Goal: Task Accomplishment & Management: Manage account settings

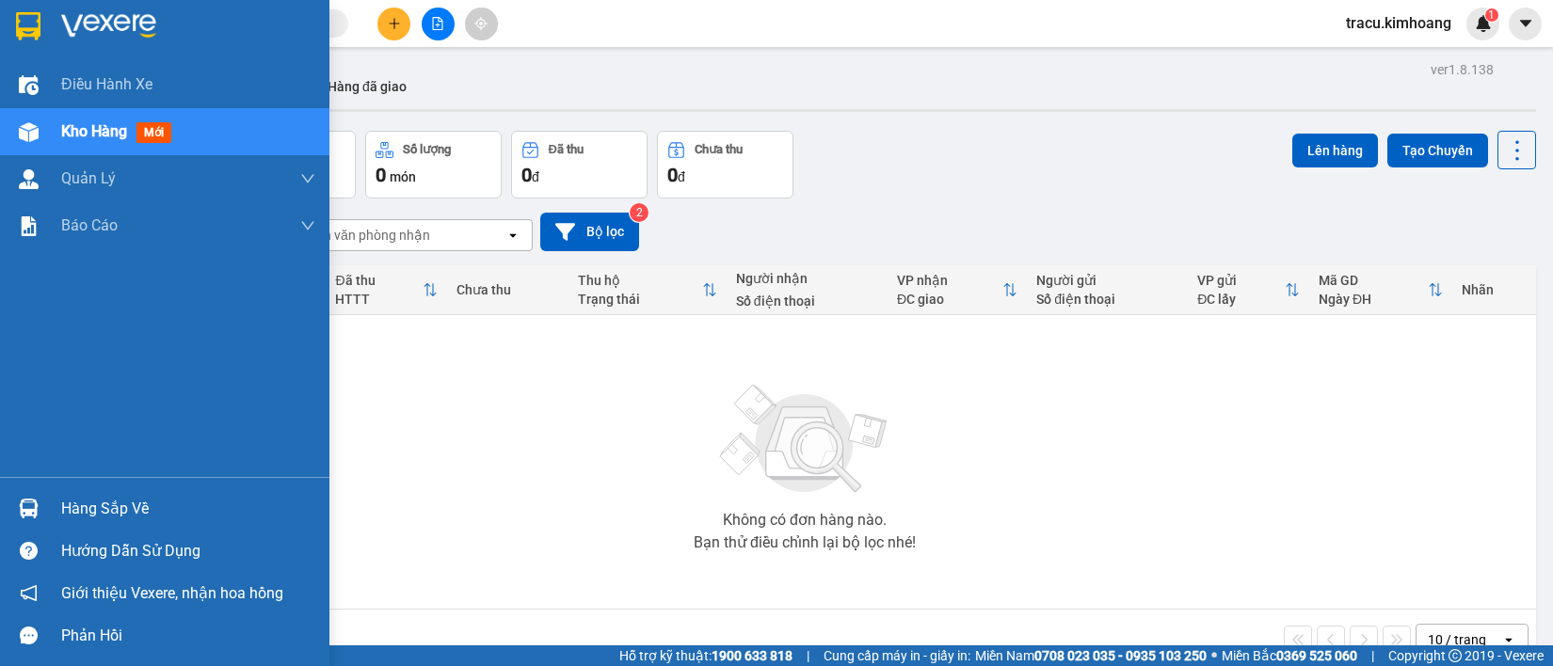
click at [134, 508] on div "Hàng sắp về" at bounding box center [188, 509] width 254 height 28
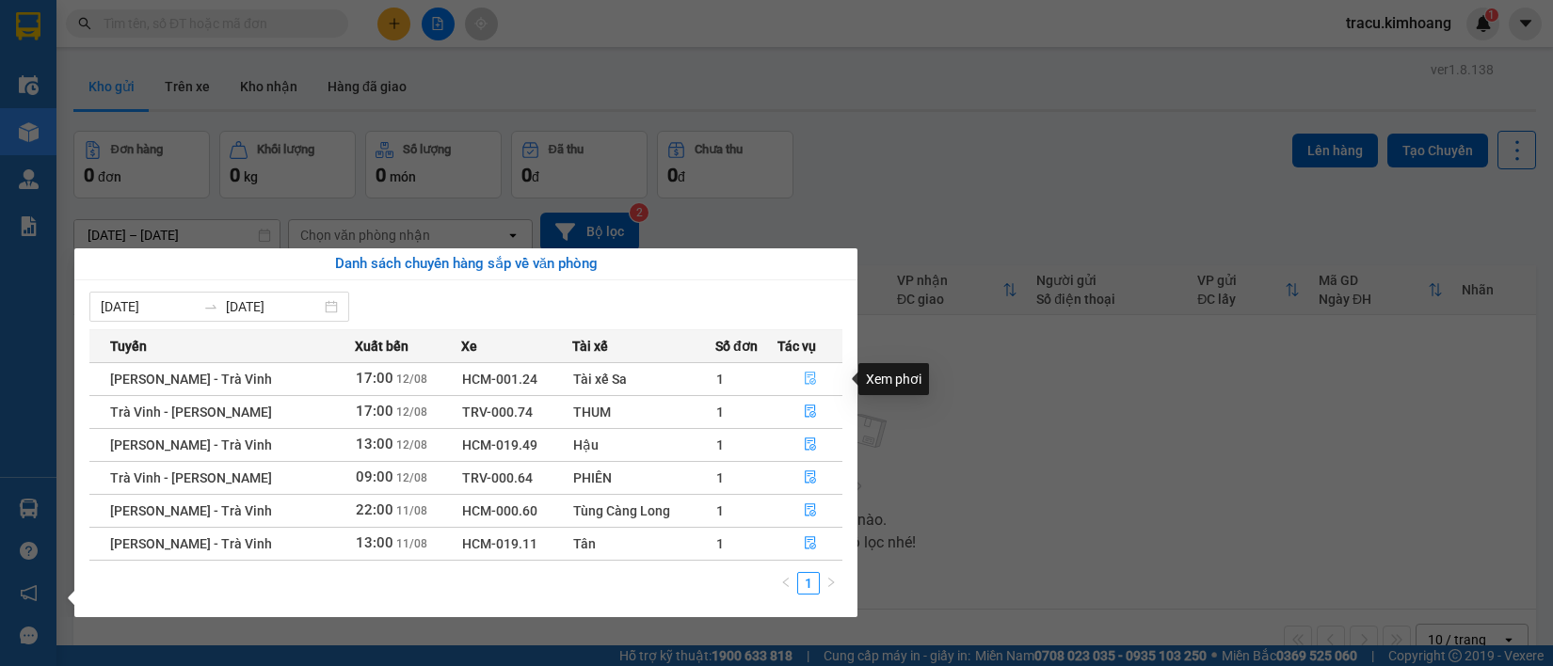
click at [806, 381] on icon "file-done" at bounding box center [810, 378] width 13 height 13
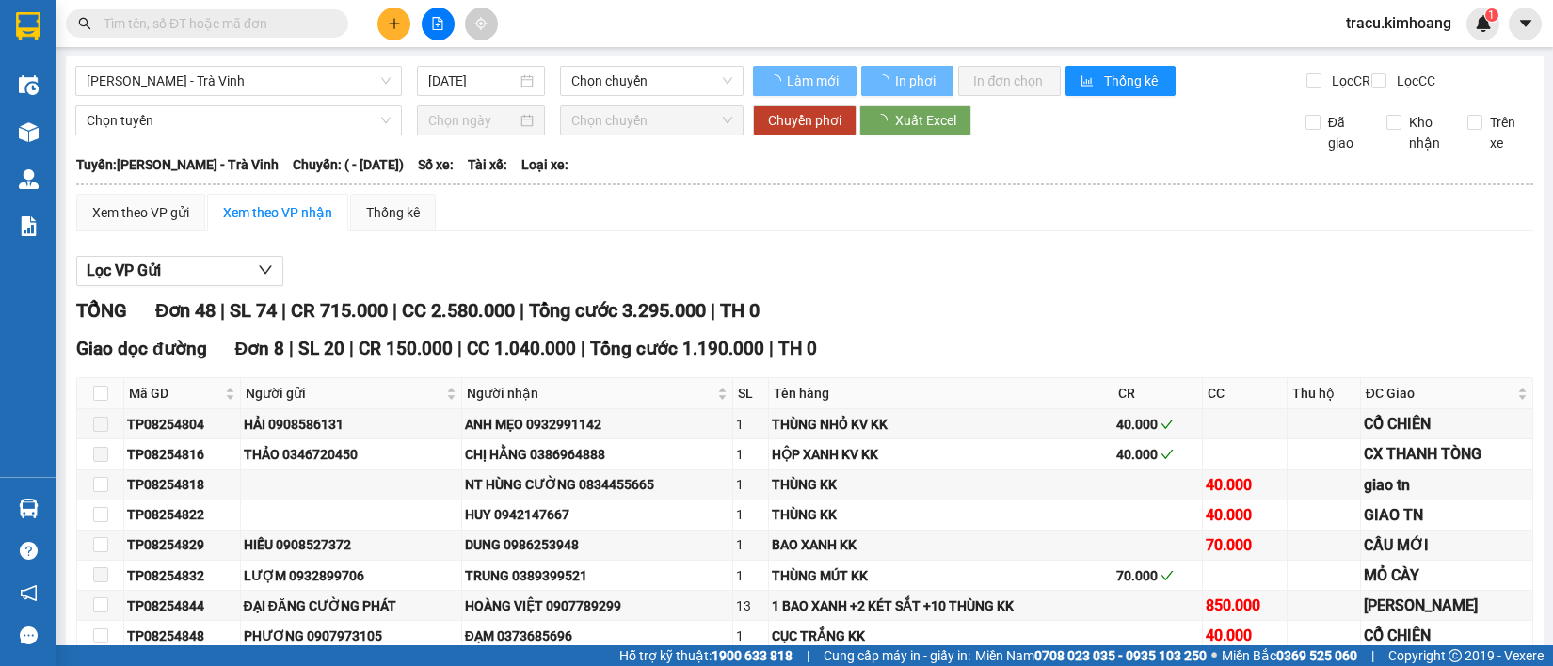
type input "[DATE]"
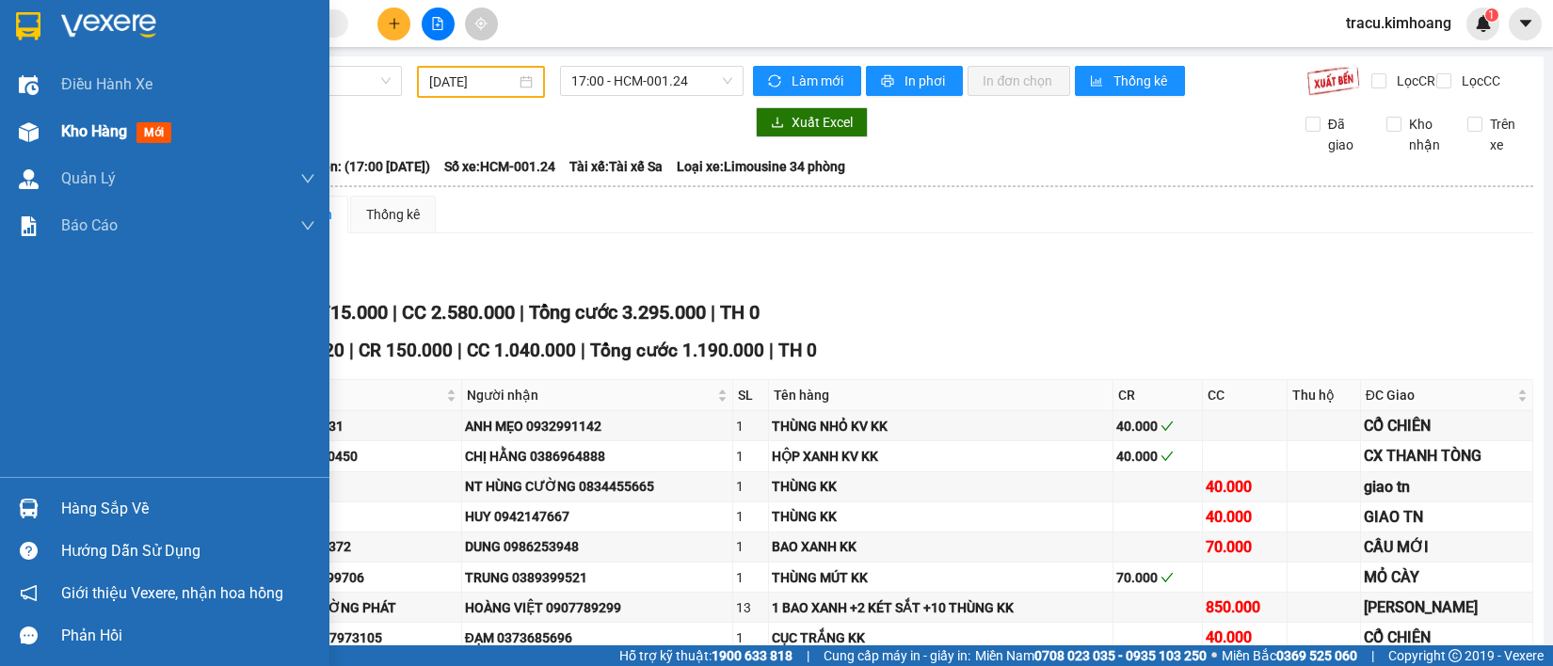
click at [94, 137] on span "Kho hàng" at bounding box center [94, 131] width 66 height 18
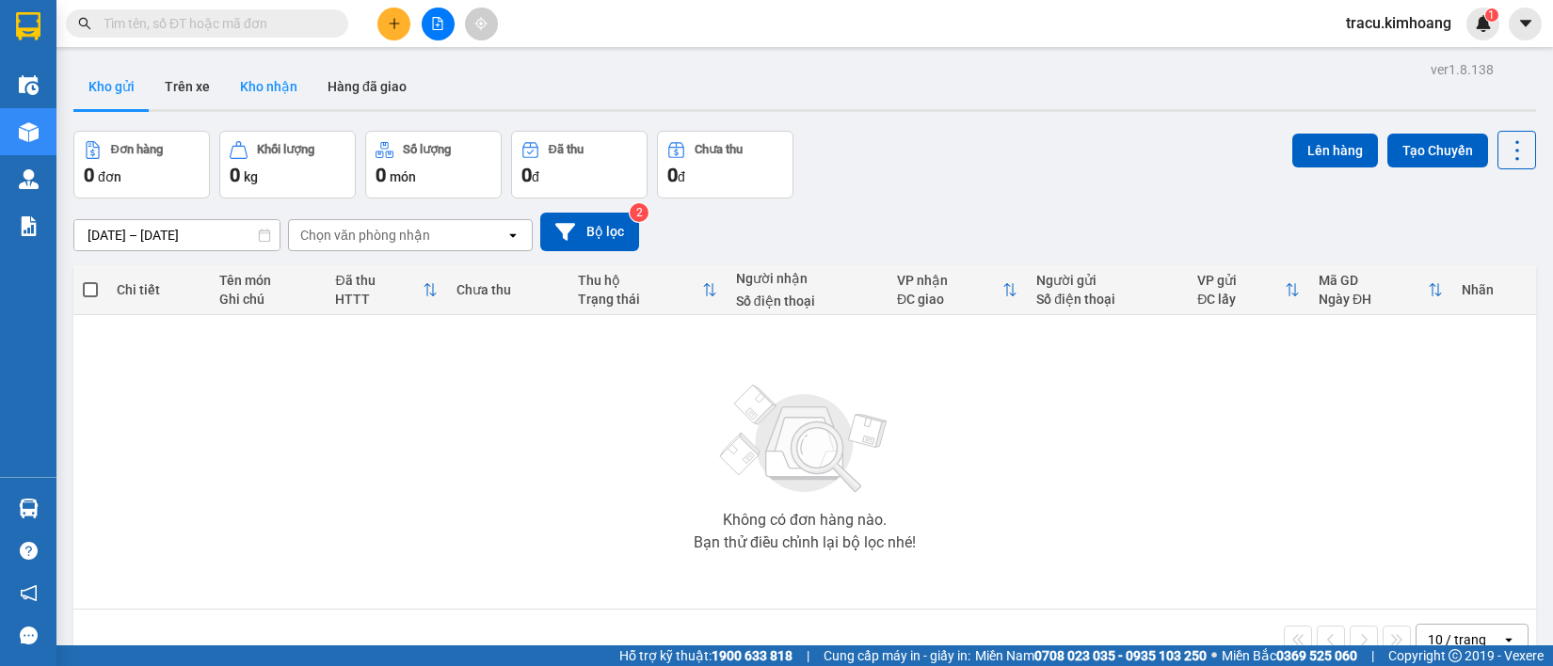
click at [285, 90] on button "Kho nhận" at bounding box center [269, 86] width 88 height 45
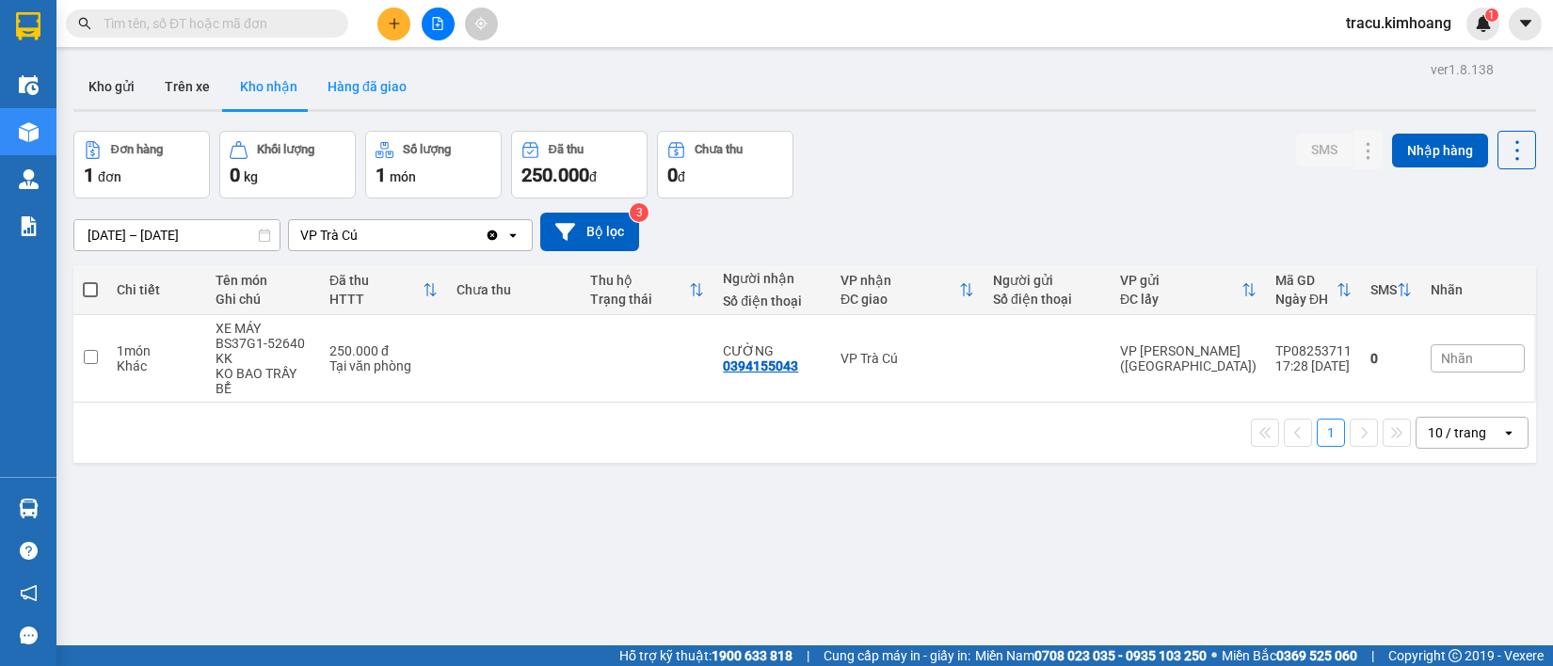
click at [346, 90] on button "Hàng đã giao" at bounding box center [366, 86] width 109 height 45
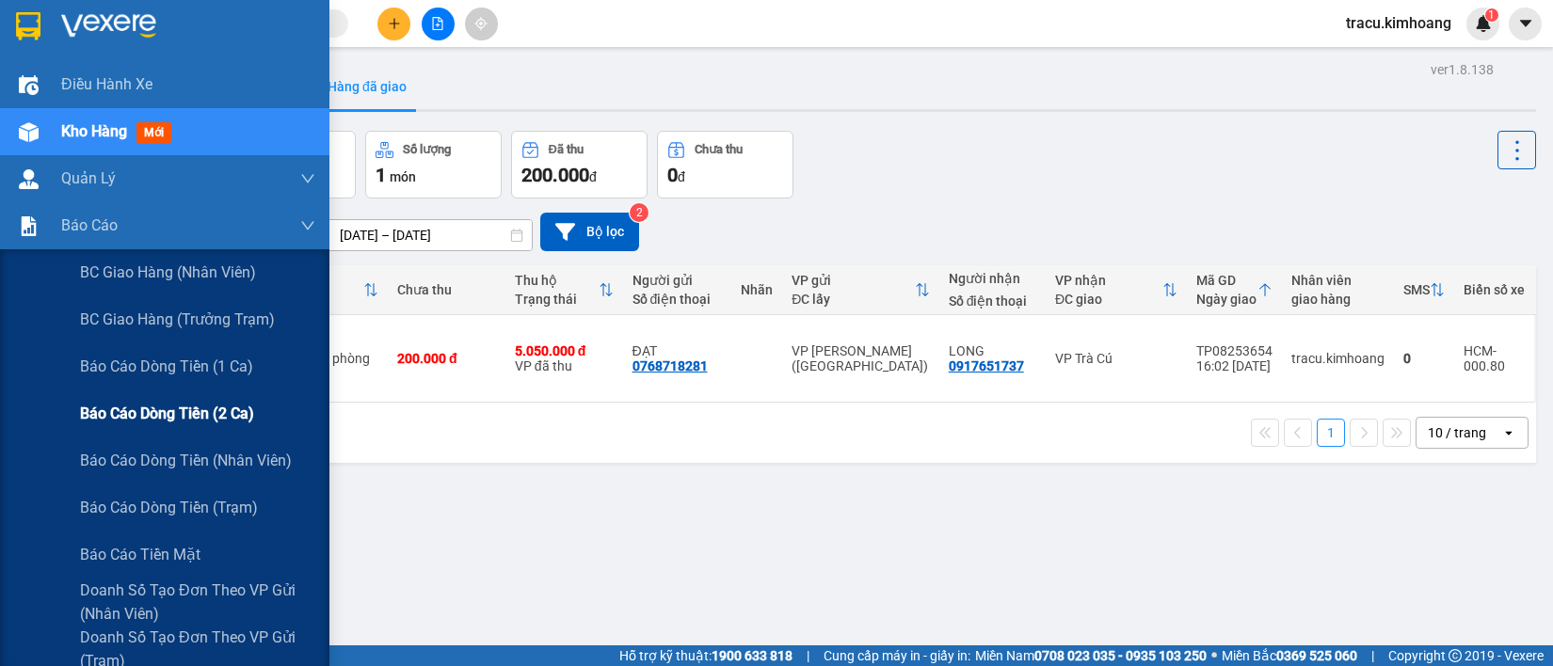
click at [133, 409] on span "Báo cáo dòng tiền (2 ca)" at bounding box center [167, 414] width 174 height 24
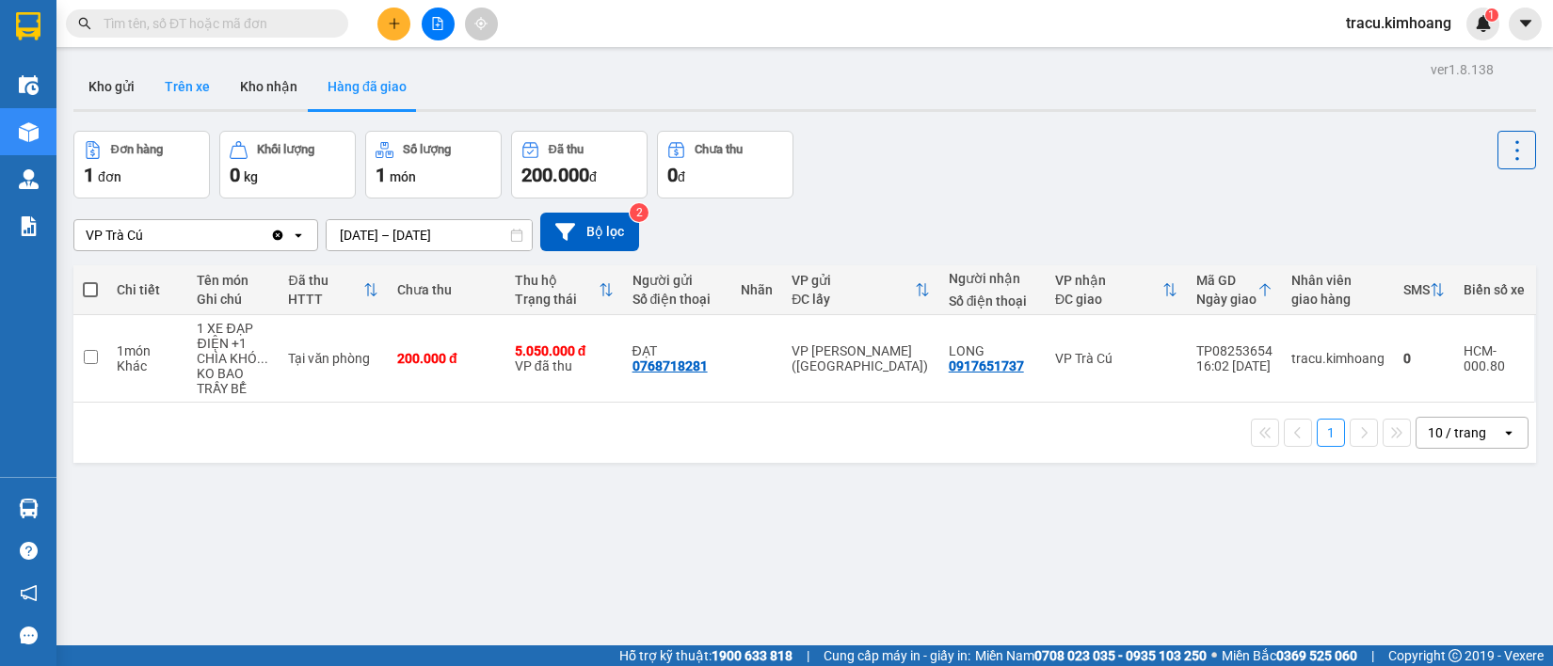
click at [191, 89] on button "Trên xe" at bounding box center [187, 86] width 75 height 45
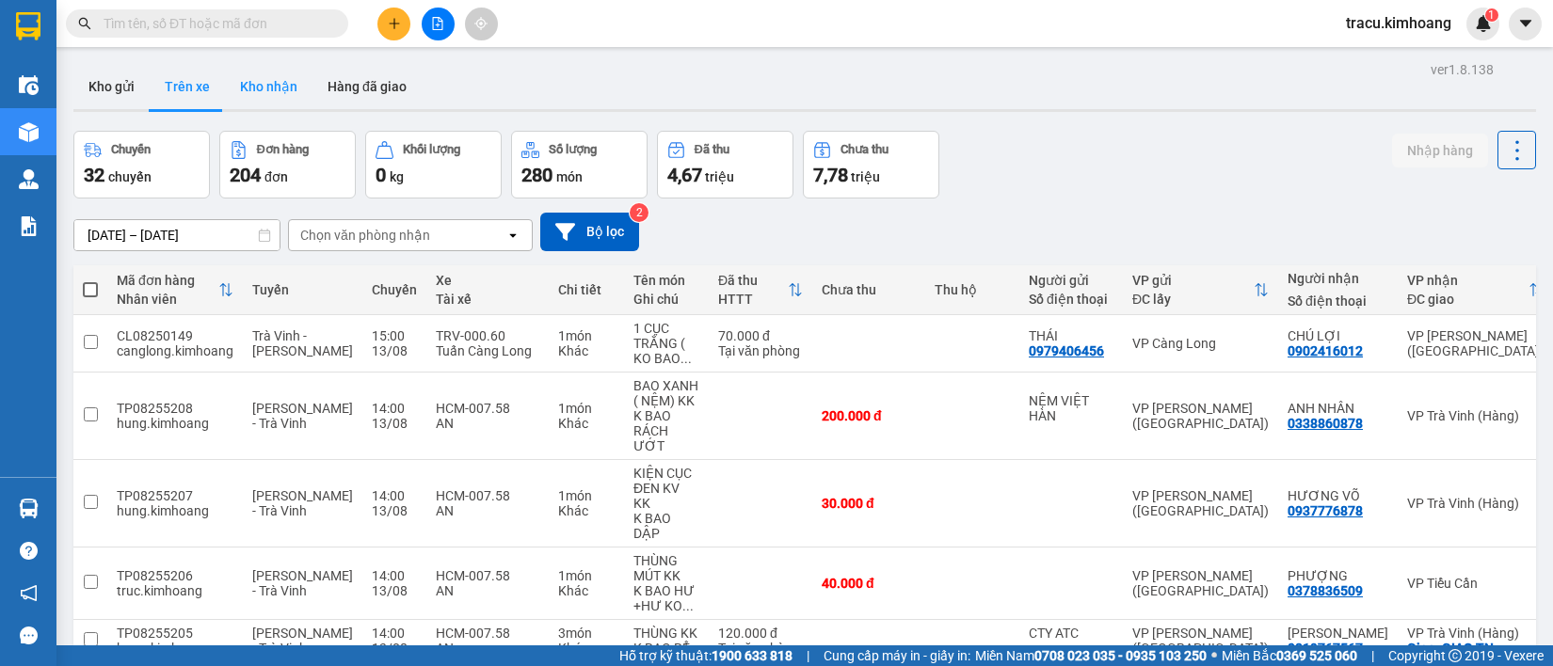
click at [237, 99] on button "Kho nhận" at bounding box center [269, 86] width 88 height 45
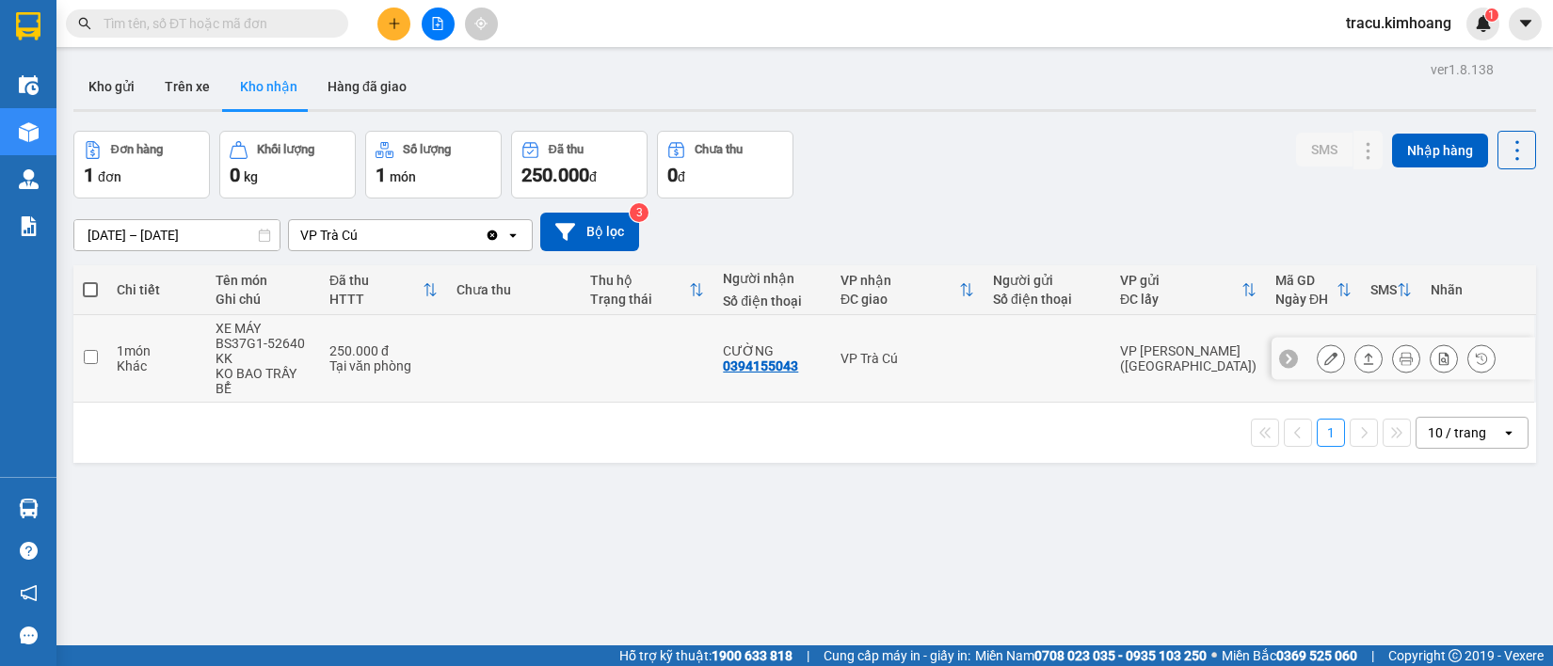
click at [92, 363] on input "checkbox" at bounding box center [91, 357] width 14 height 14
checkbox input "true"
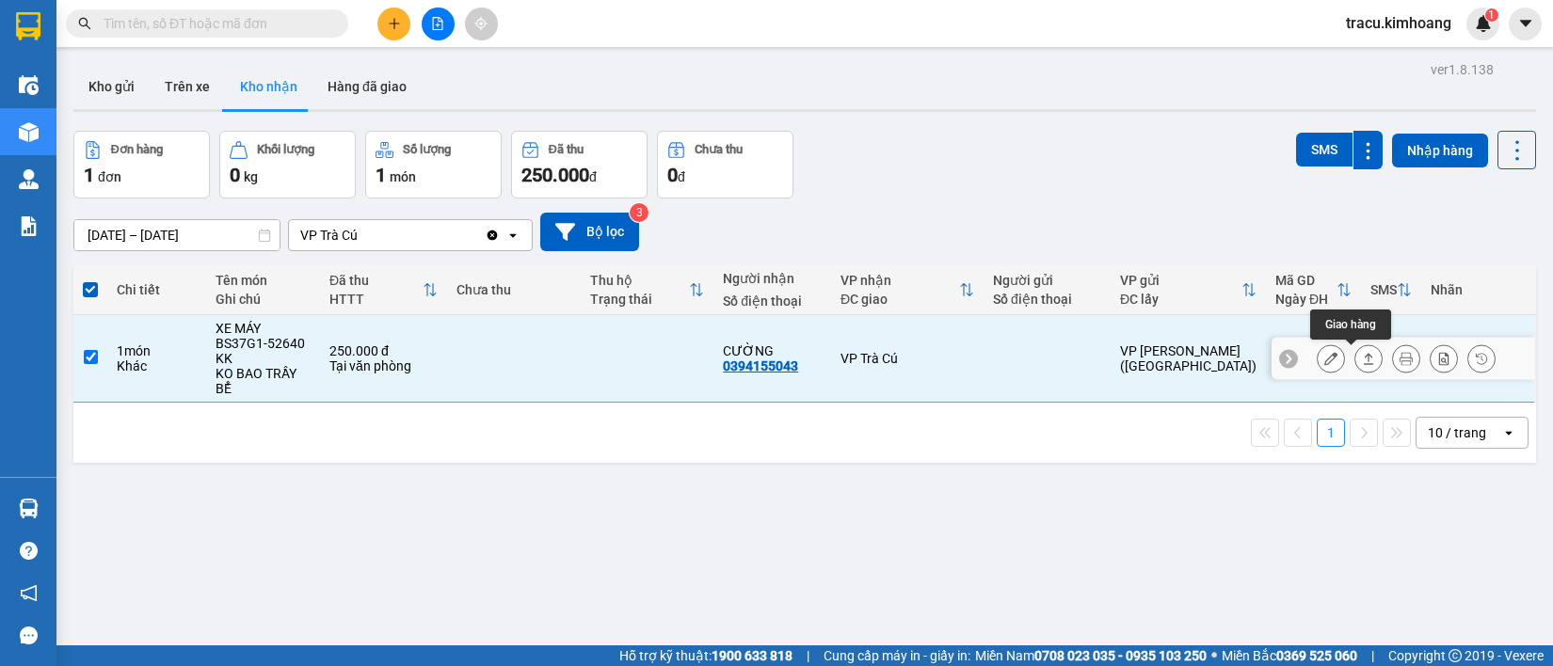
click at [1364, 358] on icon at bounding box center [1369, 358] width 10 height 11
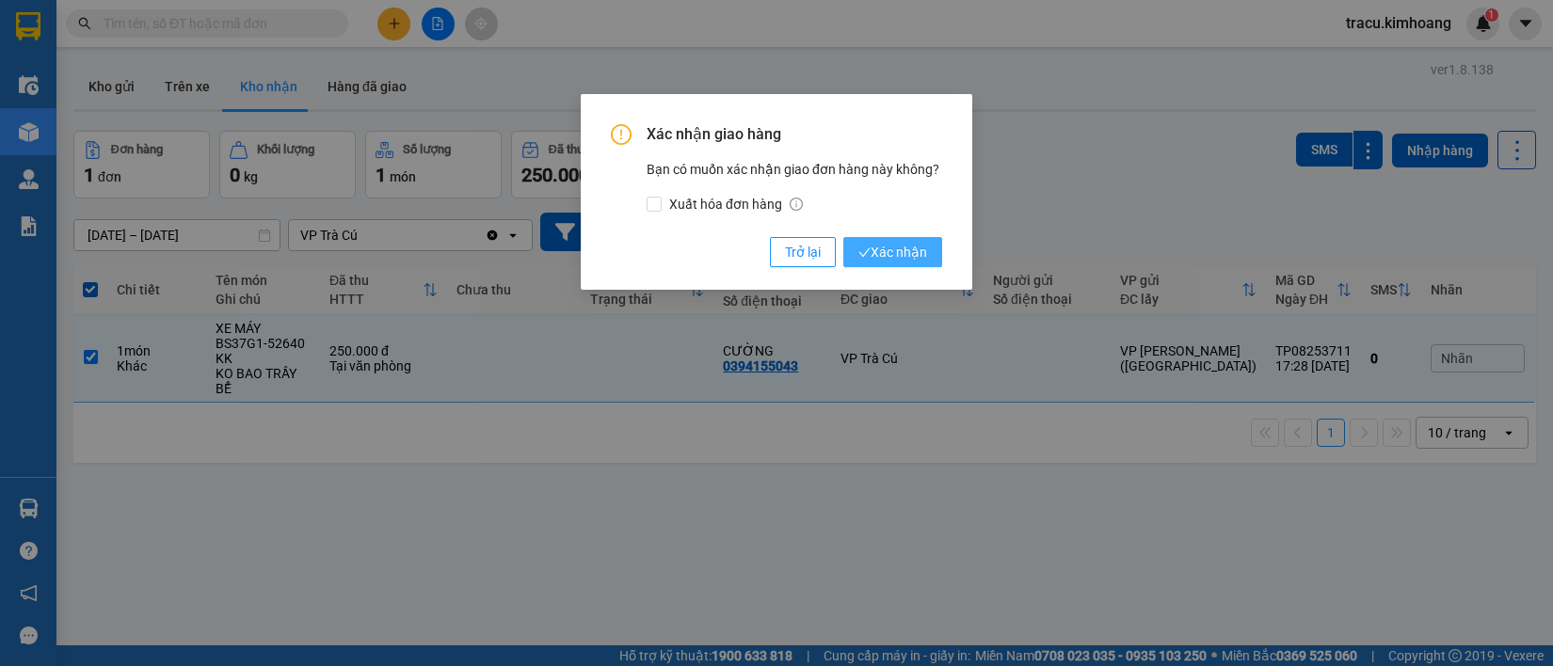
click at [923, 256] on span "Xác nhận" at bounding box center [892, 252] width 69 height 21
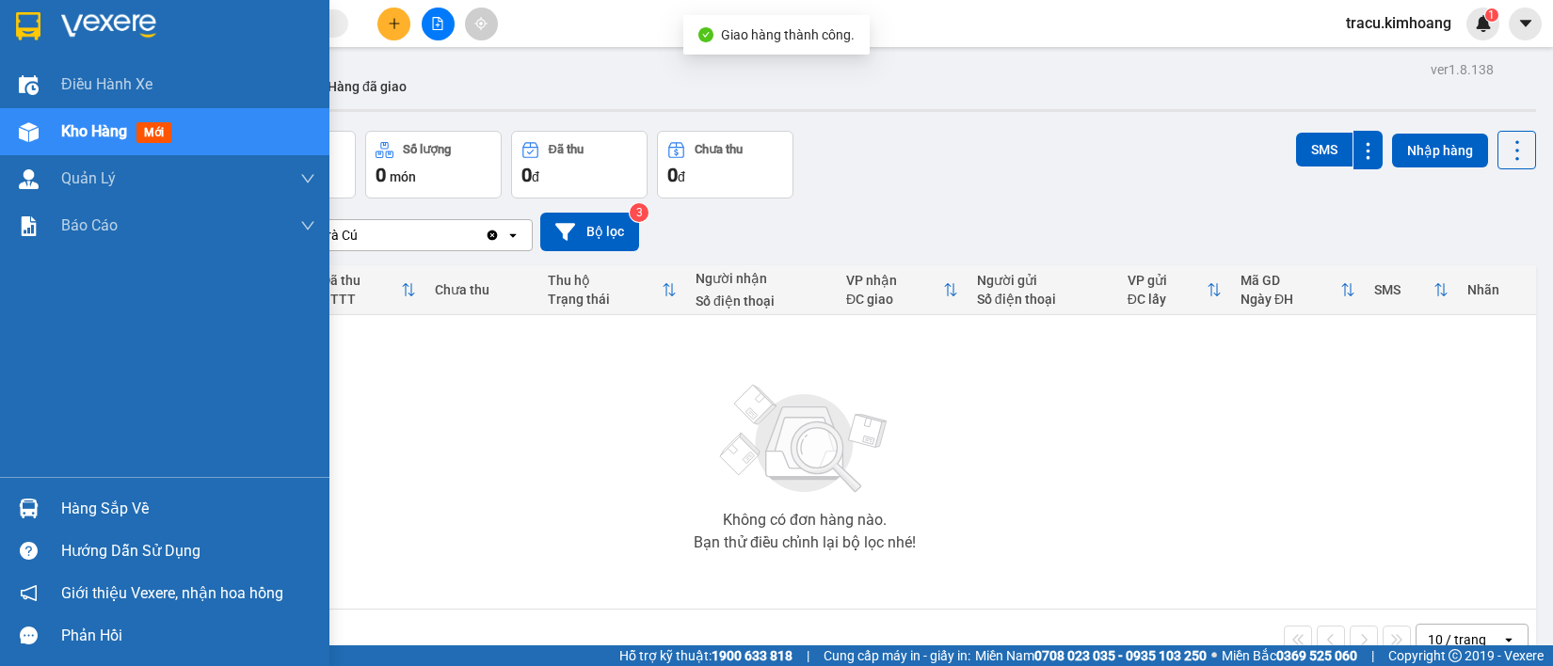
click at [83, 514] on div "Hàng sắp về" at bounding box center [188, 509] width 254 height 28
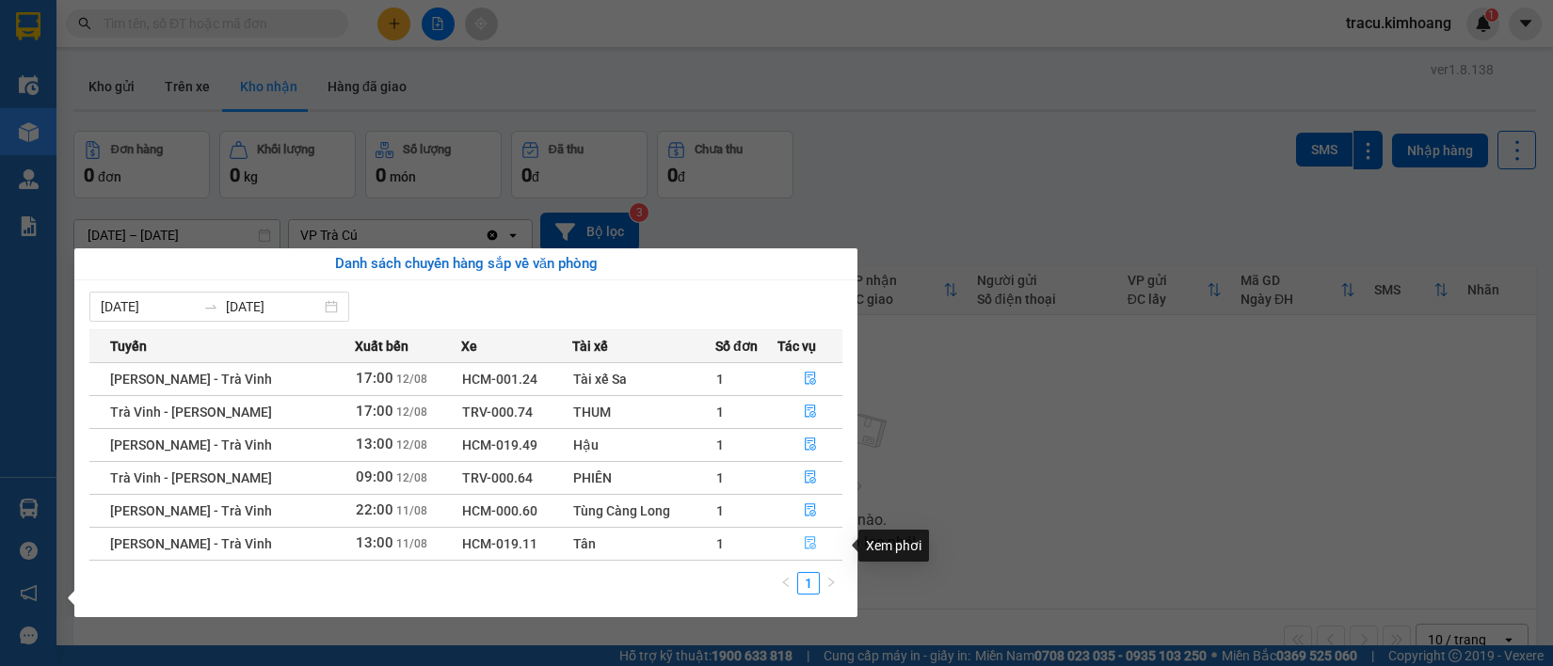
click at [809, 546] on icon "file-done" at bounding box center [810, 542] width 13 height 13
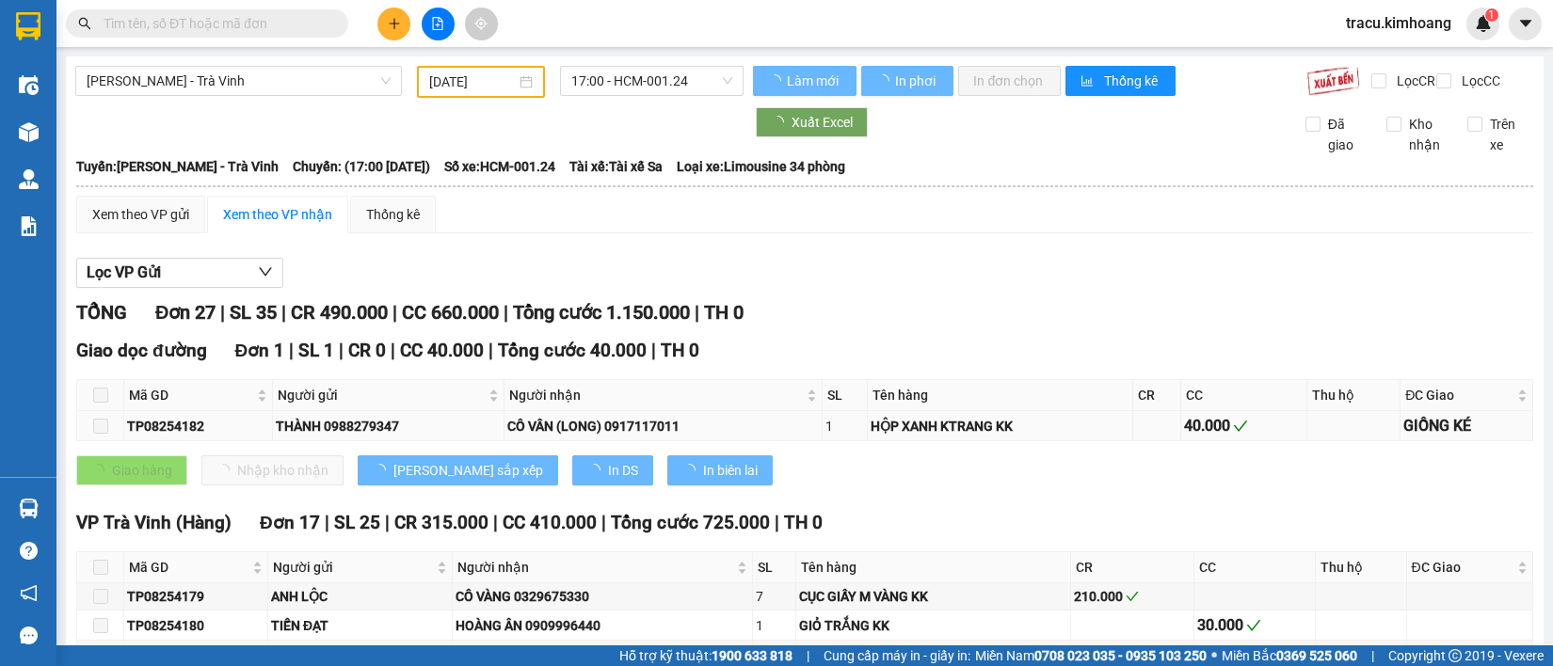
type input "11/08/2025"
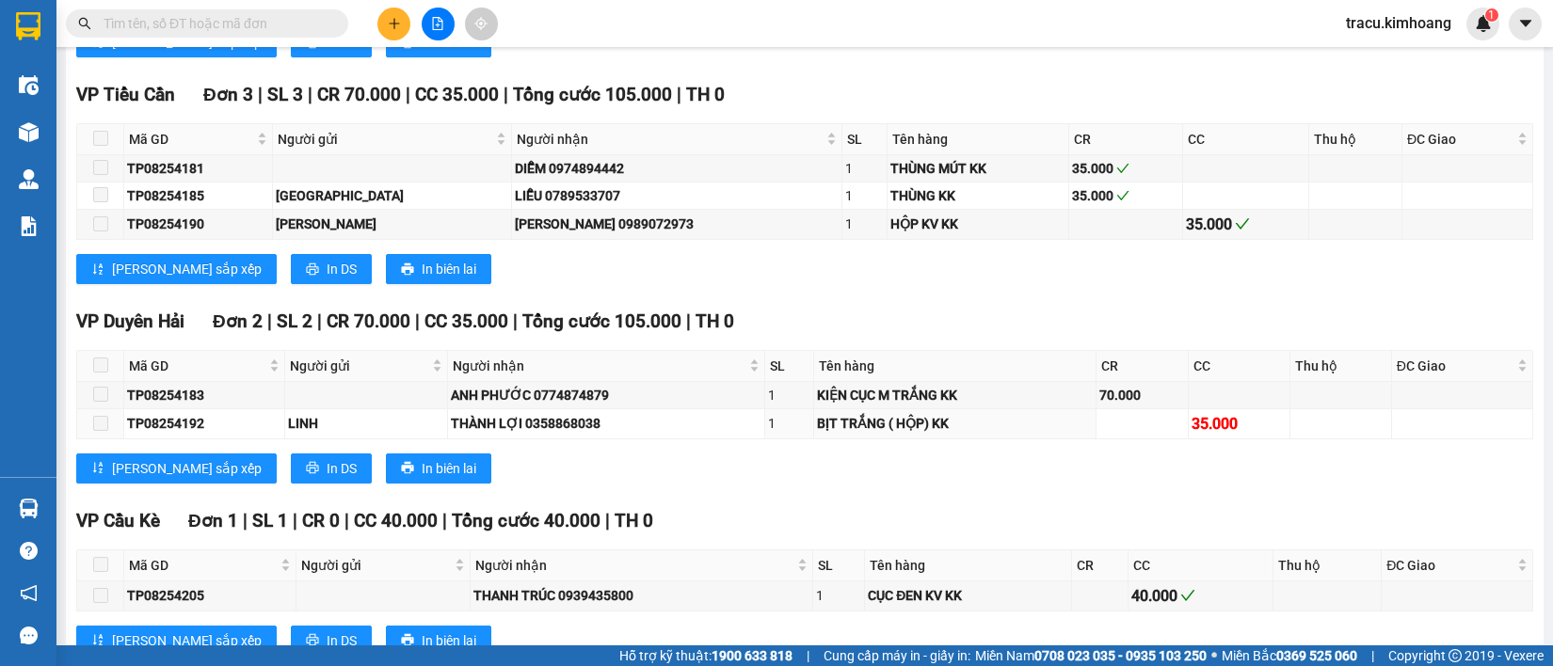
scroll to position [1670, 0]
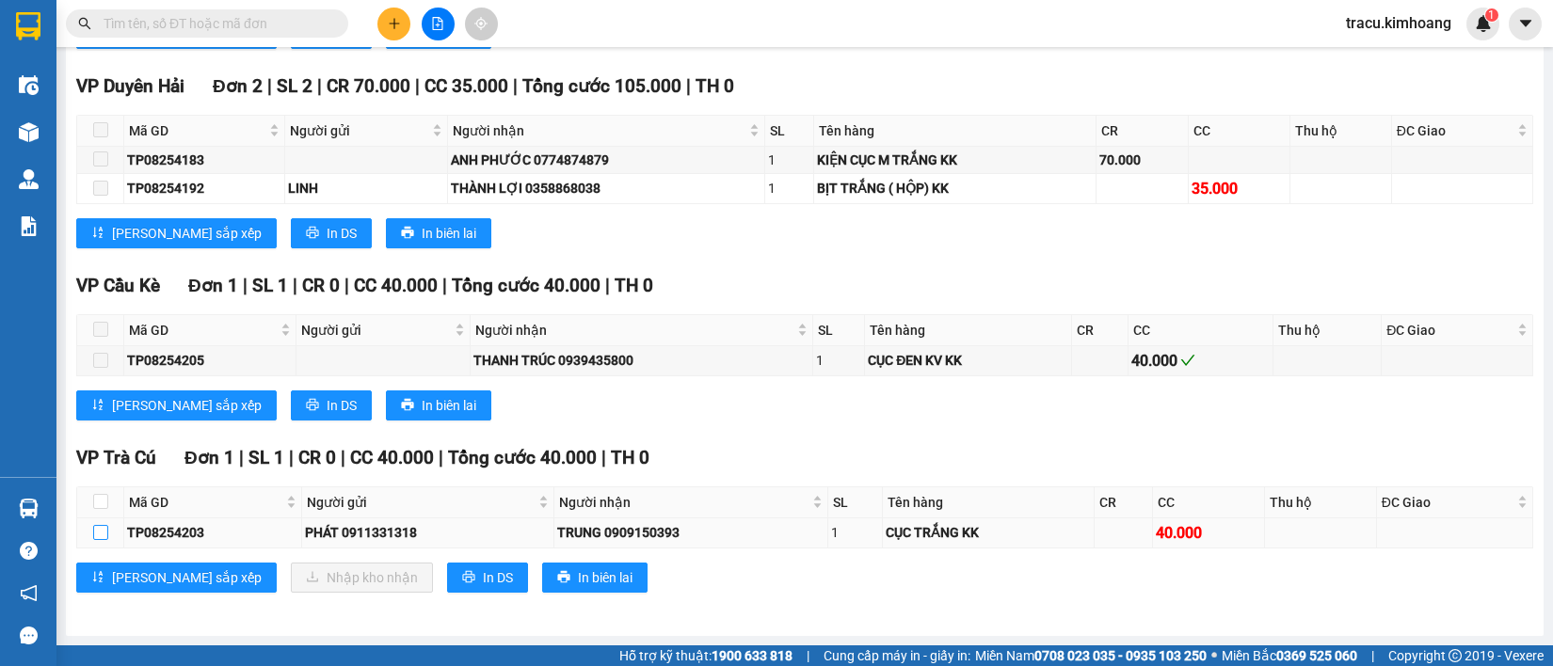
click at [99, 536] on input "checkbox" at bounding box center [100, 532] width 15 height 15
checkbox input "true"
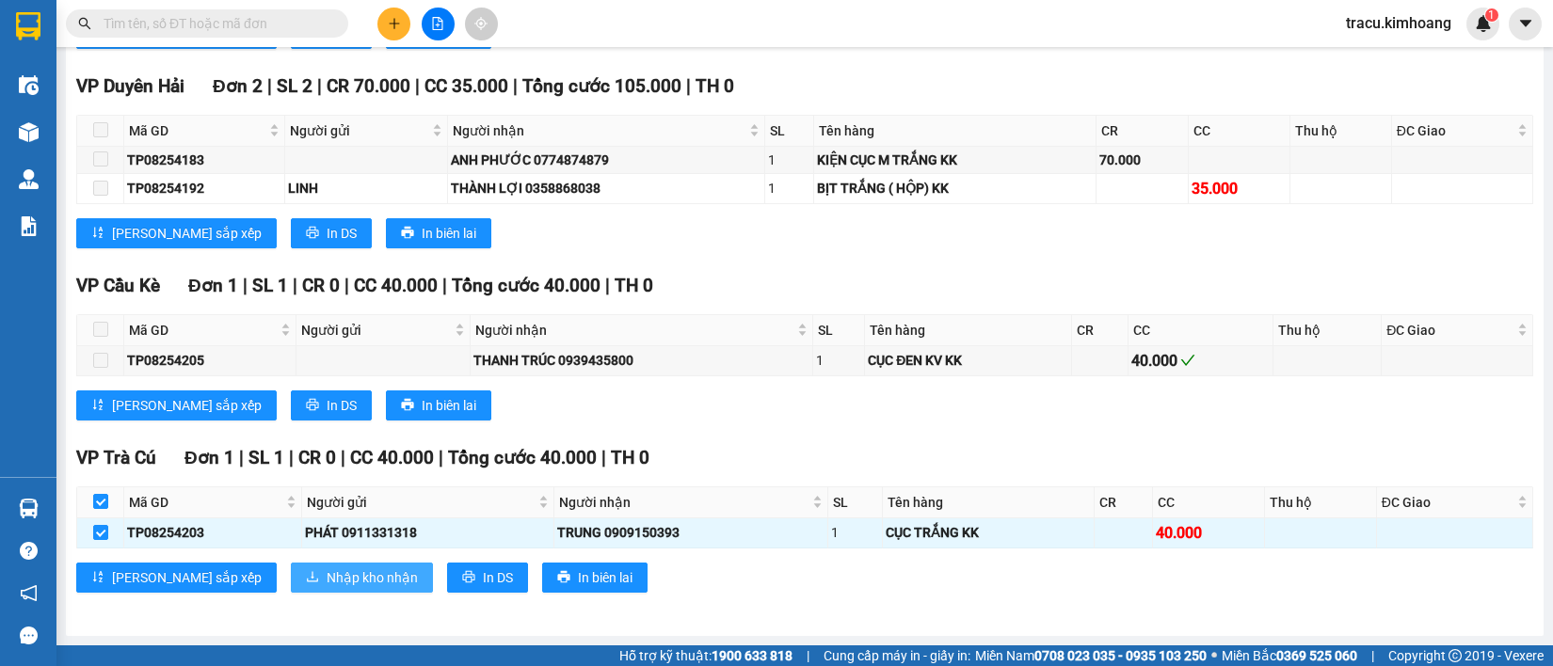
click at [327, 586] on span "Nhập kho nhận" at bounding box center [372, 577] width 91 height 21
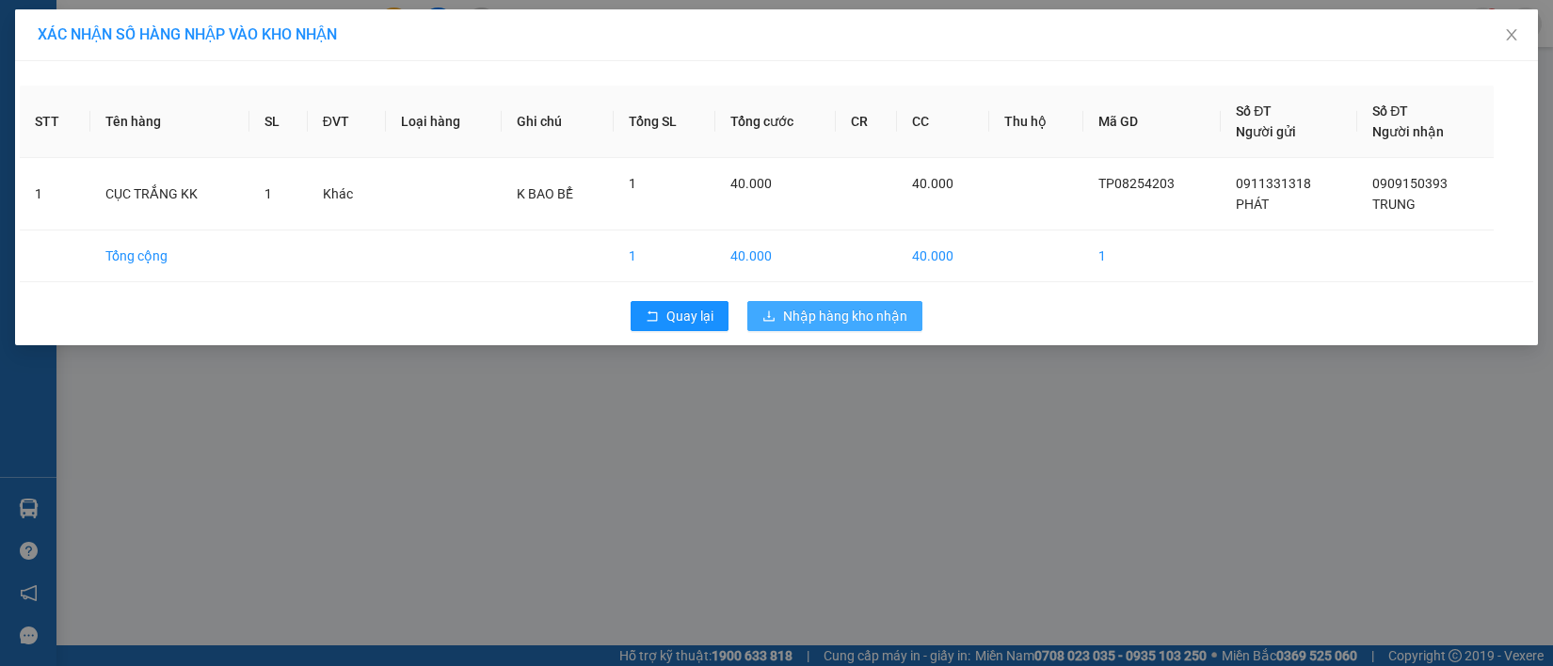
click at [880, 316] on span "Nhập hàng kho nhận" at bounding box center [845, 316] width 124 height 21
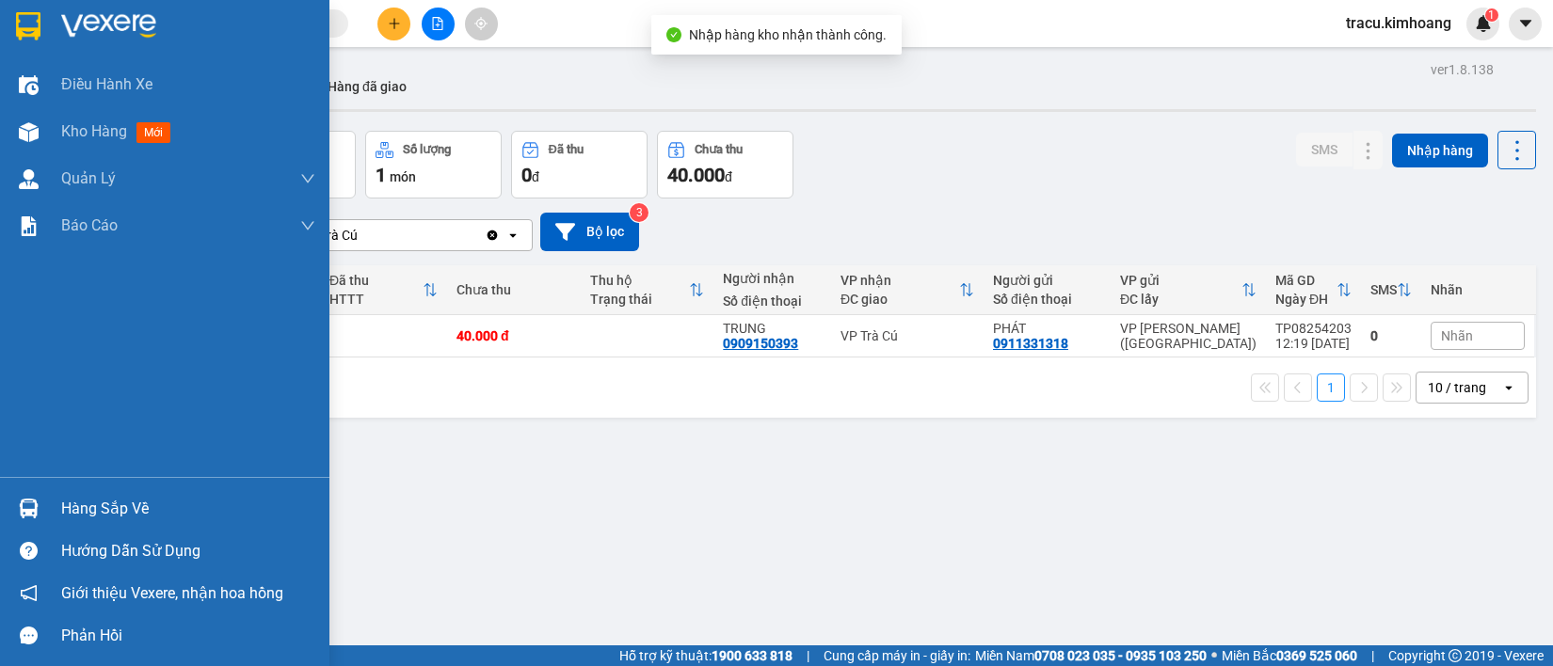
click at [130, 510] on div "Hàng sắp về" at bounding box center [188, 509] width 254 height 28
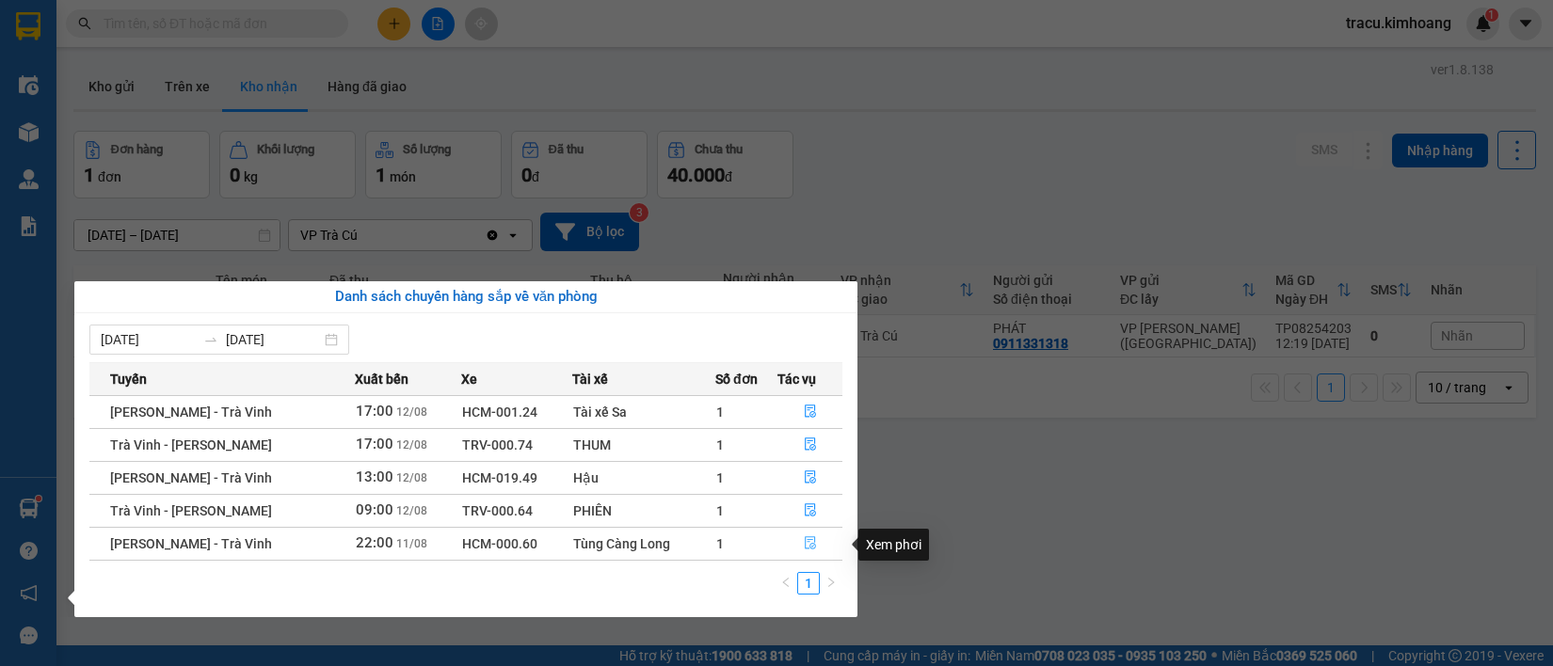
click at [811, 550] on icon "file-done" at bounding box center [810, 542] width 13 height 13
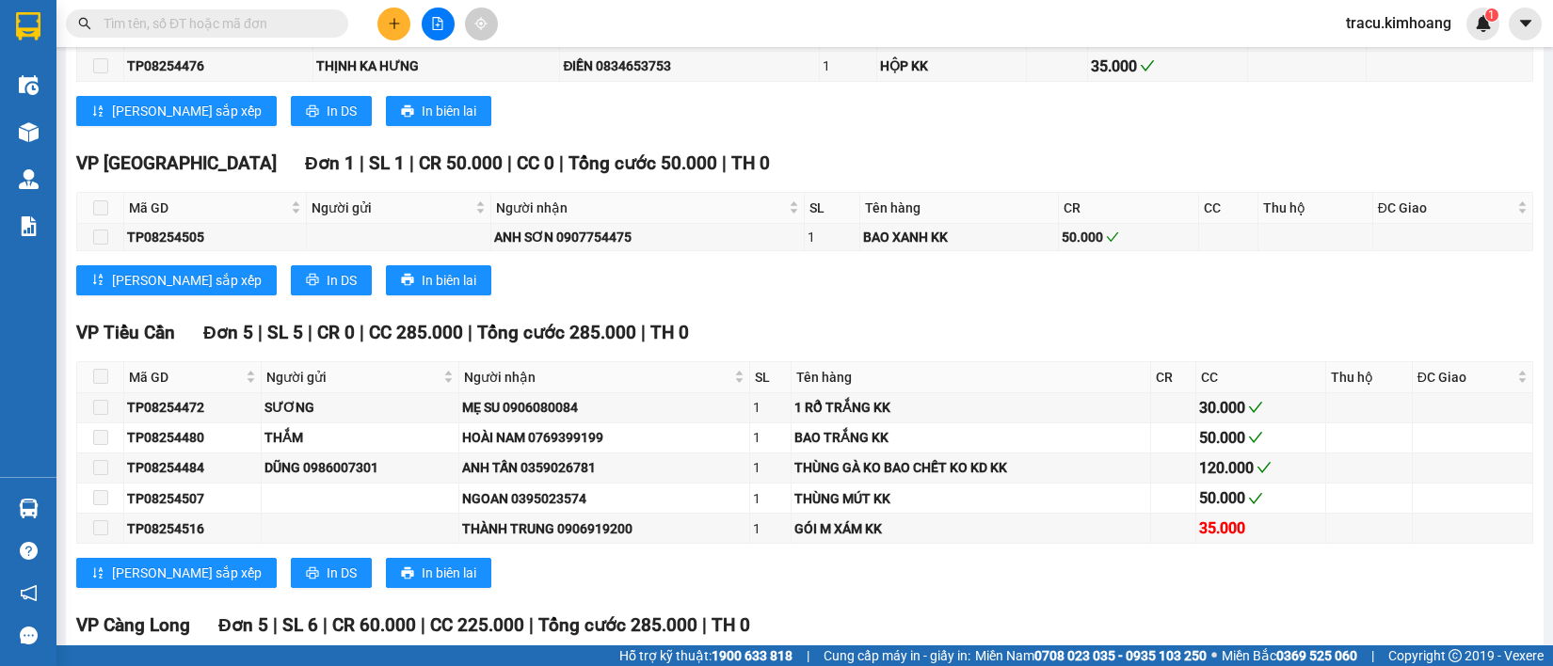
scroll to position [2718, 0]
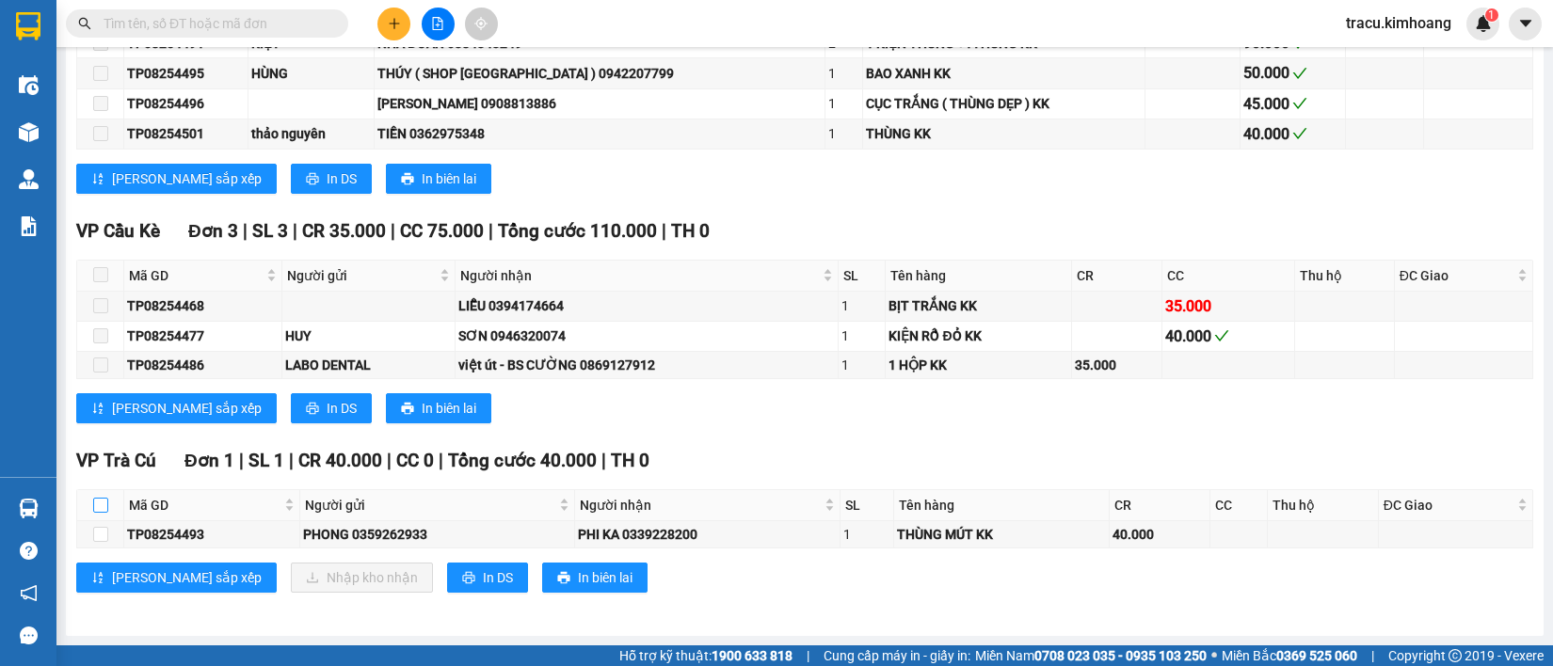
click at [93, 505] on input "checkbox" at bounding box center [100, 505] width 15 height 15
checkbox input "true"
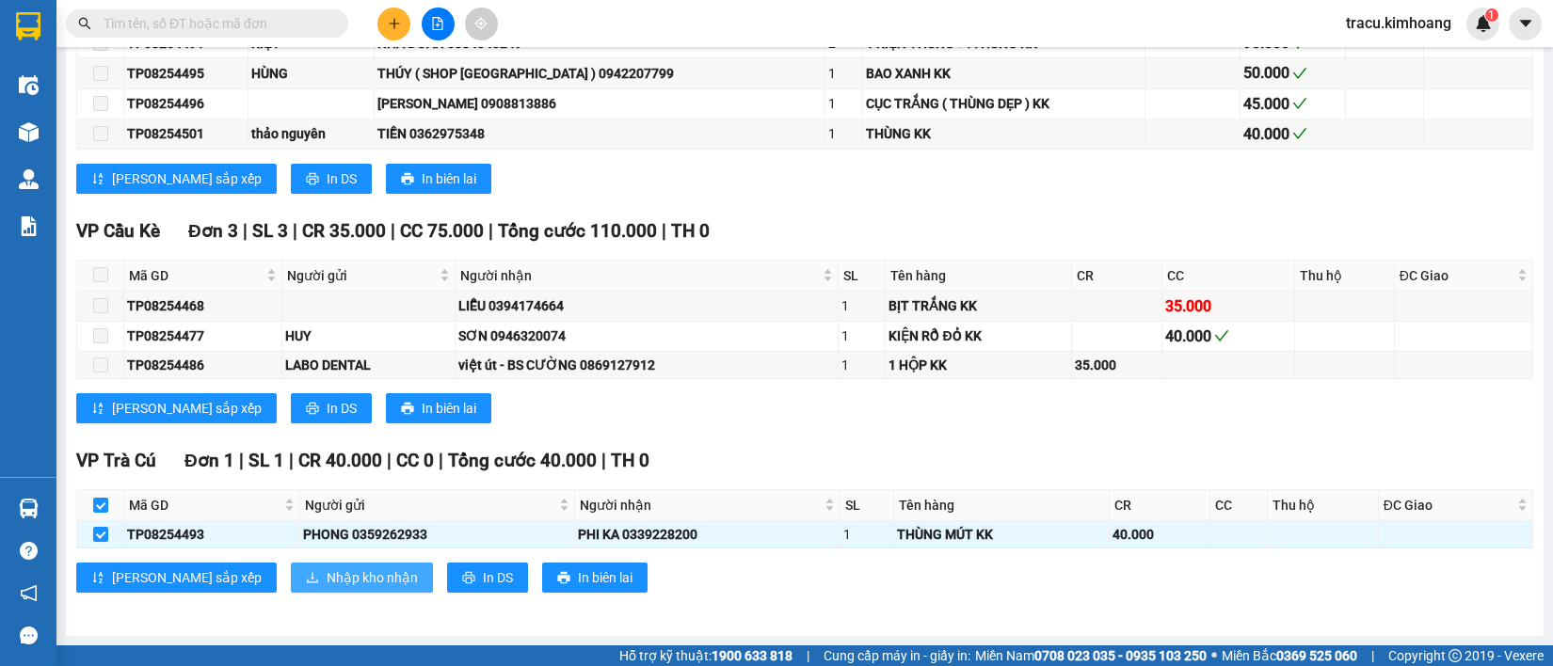
click at [327, 580] on span "Nhập kho nhận" at bounding box center [372, 577] width 91 height 21
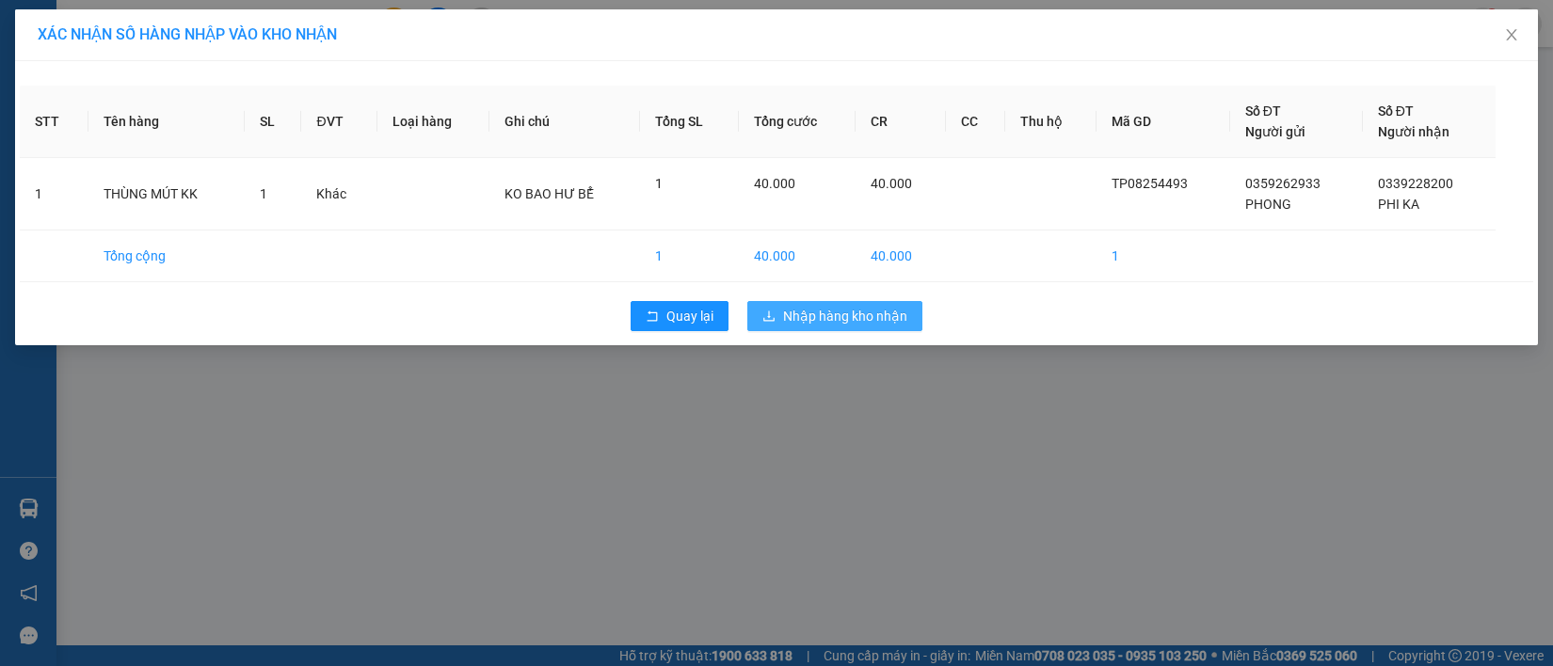
click at [812, 315] on span "Nhập hàng kho nhận" at bounding box center [845, 316] width 124 height 21
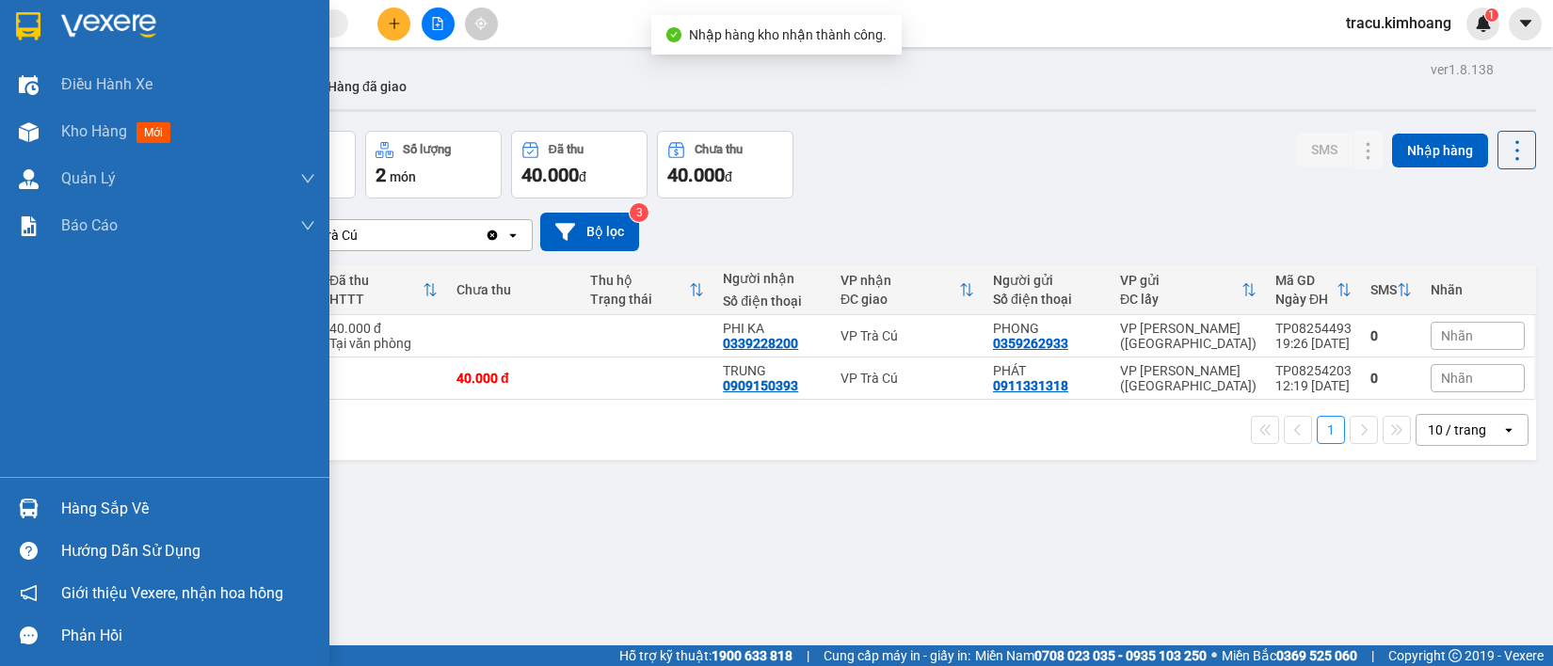
click at [113, 508] on div "Hàng sắp về" at bounding box center [188, 509] width 254 height 28
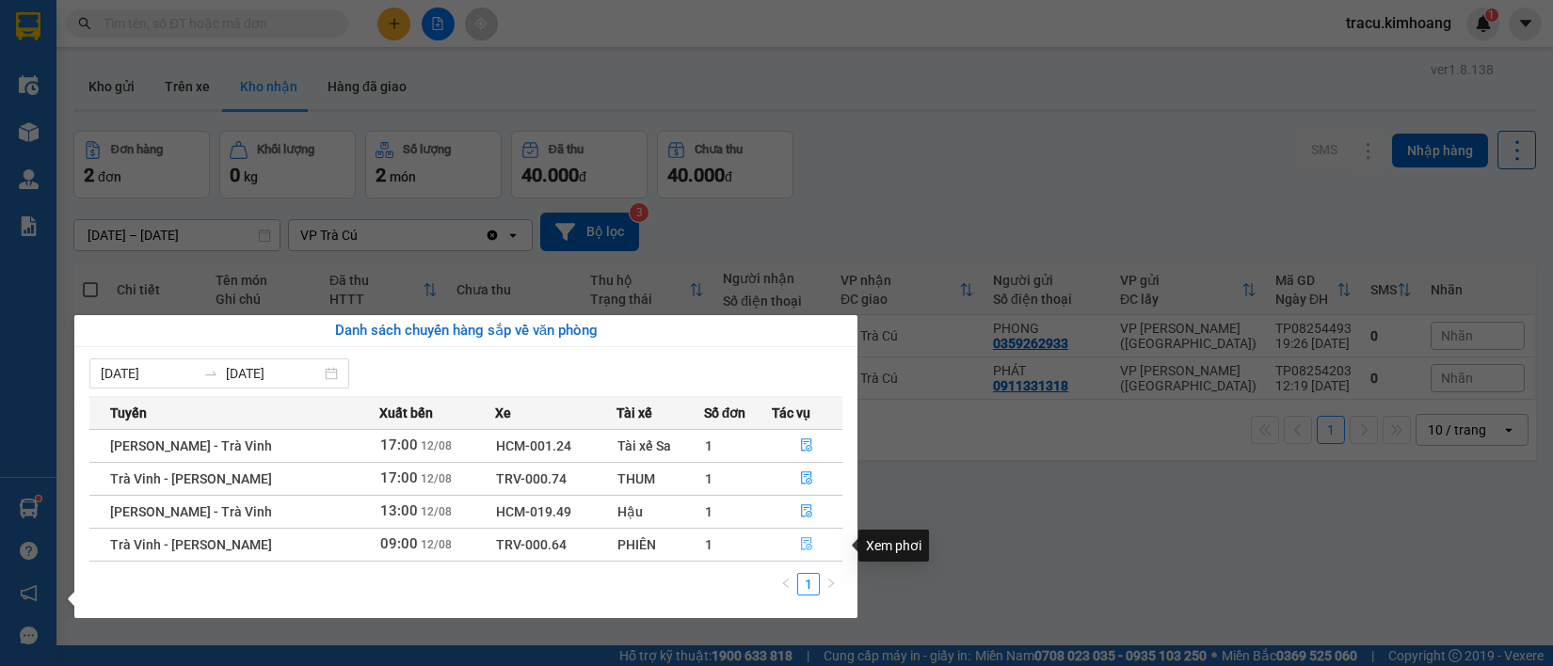
click at [806, 547] on icon "file-done" at bounding box center [807, 543] width 11 height 13
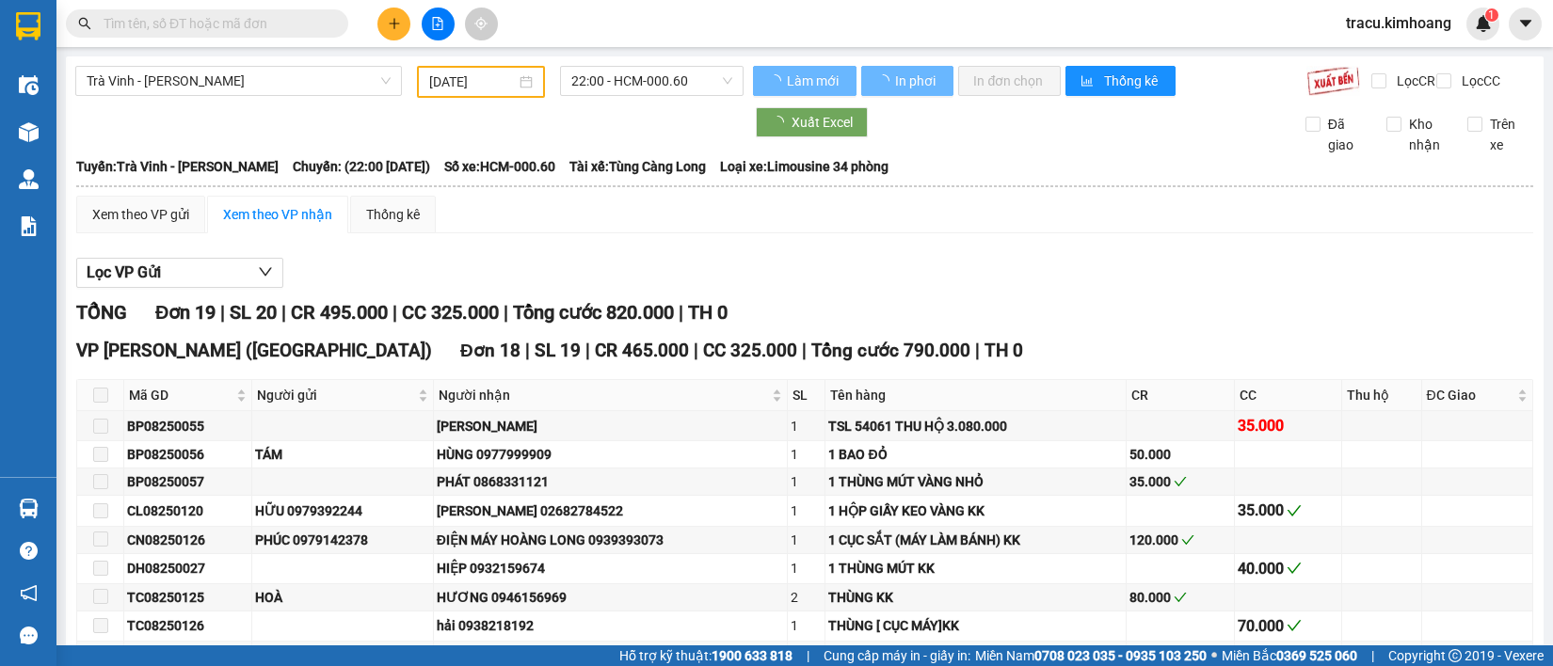
type input "12/08/2025"
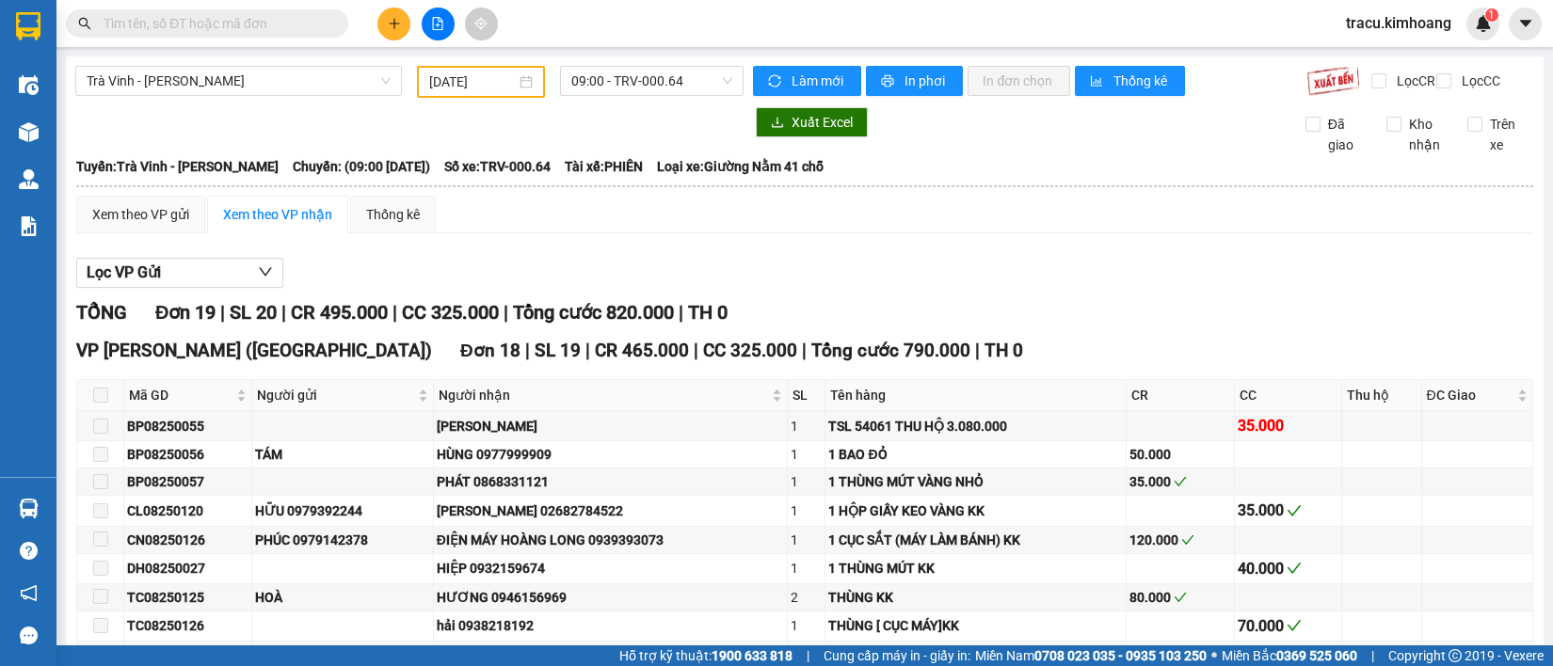
scroll to position [566, 0]
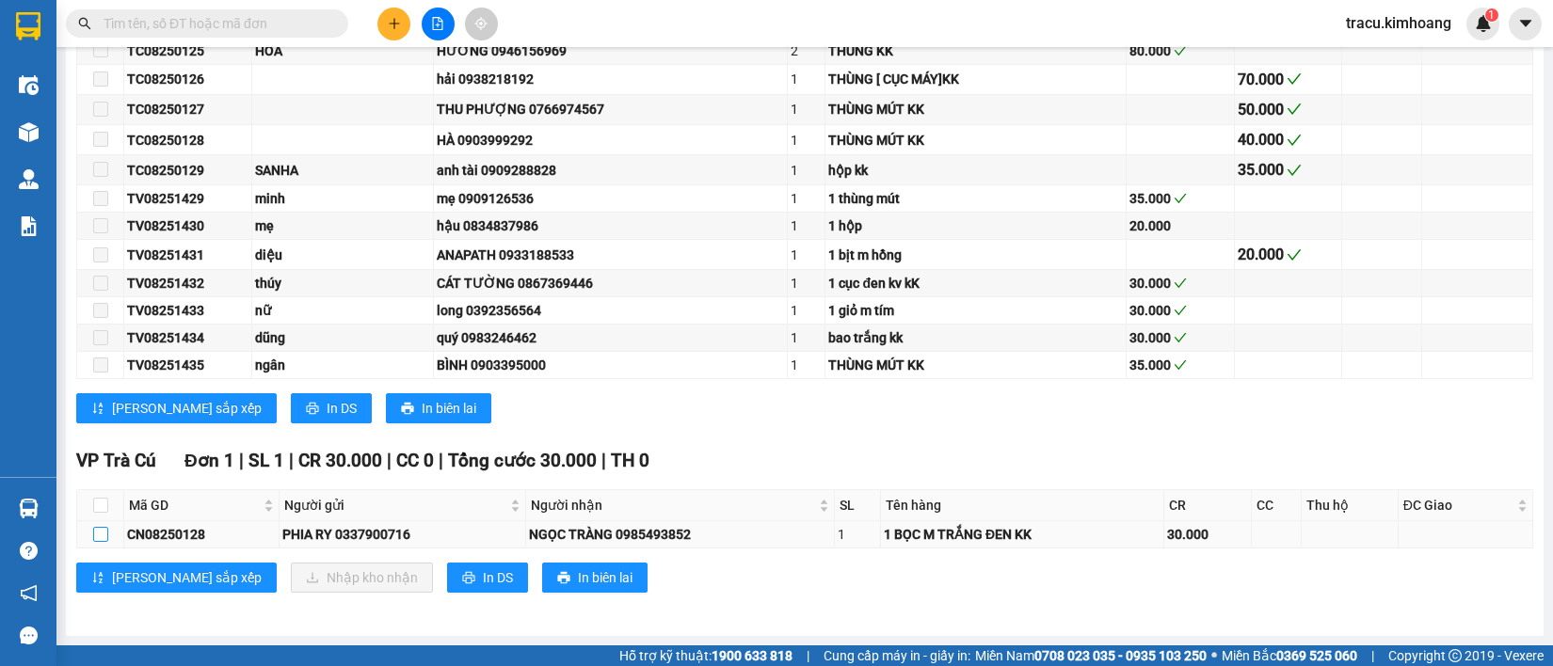
click at [106, 538] on input "checkbox" at bounding box center [100, 534] width 15 height 15
checkbox input "true"
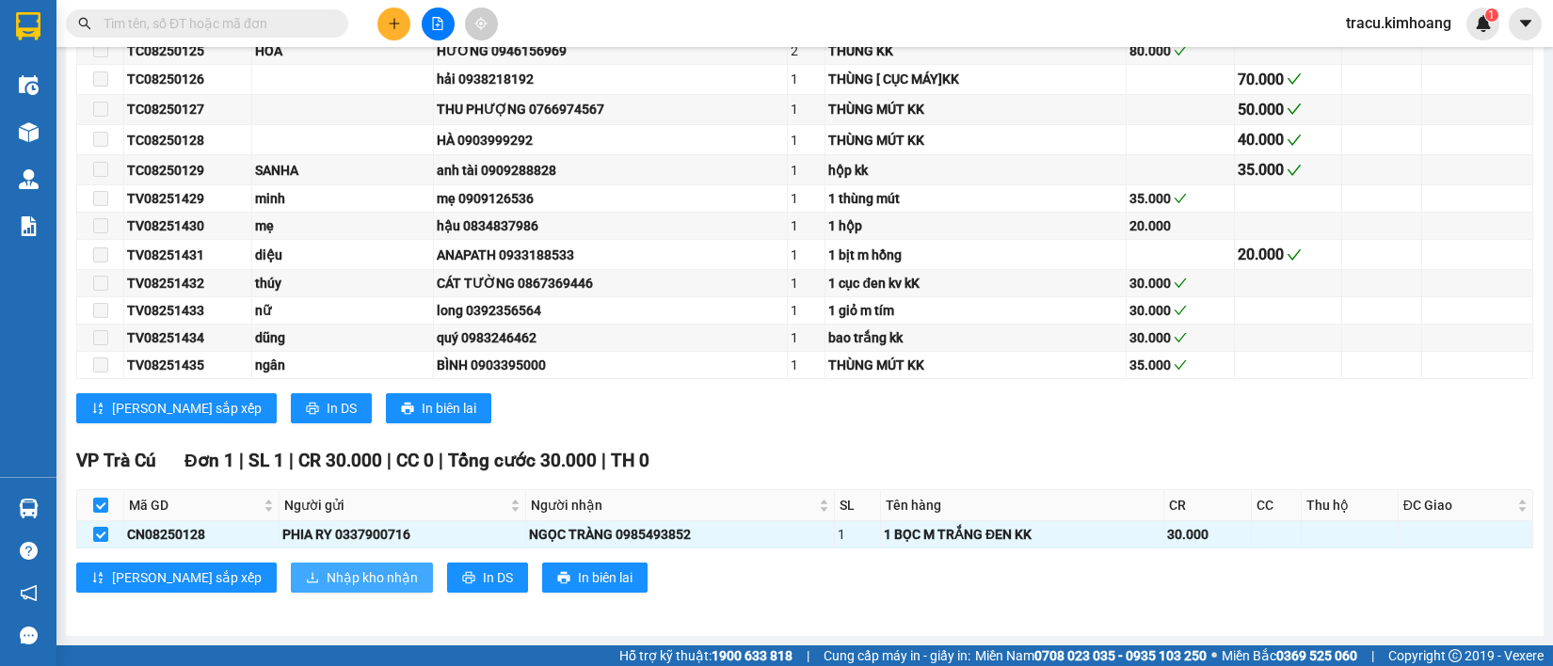
click at [327, 579] on span "Nhập kho nhận" at bounding box center [372, 577] width 91 height 21
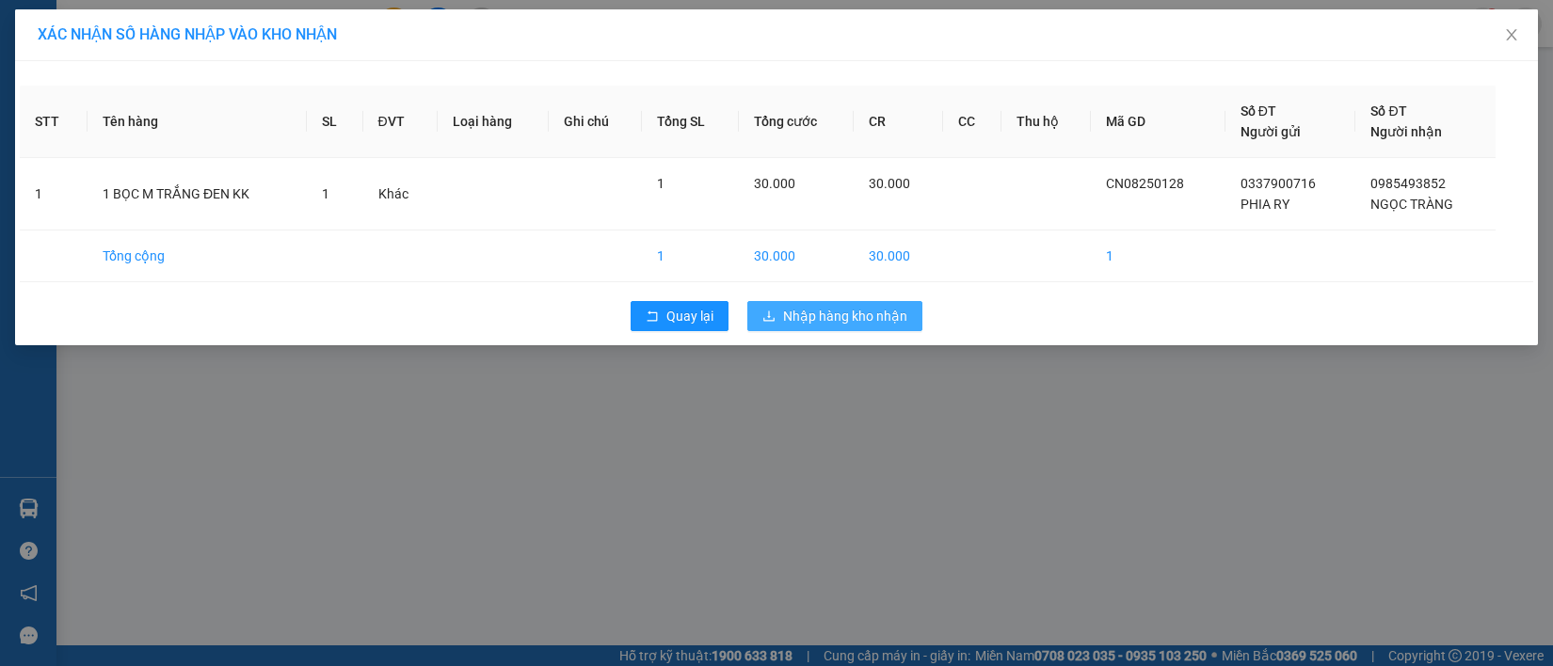
click at [867, 315] on span "Nhập hàng kho nhận" at bounding box center [845, 316] width 124 height 21
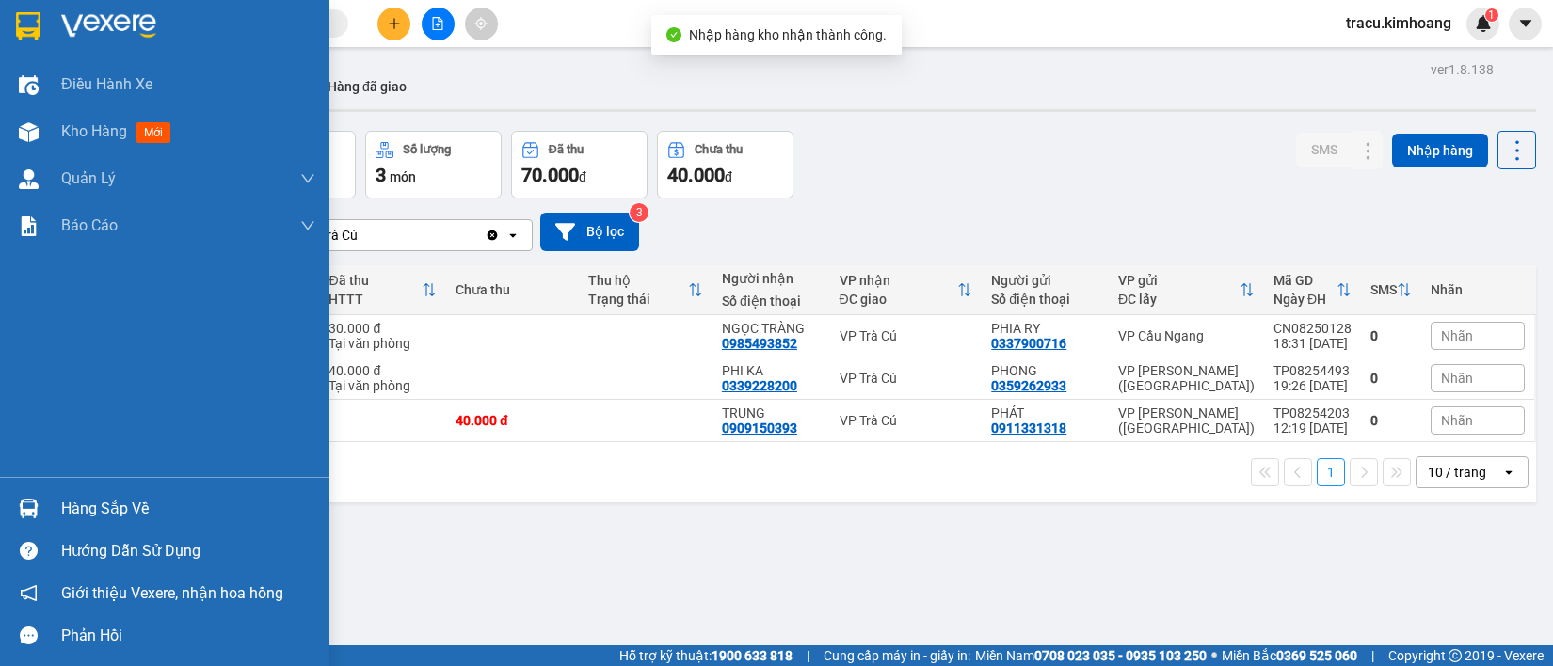
click at [104, 505] on div "Hàng sắp về" at bounding box center [188, 509] width 254 height 28
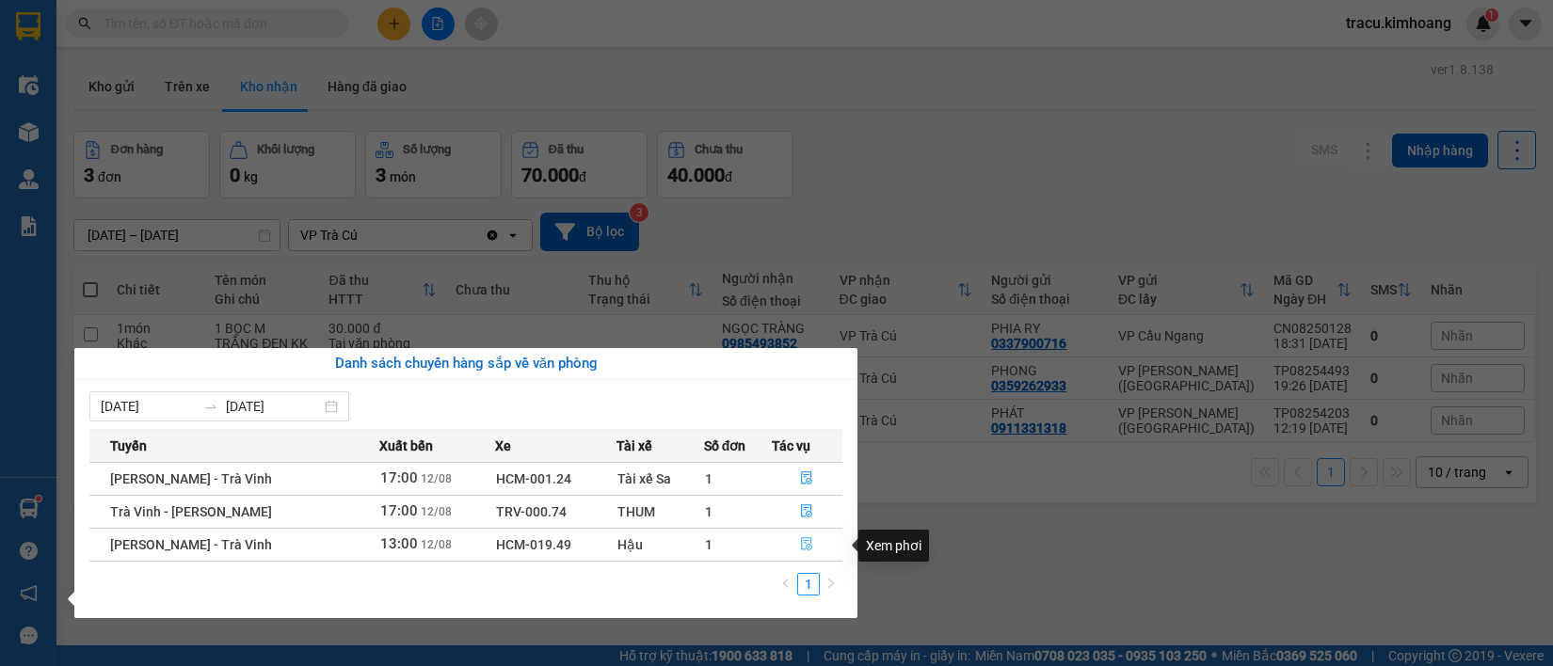
click at [803, 539] on icon "file-done" at bounding box center [807, 543] width 11 height 13
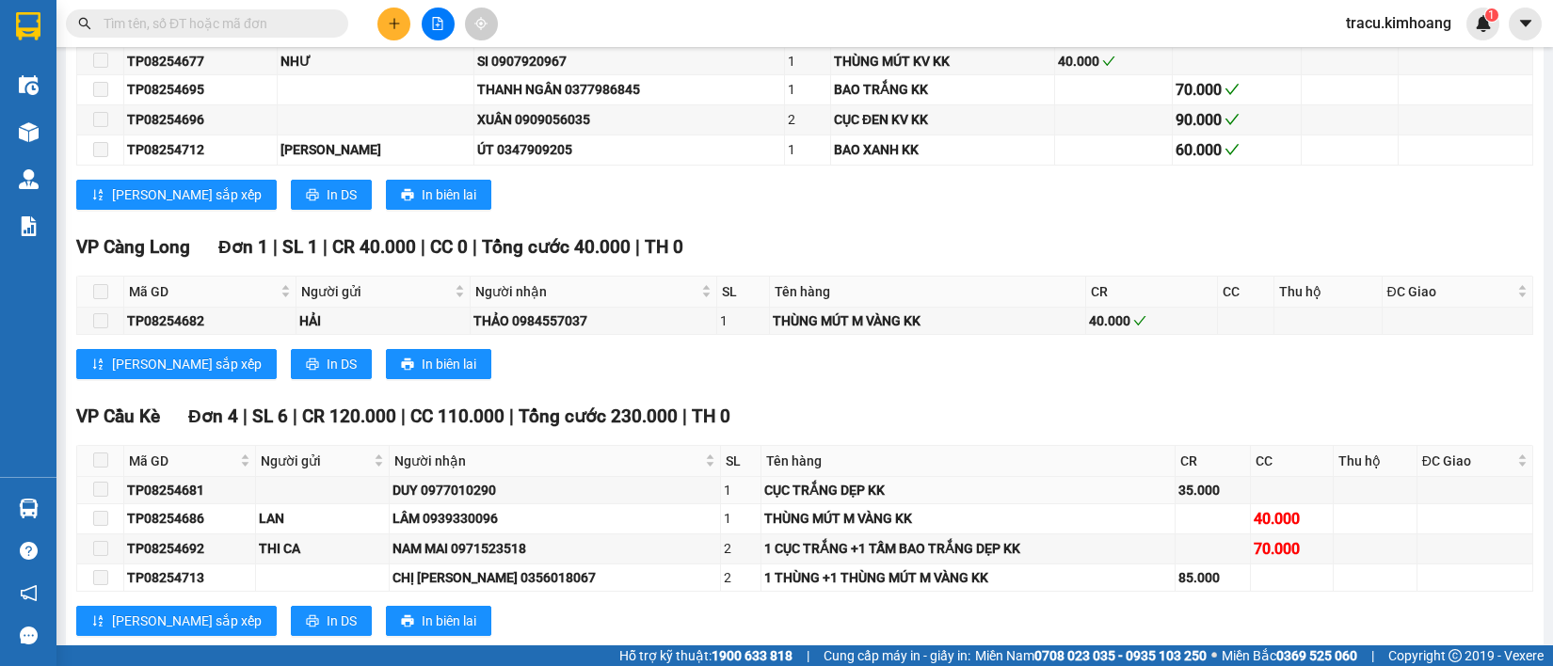
scroll to position [2103, 0]
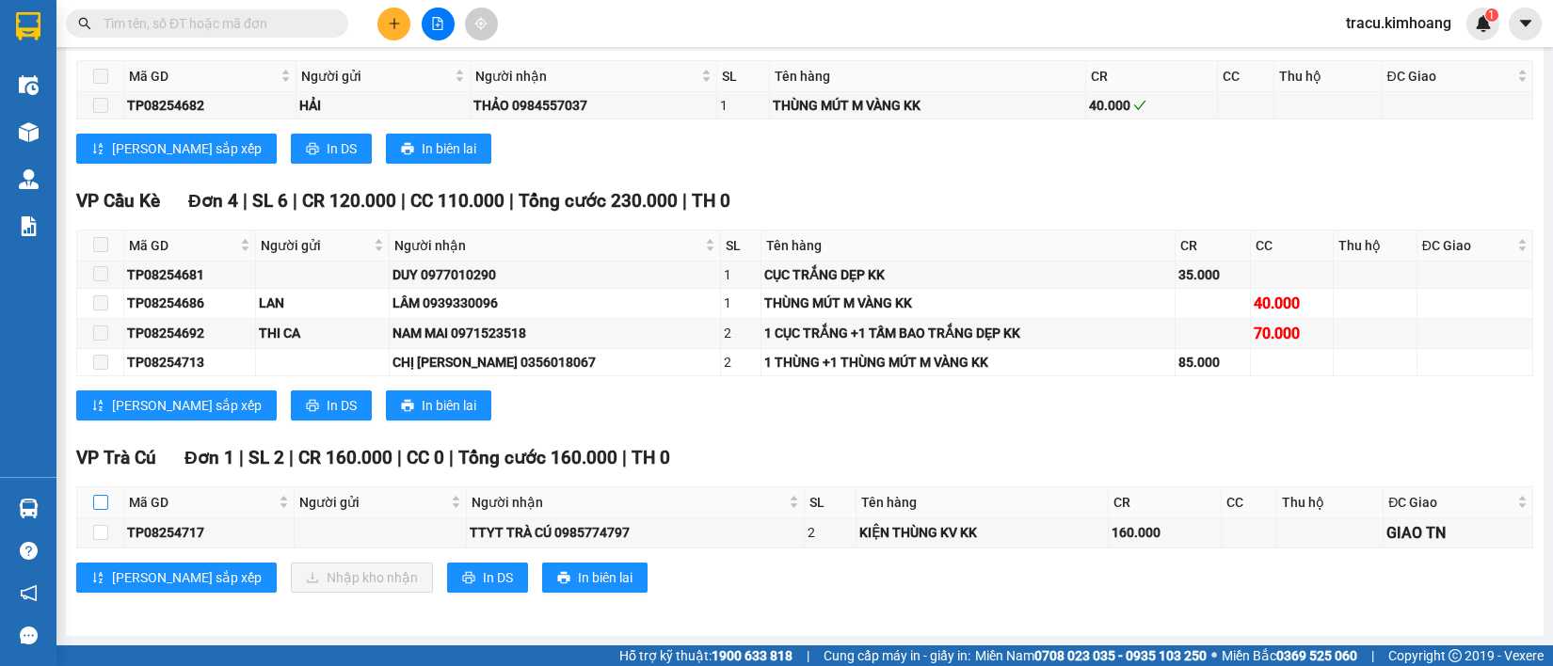
click at [104, 492] on label at bounding box center [100, 502] width 15 height 21
click at [104, 495] on input "checkbox" at bounding box center [100, 502] width 15 height 15
checkbox input "true"
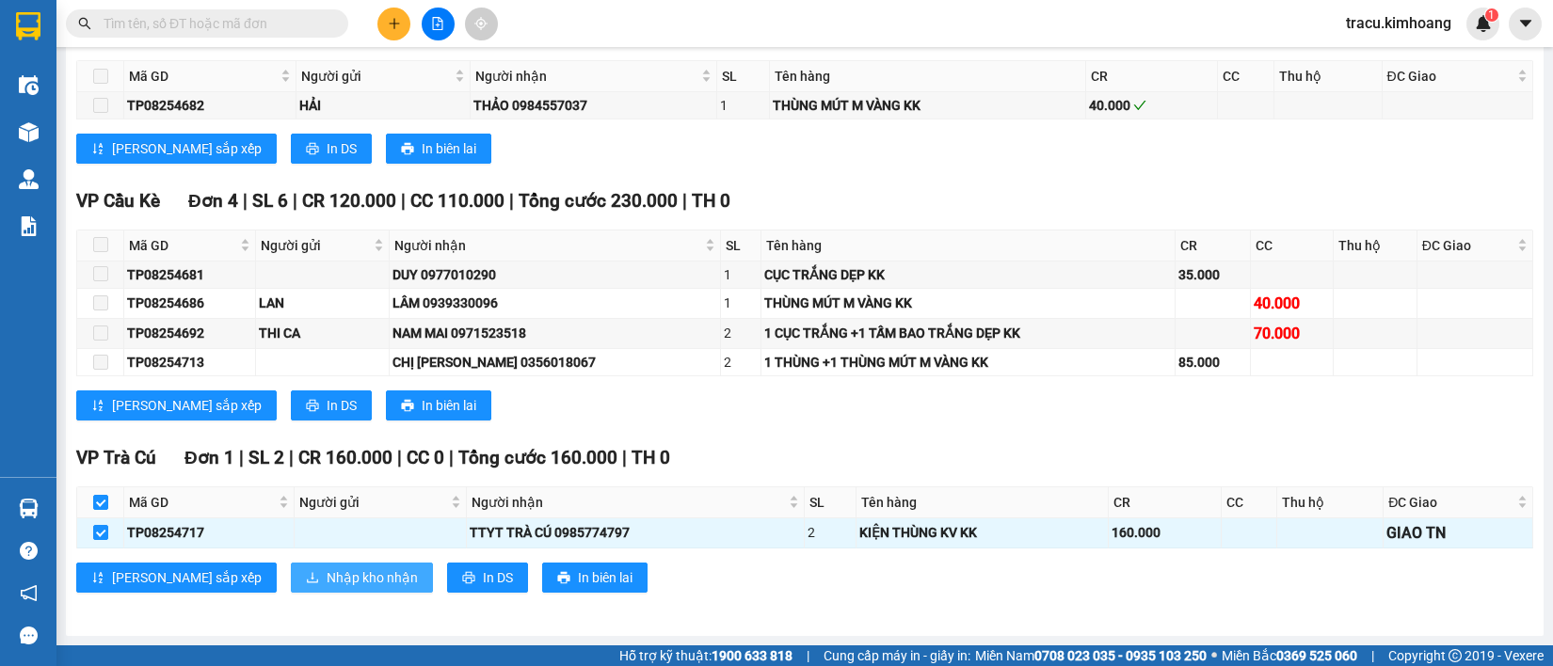
click at [327, 585] on span "Nhập kho nhận" at bounding box center [372, 577] width 91 height 21
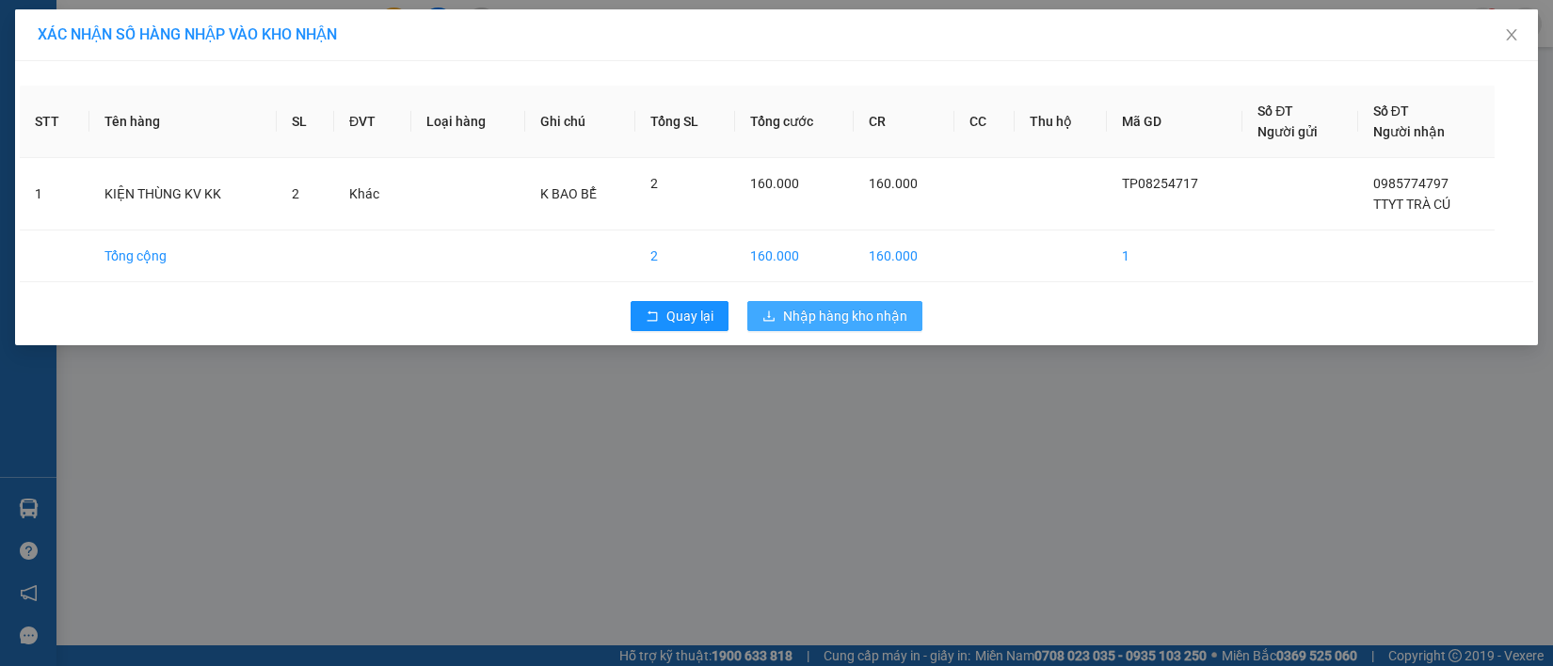
click at [850, 315] on span "Nhập hàng kho nhận" at bounding box center [845, 316] width 124 height 21
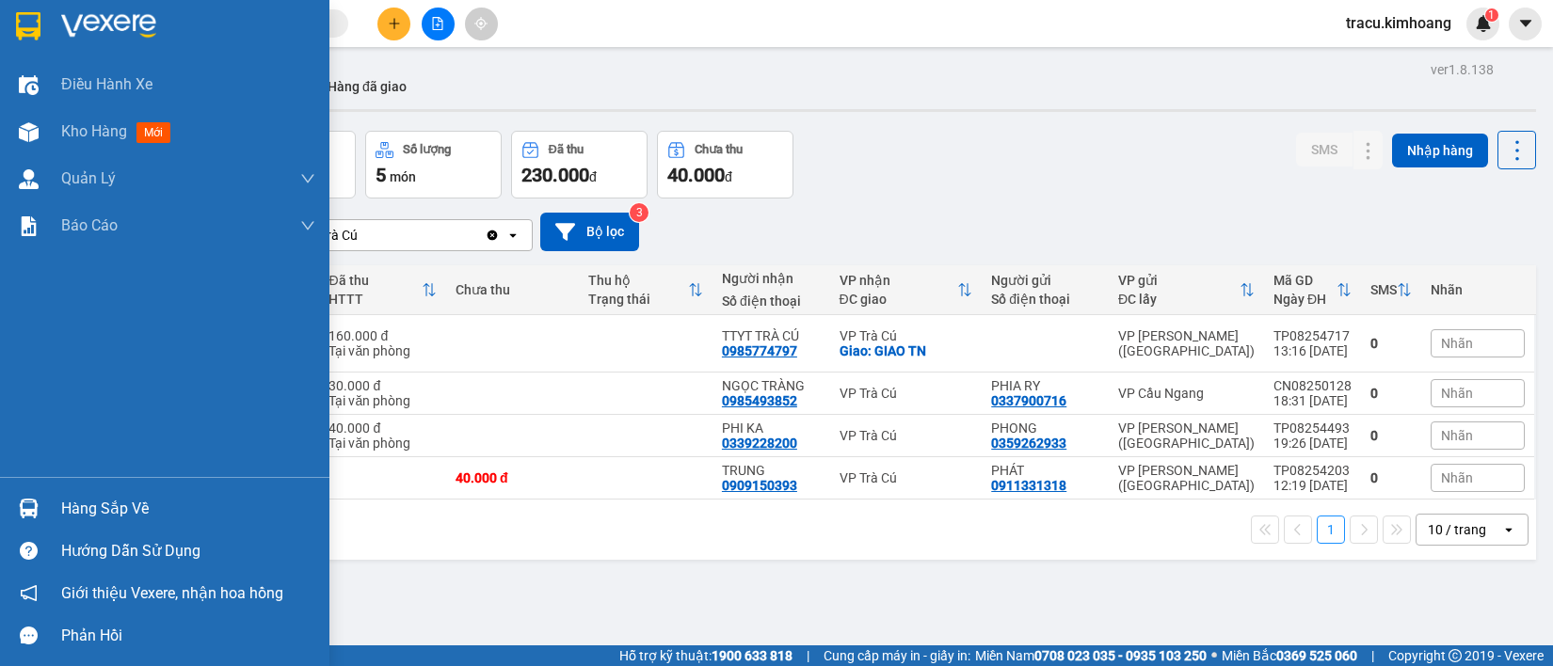
click at [73, 510] on div "Hàng sắp về" at bounding box center [188, 509] width 254 height 28
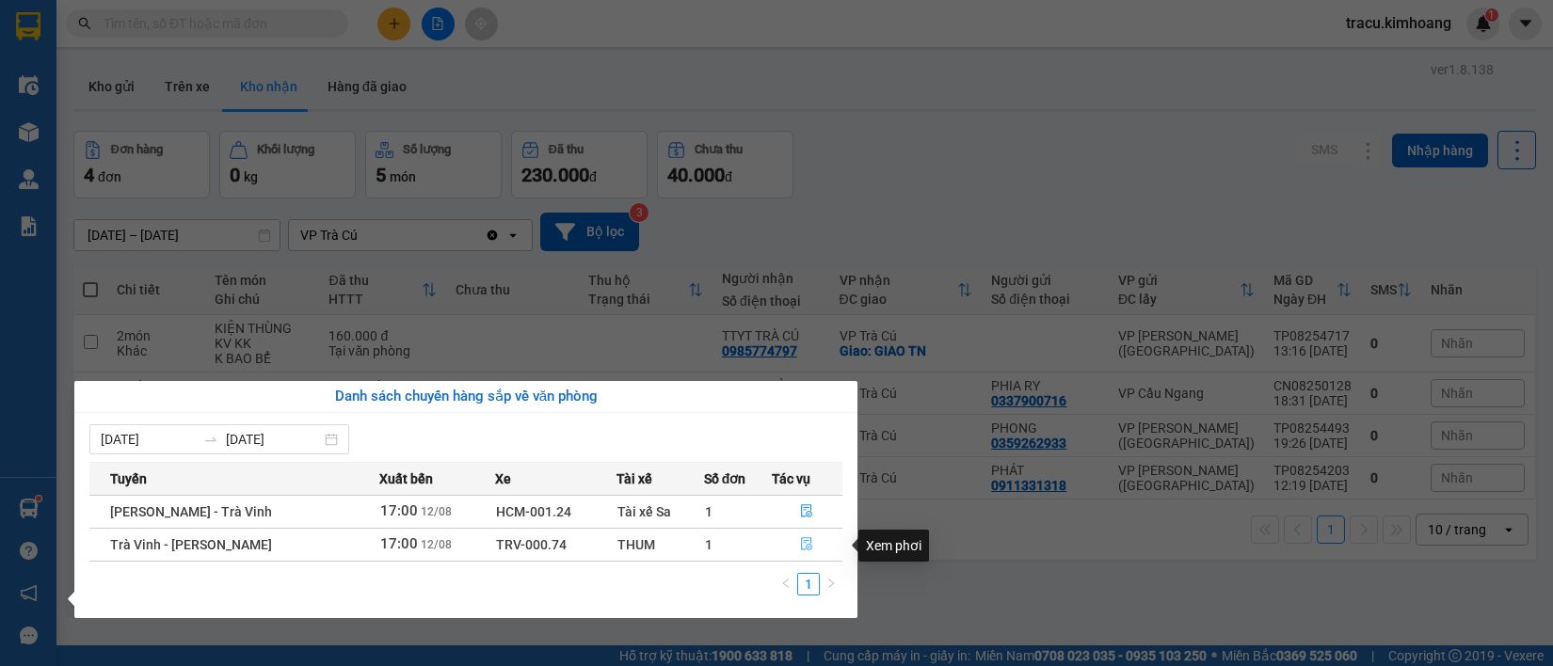
click at [800, 547] on icon "file-done" at bounding box center [806, 543] width 13 height 13
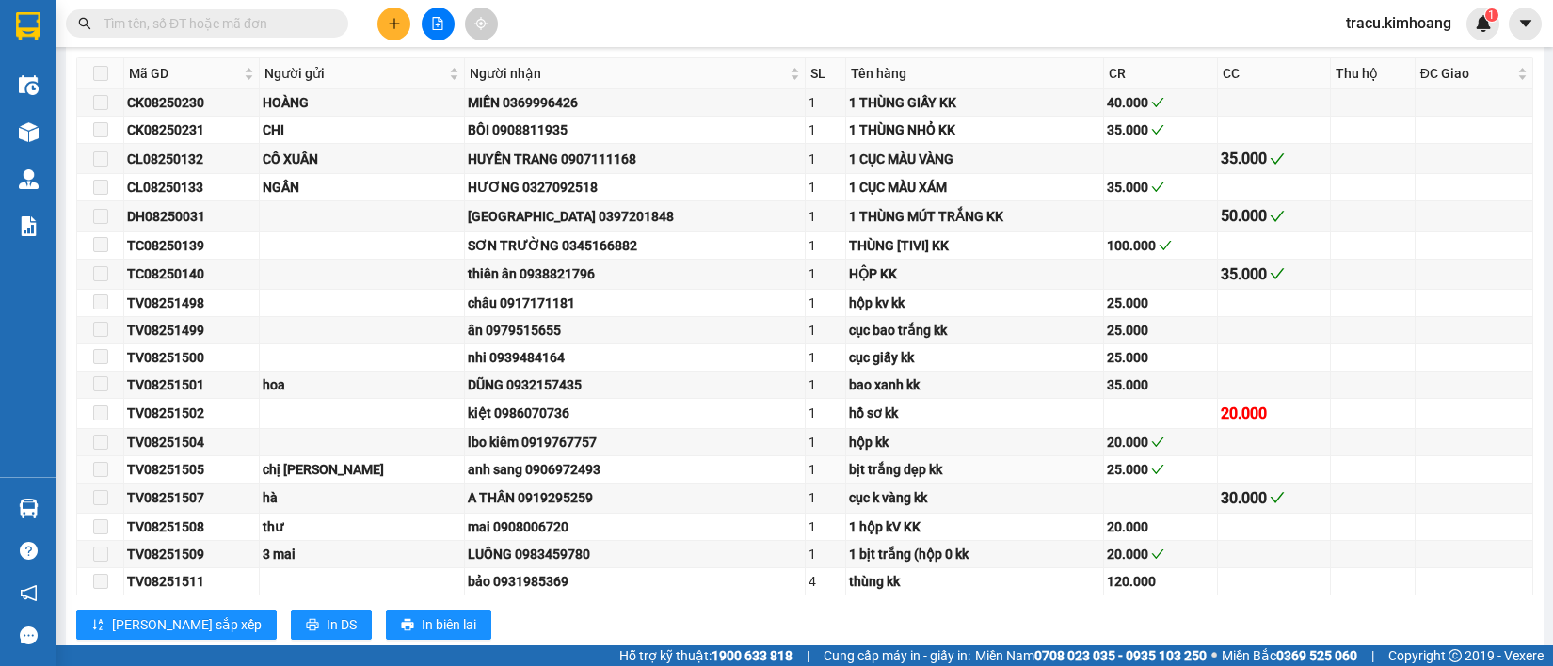
scroll to position [557, 0]
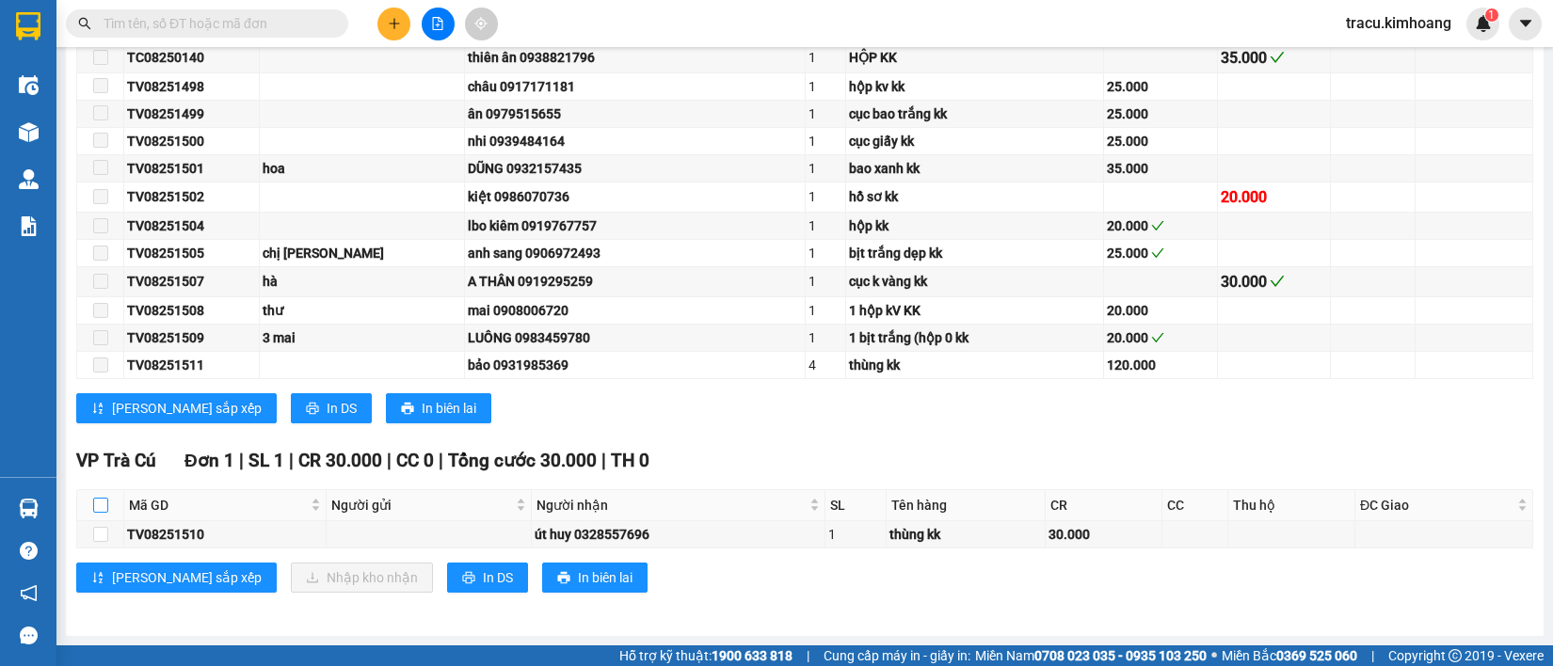
click at [100, 498] on input "checkbox" at bounding box center [100, 505] width 15 height 15
checkbox input "true"
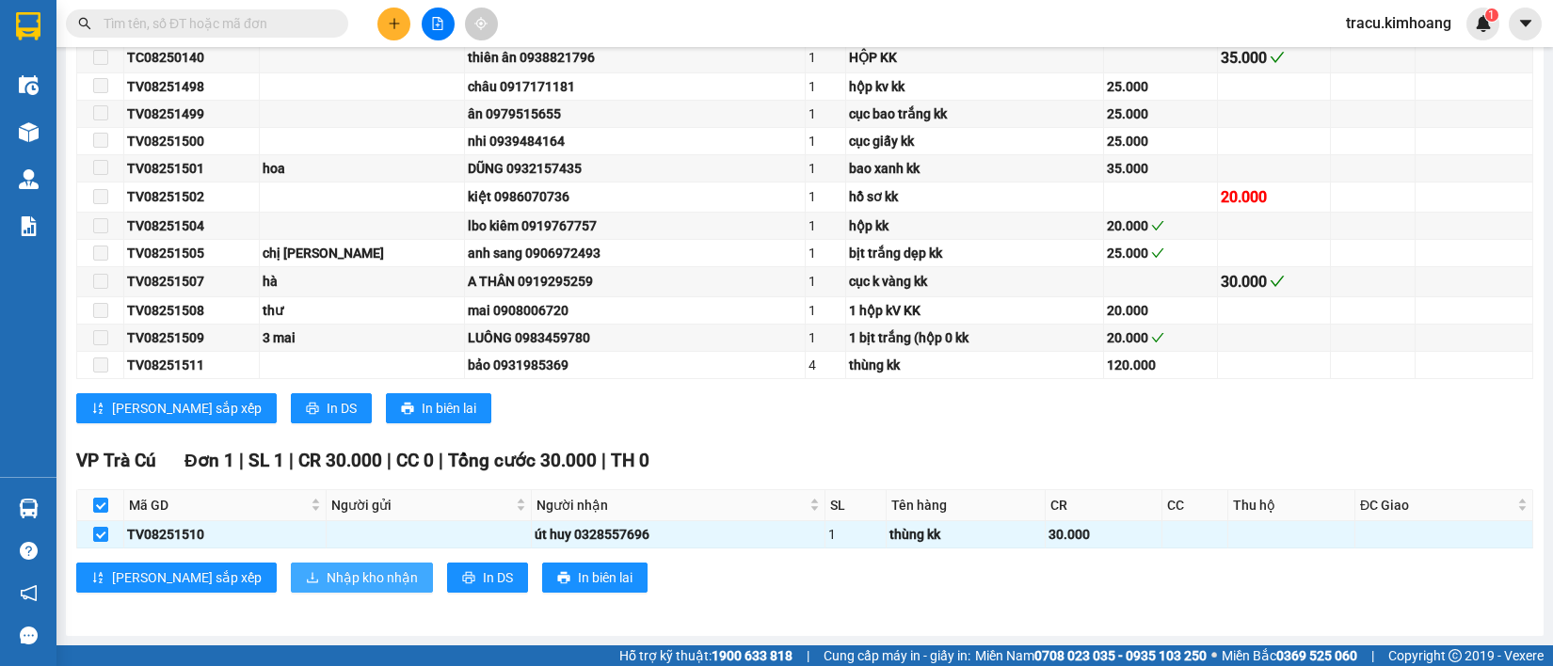
click at [327, 572] on span "Nhập kho nhận" at bounding box center [372, 577] width 91 height 21
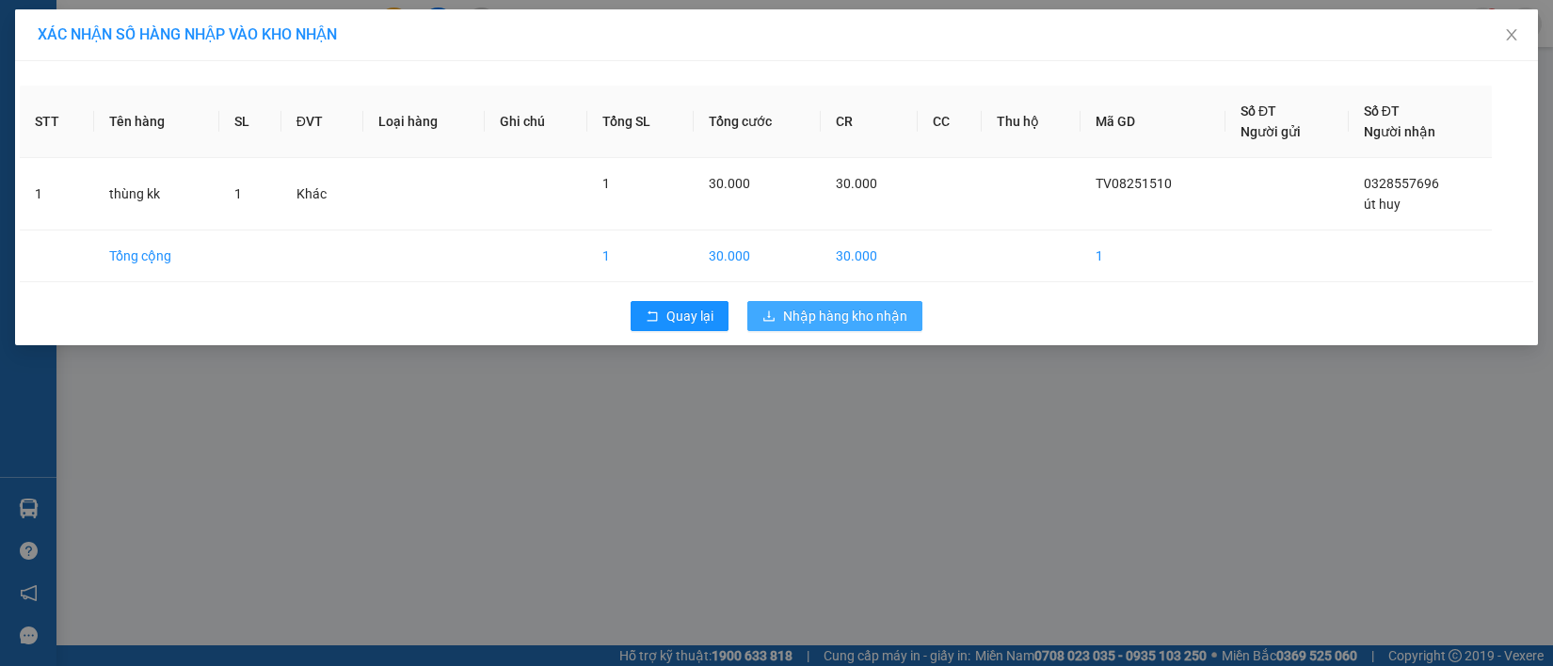
click at [829, 306] on span "Nhập hàng kho nhận" at bounding box center [845, 316] width 124 height 21
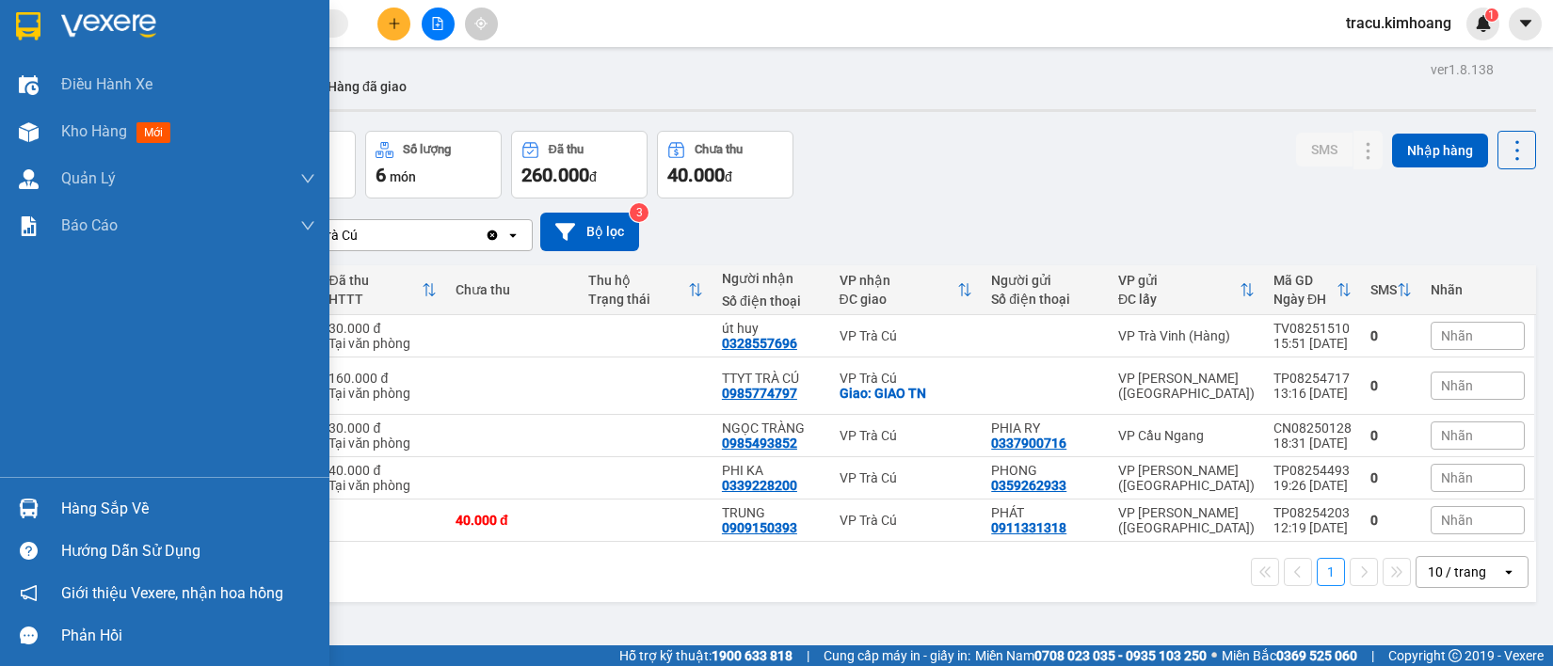
click at [72, 511] on div "Hàng sắp về" at bounding box center [188, 509] width 254 height 28
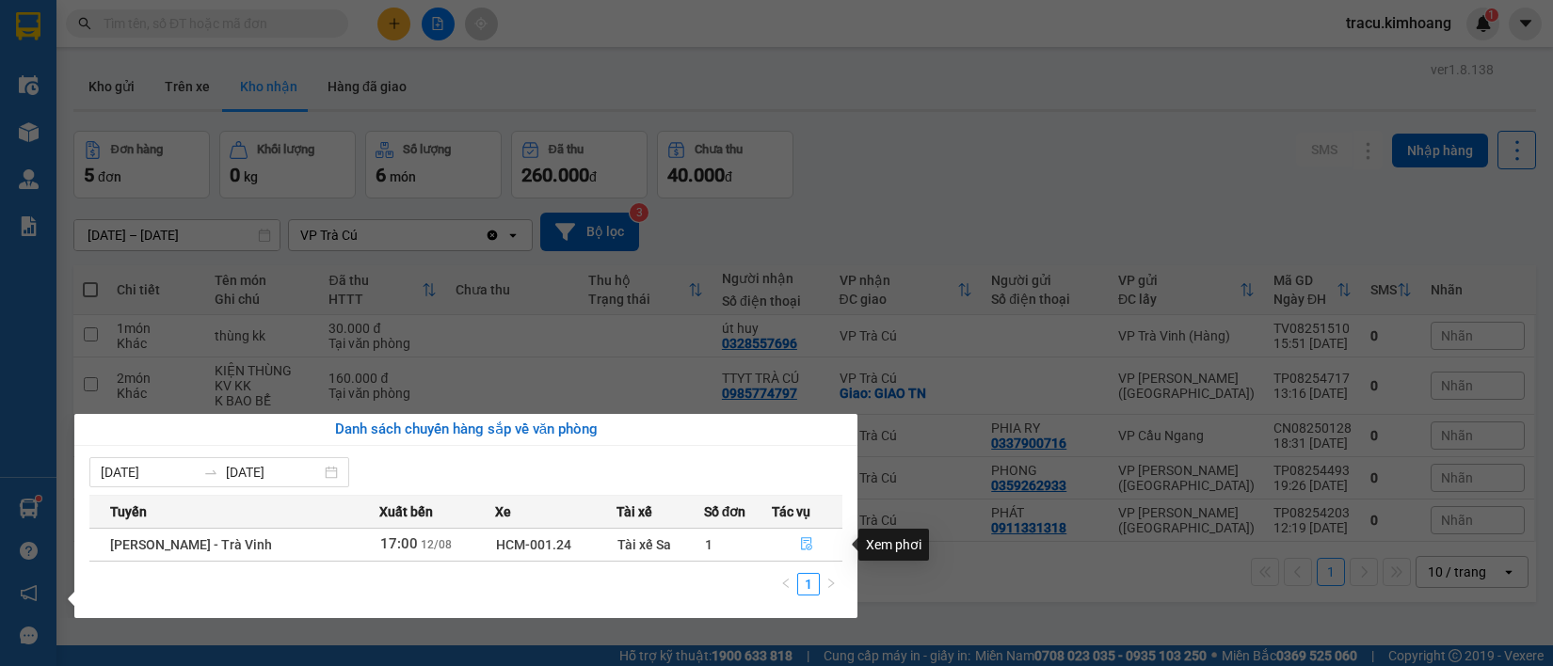
click at [807, 547] on icon "file-done" at bounding box center [807, 543] width 11 height 13
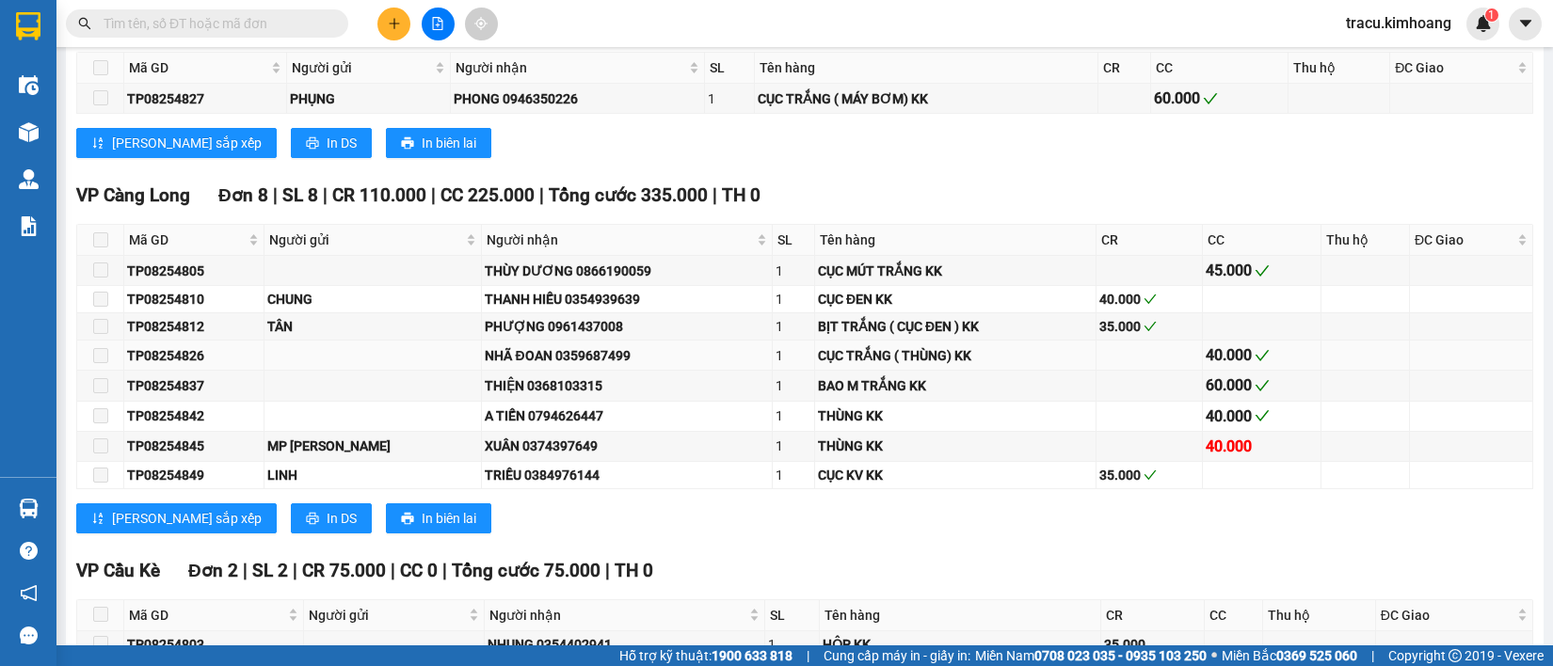
scroll to position [2456, 0]
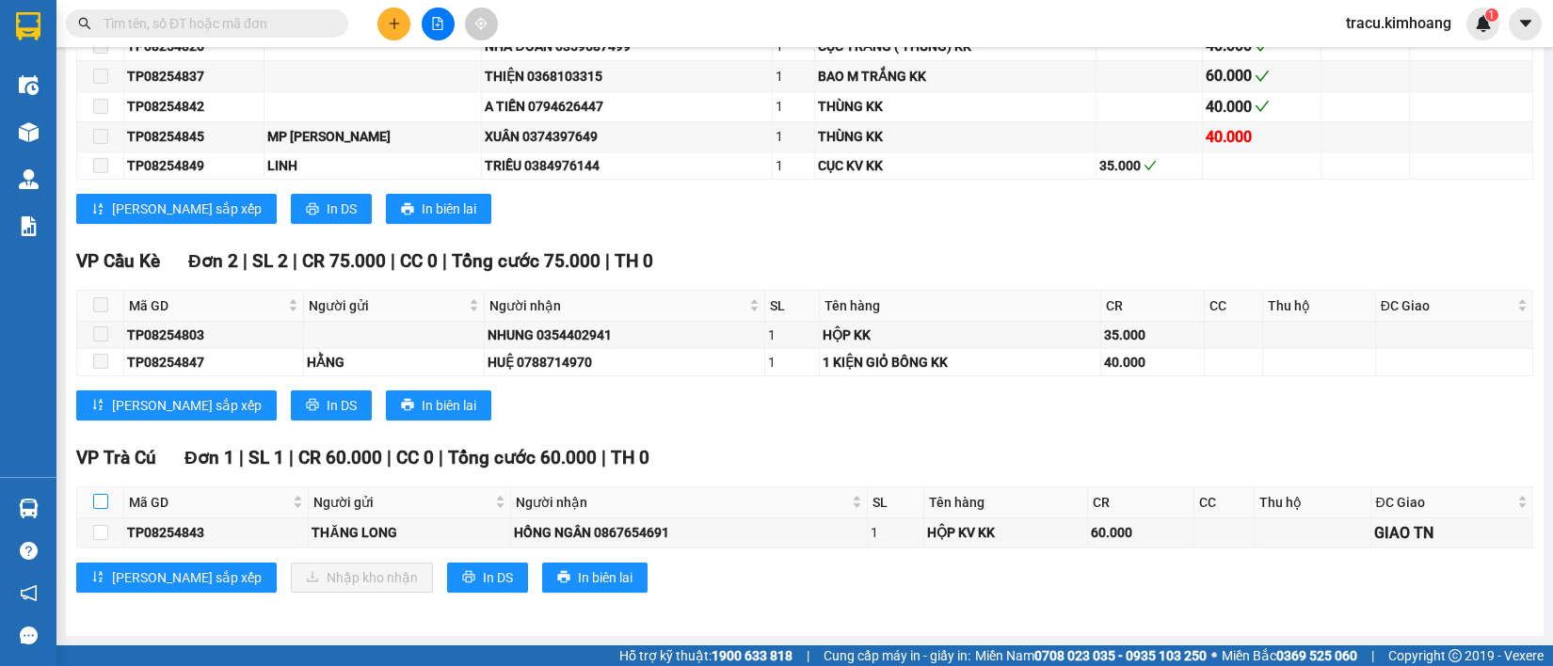
click at [95, 499] on input "checkbox" at bounding box center [100, 501] width 15 height 15
checkbox input "true"
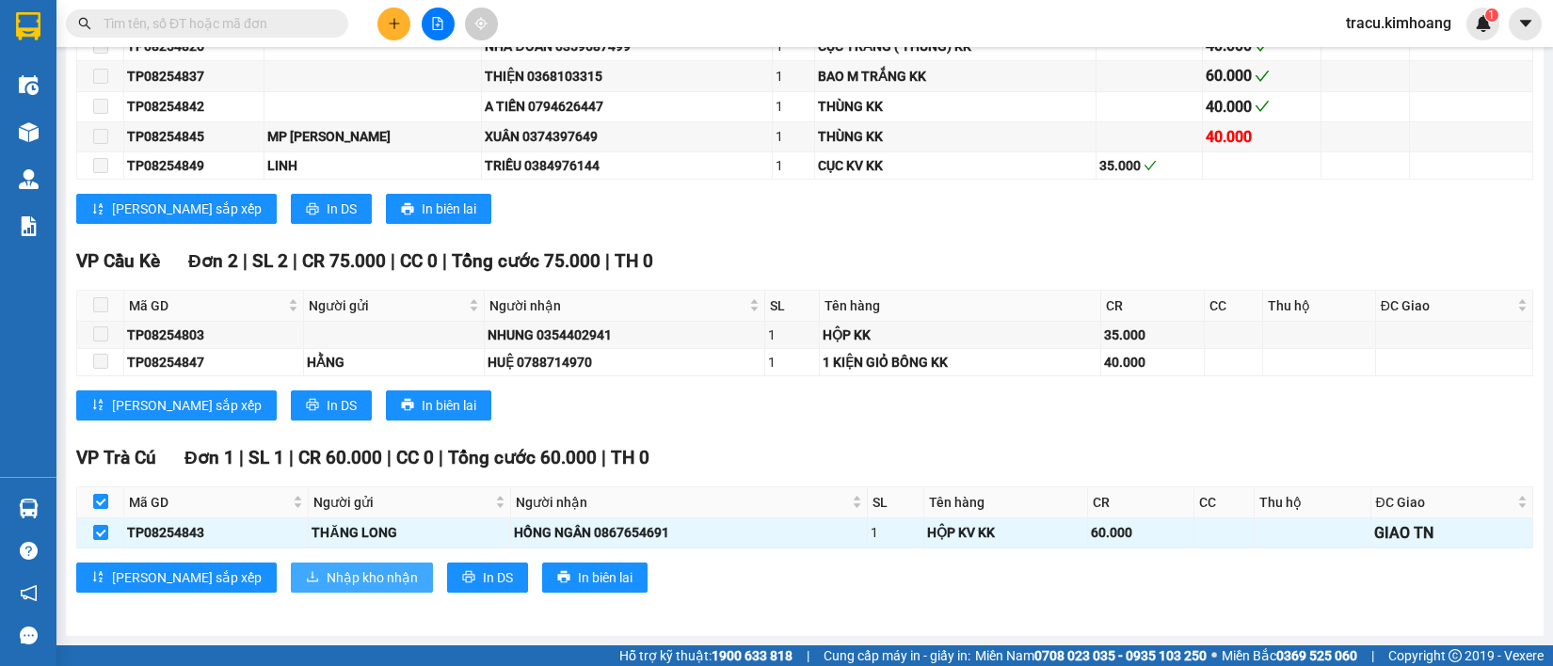
click at [327, 584] on span "Nhập kho nhận" at bounding box center [372, 577] width 91 height 21
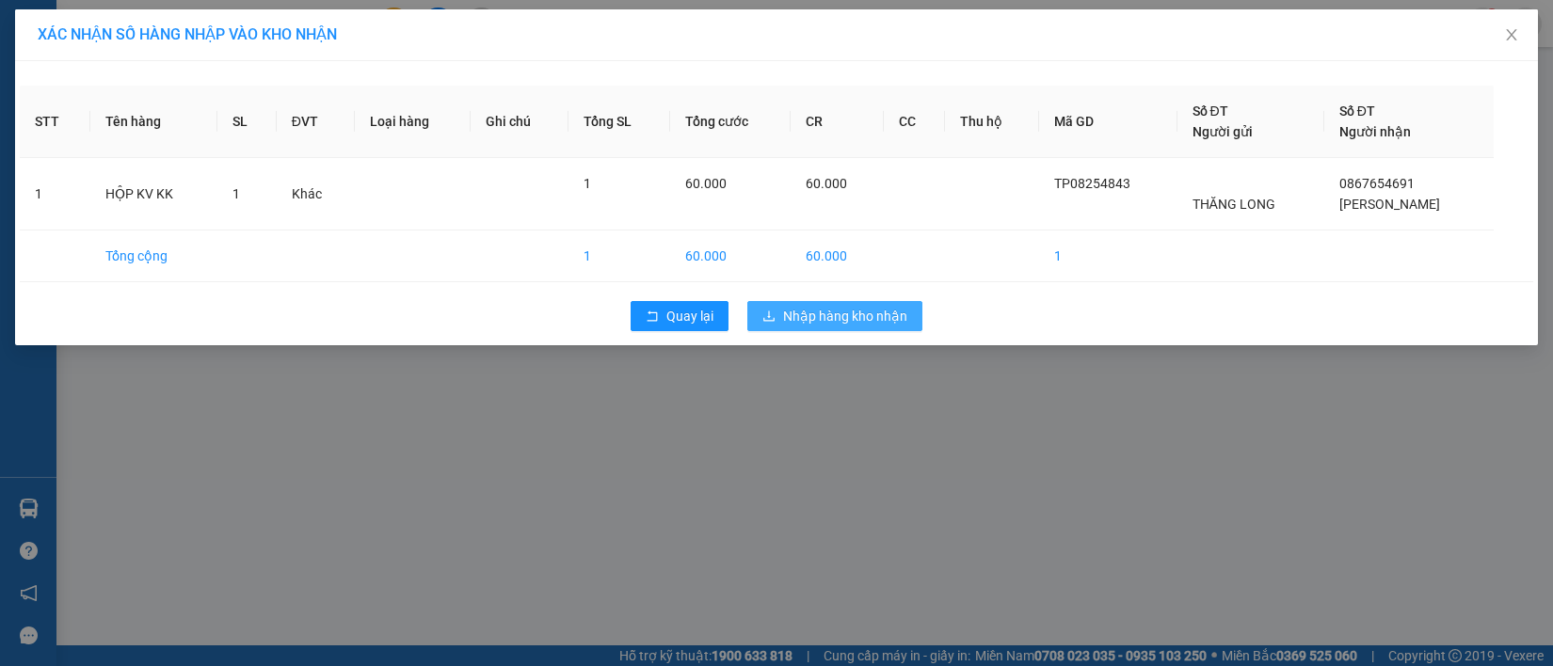
click at [867, 330] on button "Nhập hàng kho nhận" at bounding box center [834, 316] width 175 height 30
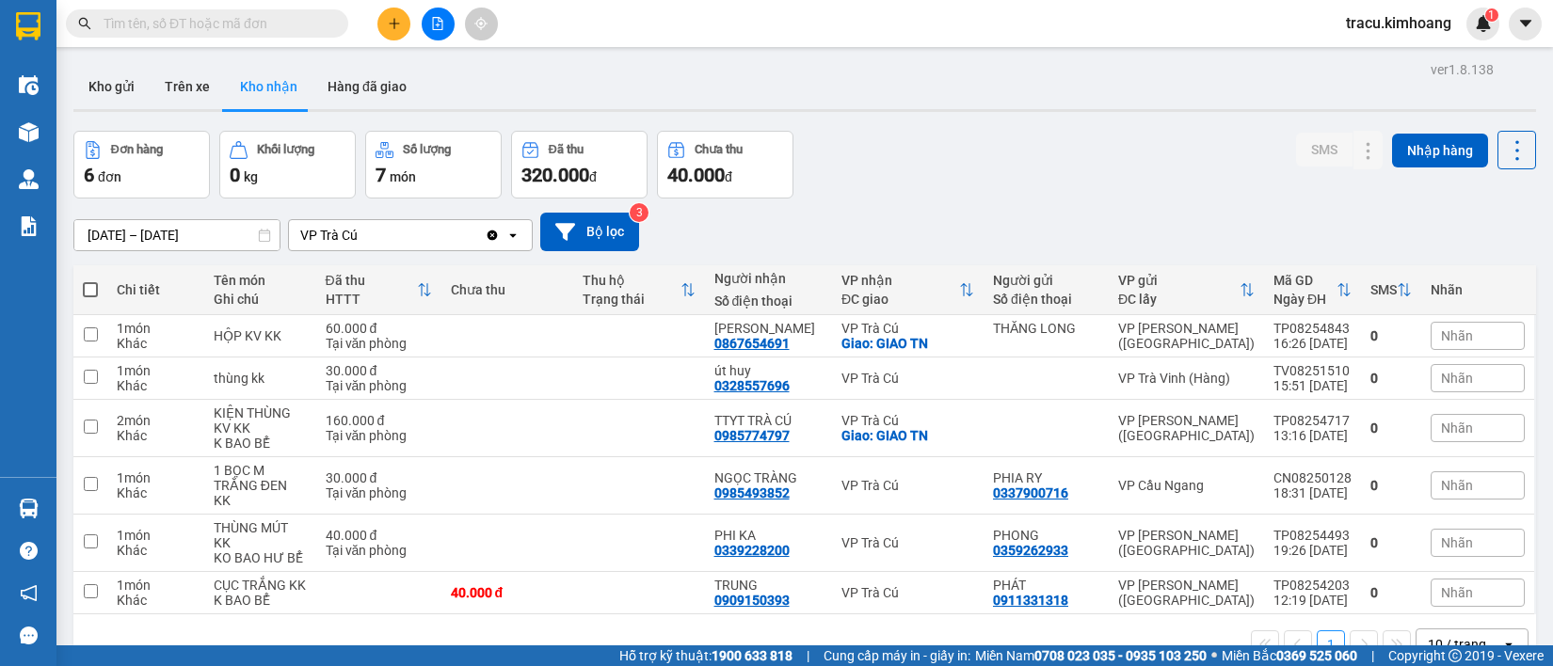
click at [265, 29] on input "text" at bounding box center [215, 23] width 222 height 21
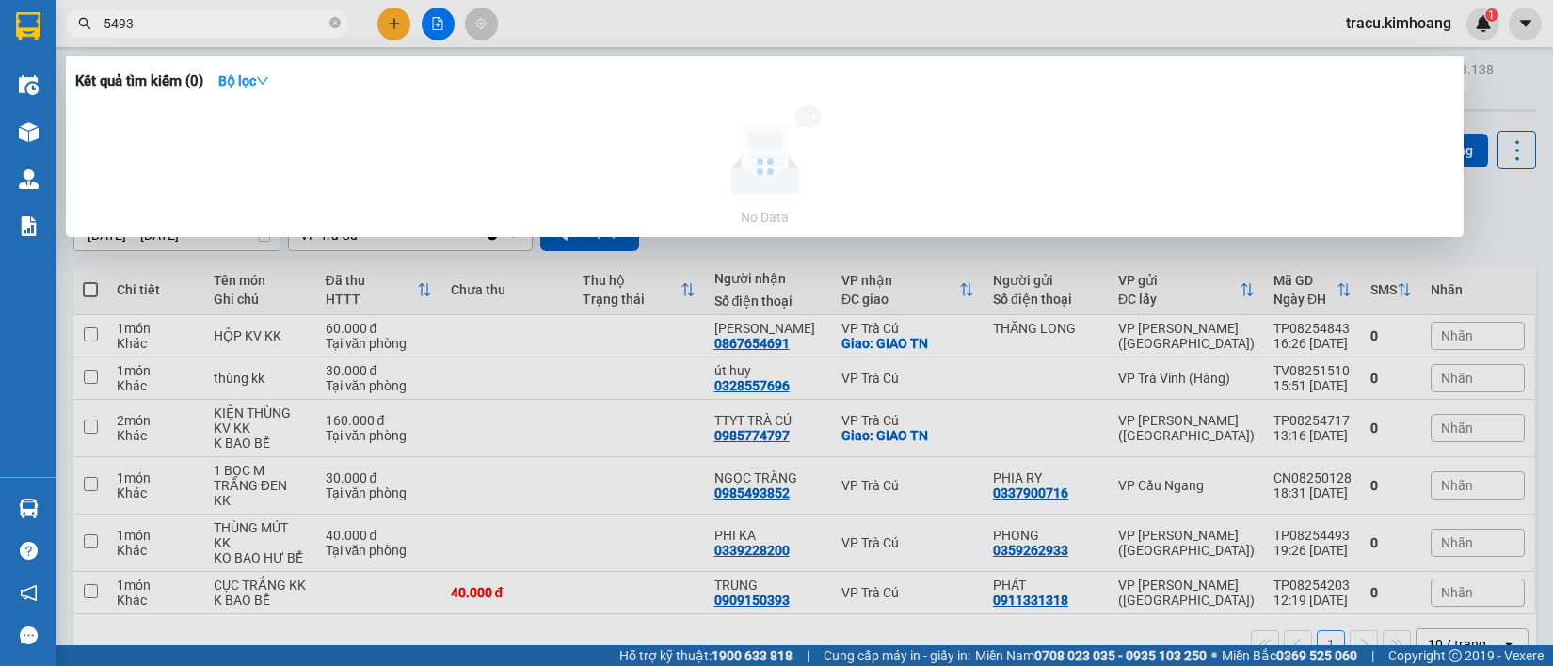
type input "54936"
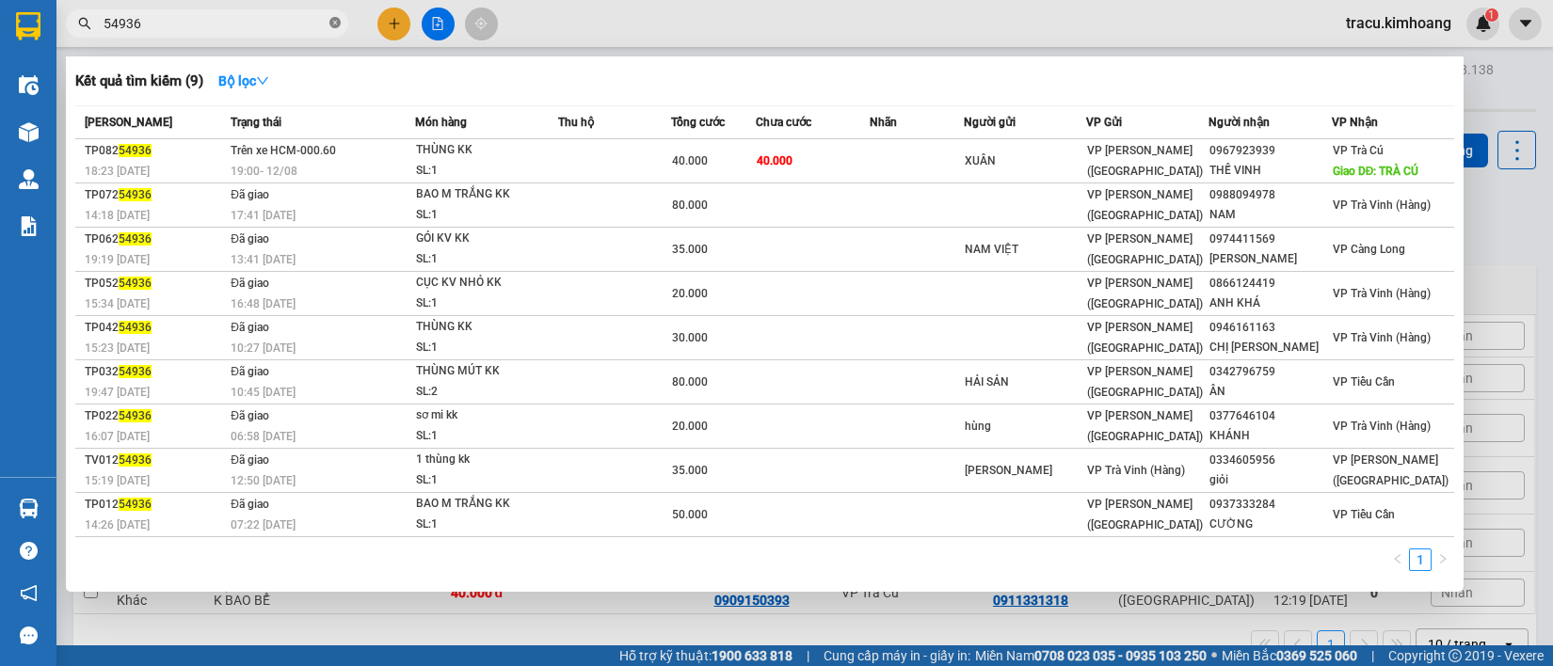
click at [336, 29] on span at bounding box center [334, 24] width 11 height 18
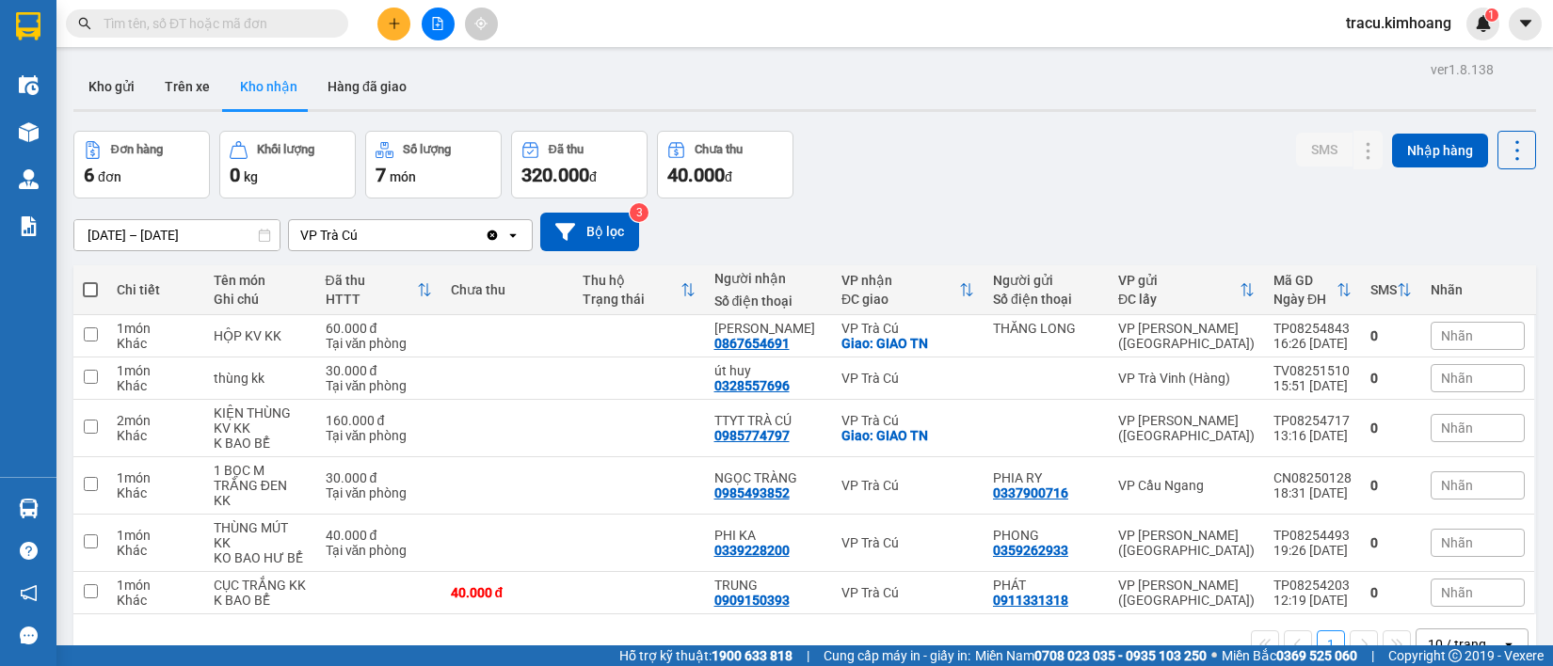
scroll to position [87, 0]
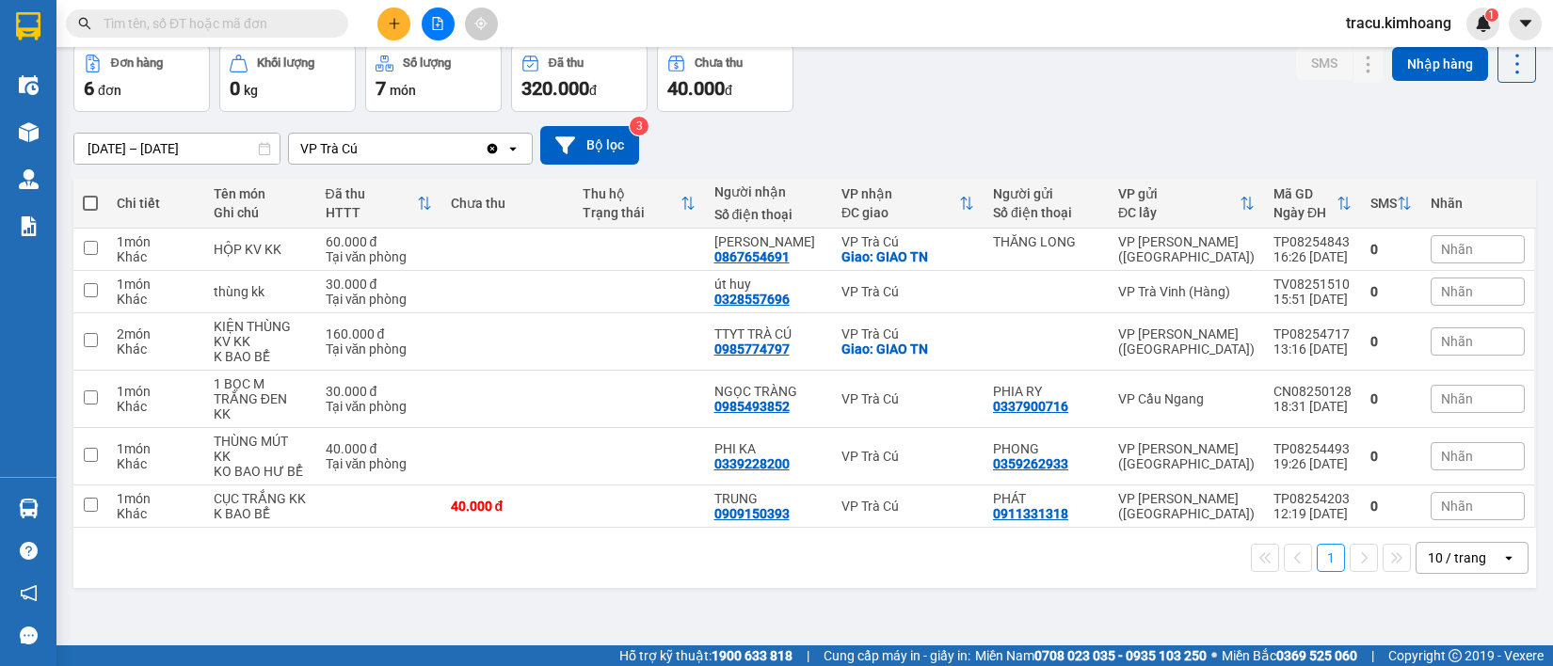
click at [92, 209] on span at bounding box center [90, 203] width 15 height 15
click at [90, 194] on input "checkbox" at bounding box center [90, 194] width 0 height 0
checkbox input "true"
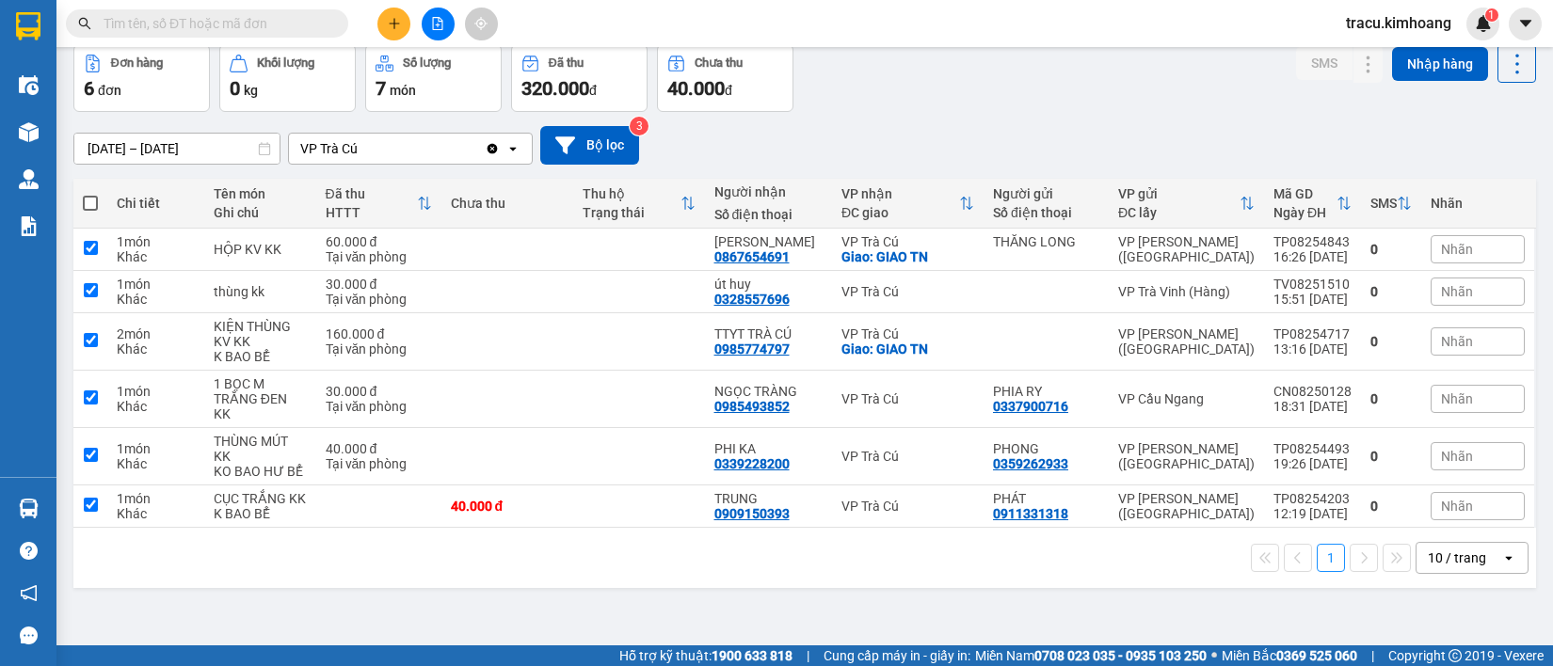
checkbox input "true"
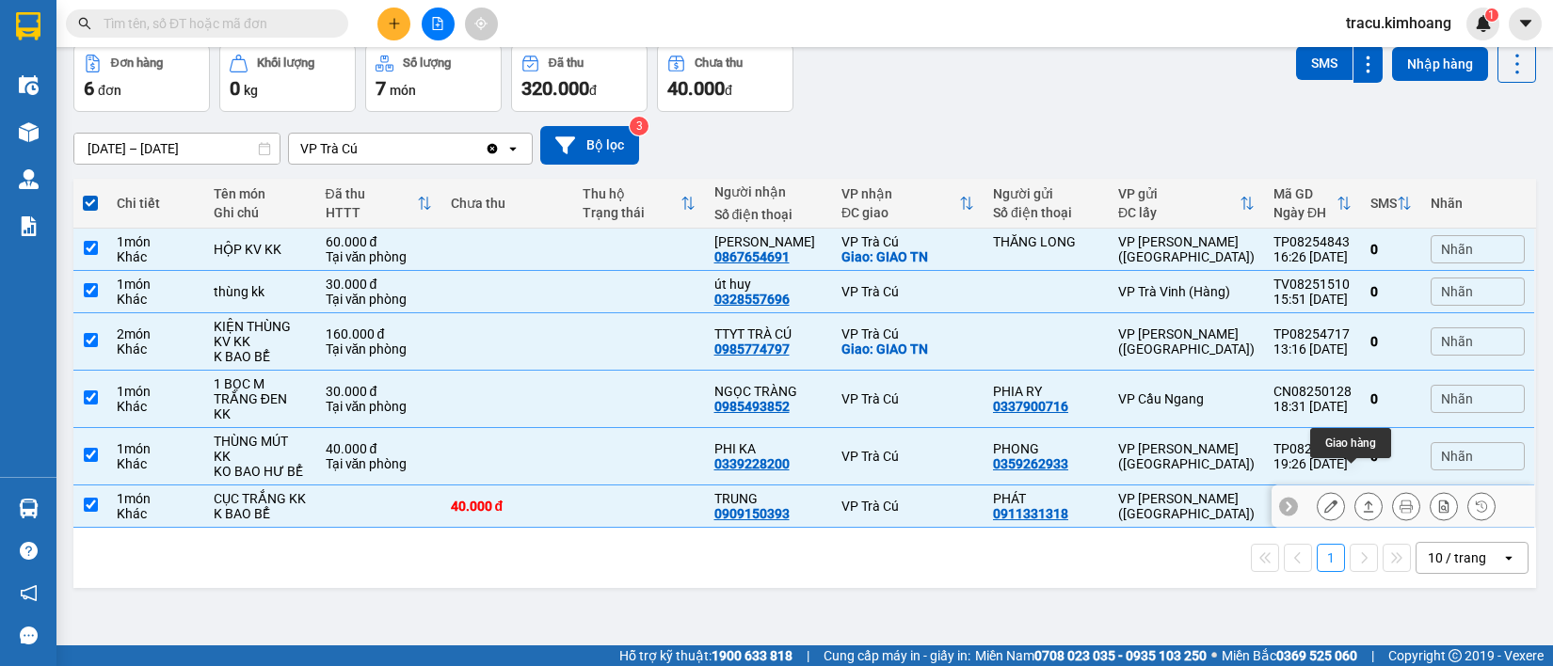
click at [1362, 500] on icon at bounding box center [1368, 506] width 13 height 13
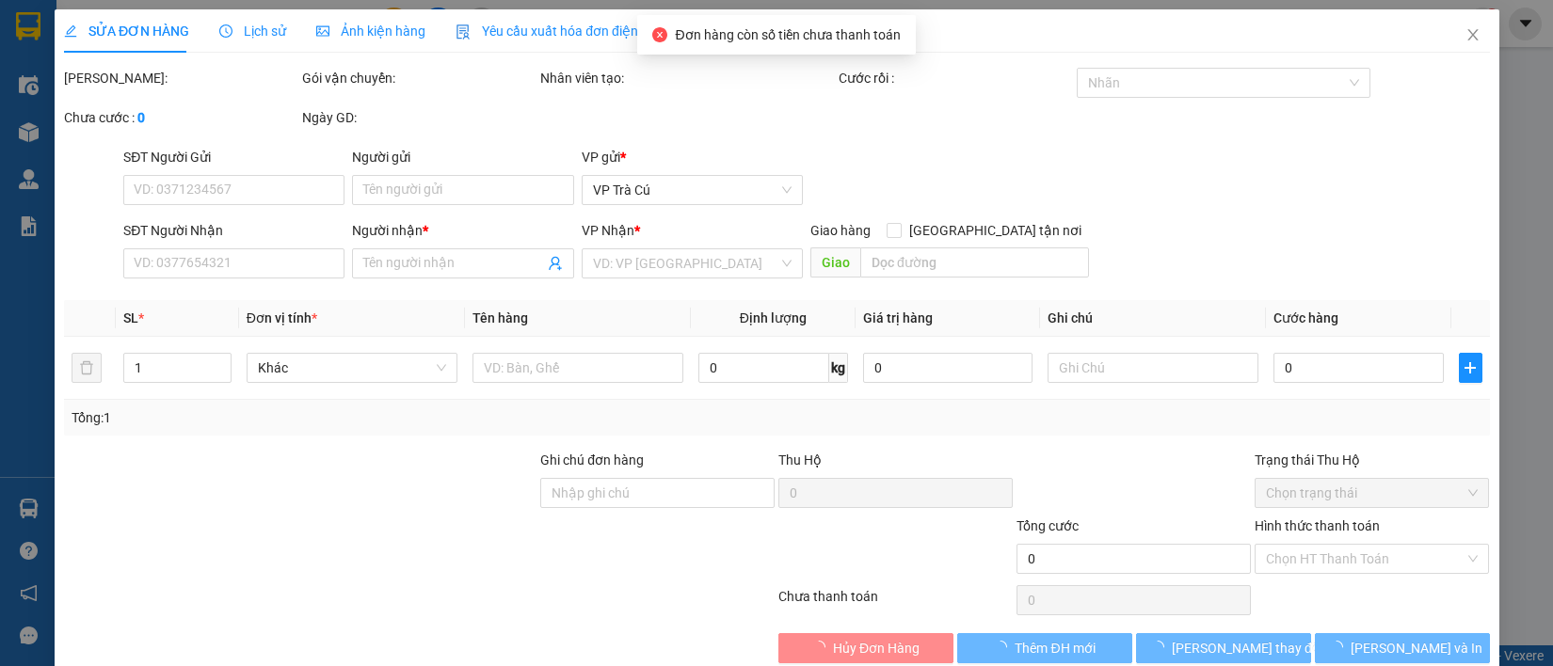
type input "0911331318"
type input "PHÁT"
type input "0909150393"
type input "TRUNG"
type input "40.000"
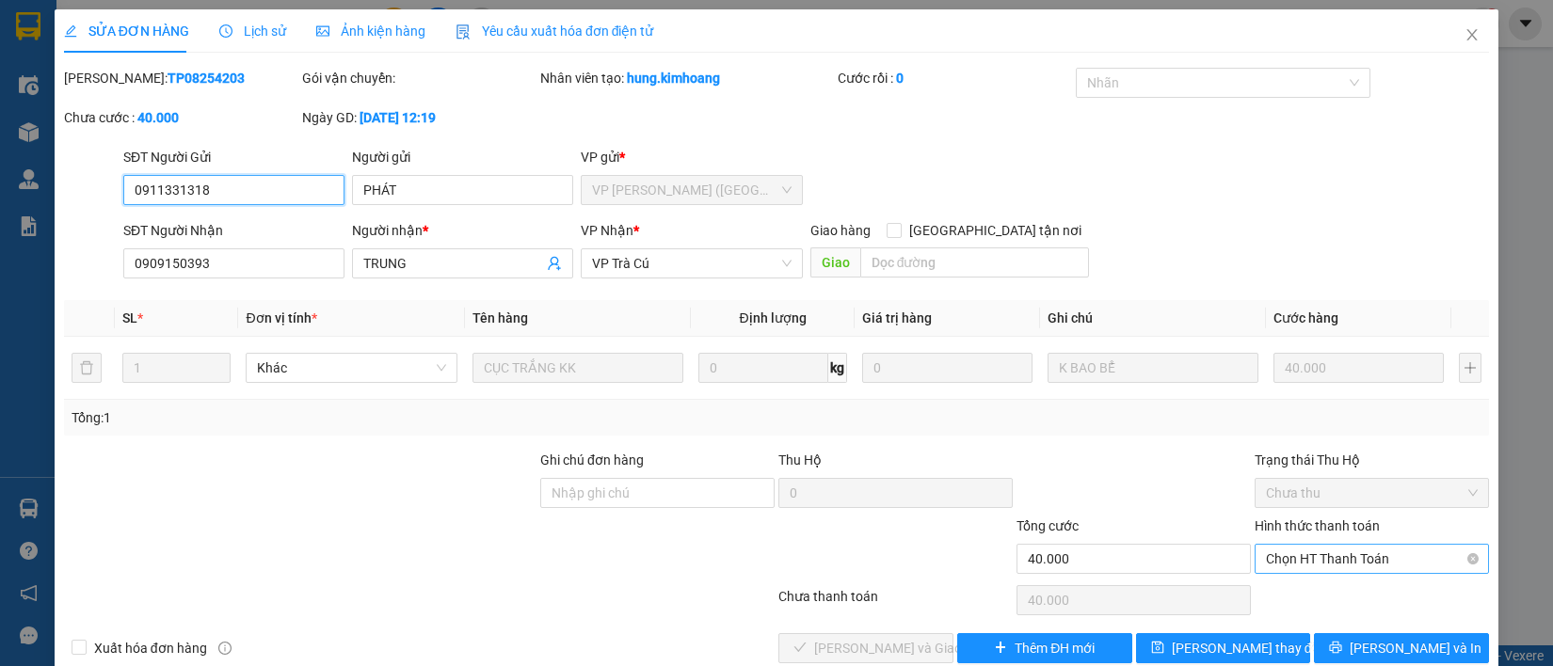
click at [1324, 565] on span "Chọn HT Thanh Toán" at bounding box center [1372, 559] width 212 height 28
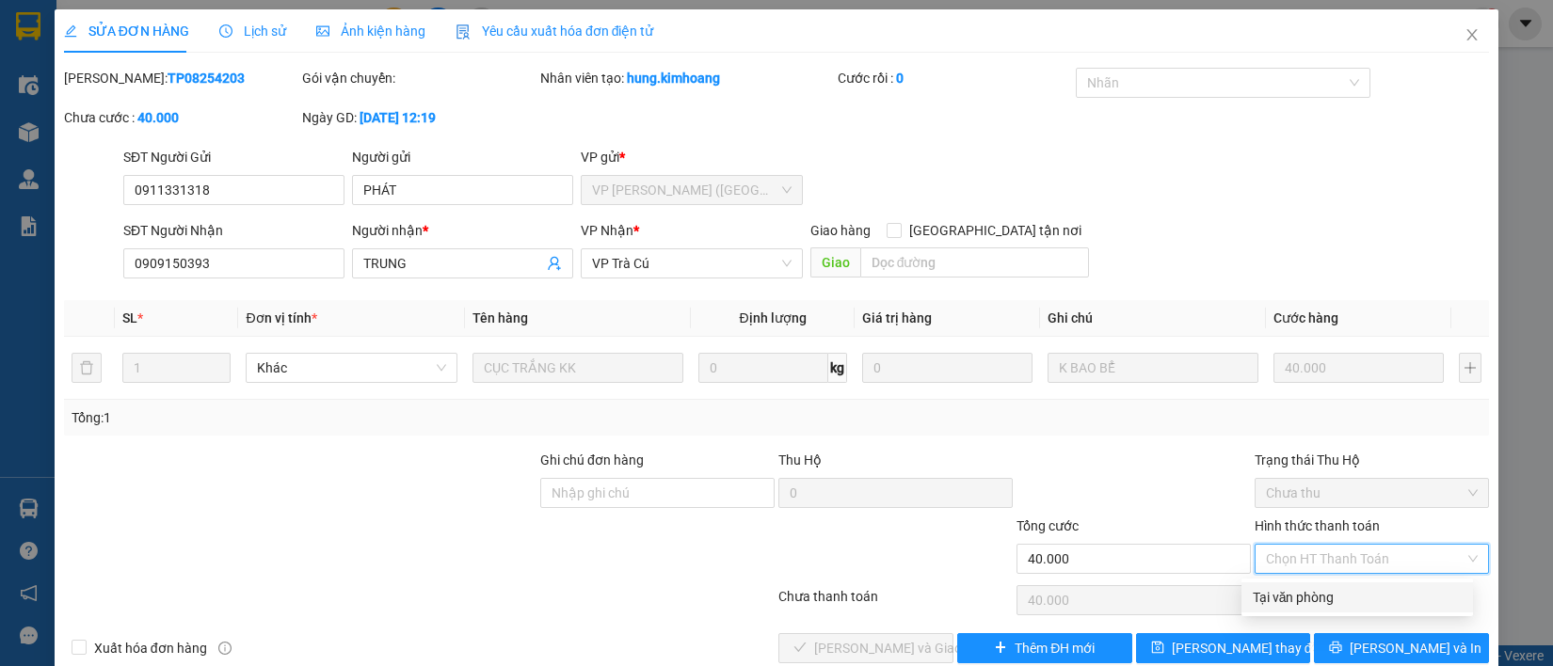
click at [1317, 590] on div "Tại văn phòng" at bounding box center [1356, 597] width 209 height 21
type input "0"
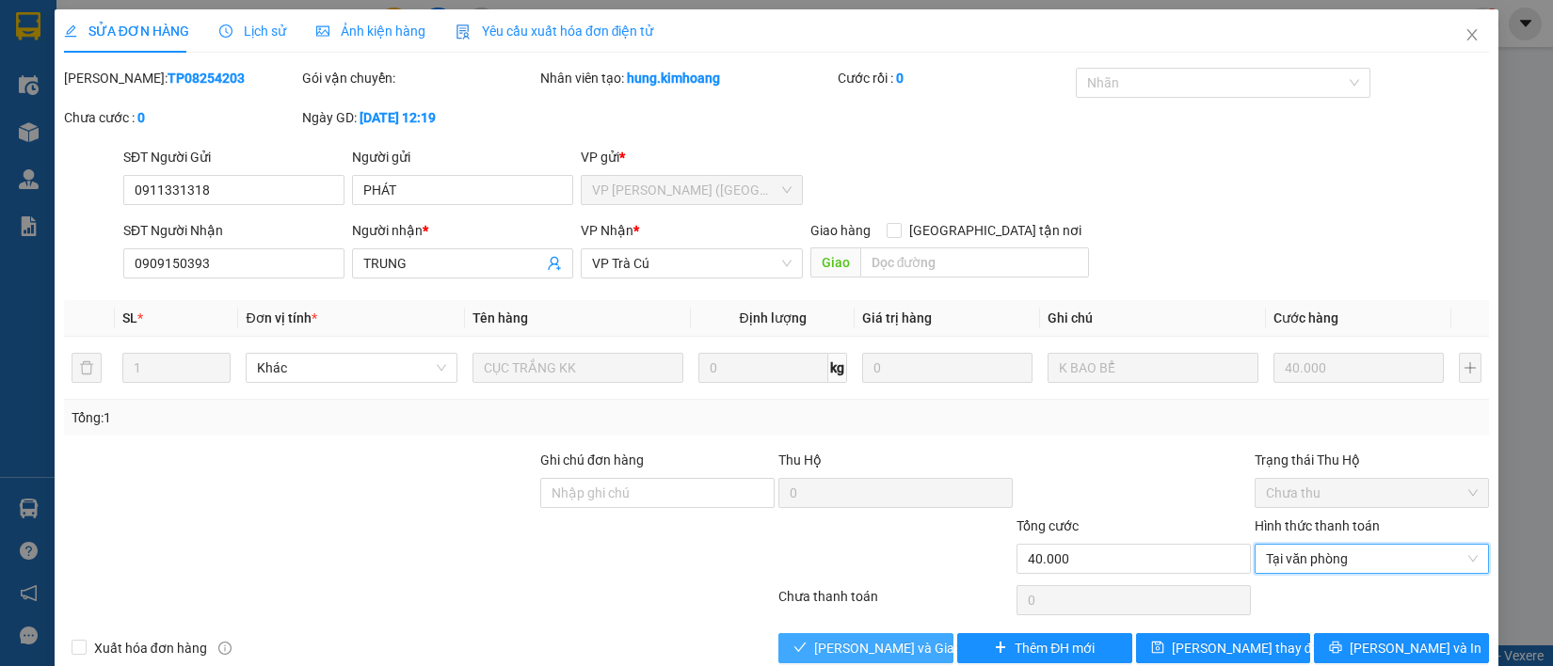
click at [927, 651] on button "Lưu và Giao hàng" at bounding box center [865, 648] width 175 height 30
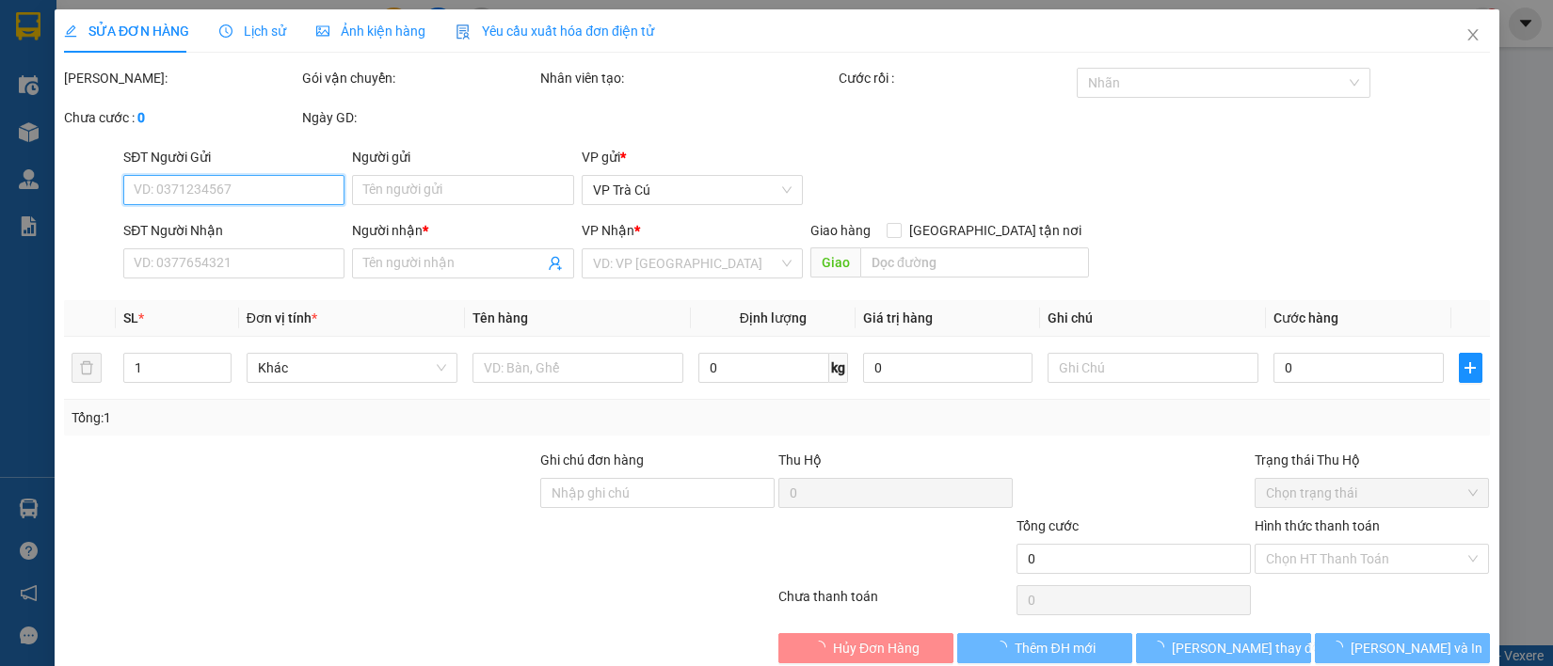
type input "0911331318"
type input "PHÁT"
type input "0909150393"
type input "TRUNG"
type input "40.000"
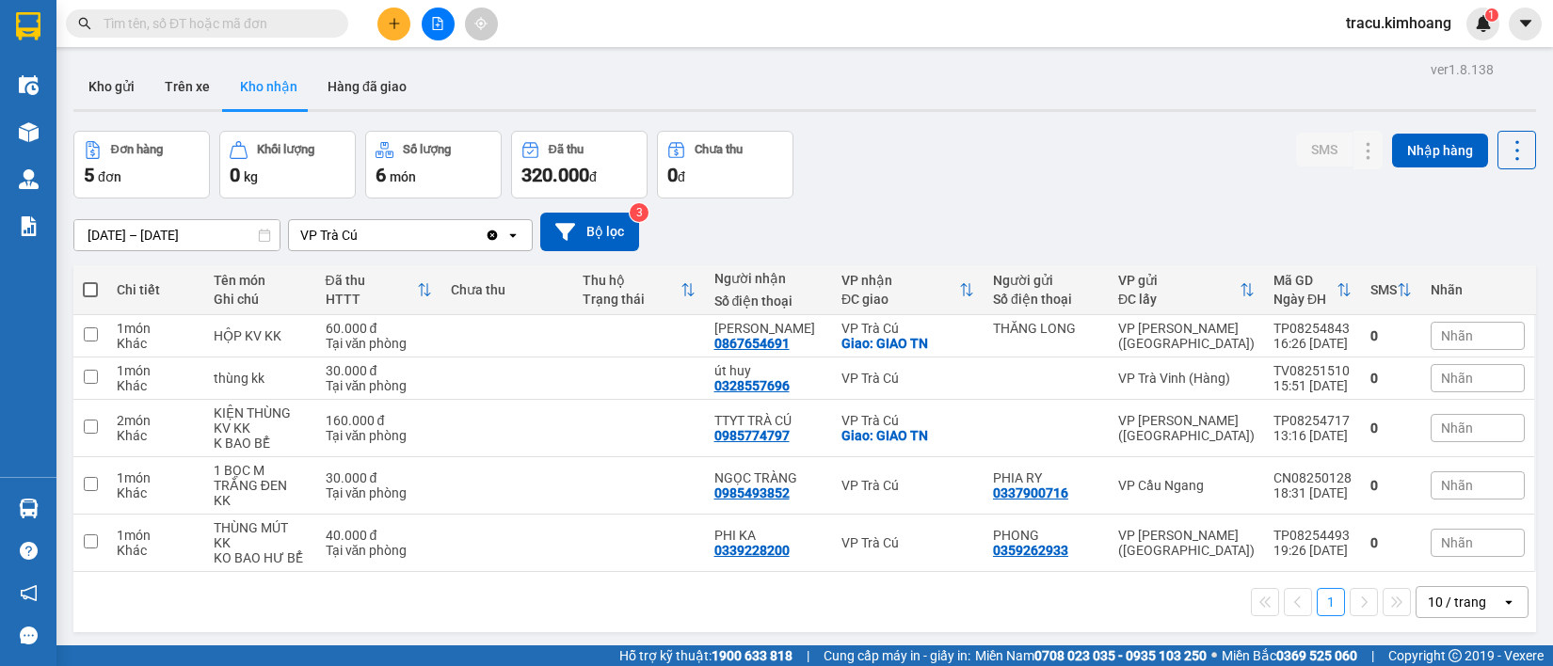
click at [95, 287] on span at bounding box center [90, 289] width 15 height 15
click at [90, 280] on input "checkbox" at bounding box center [90, 280] width 0 height 0
checkbox input "true"
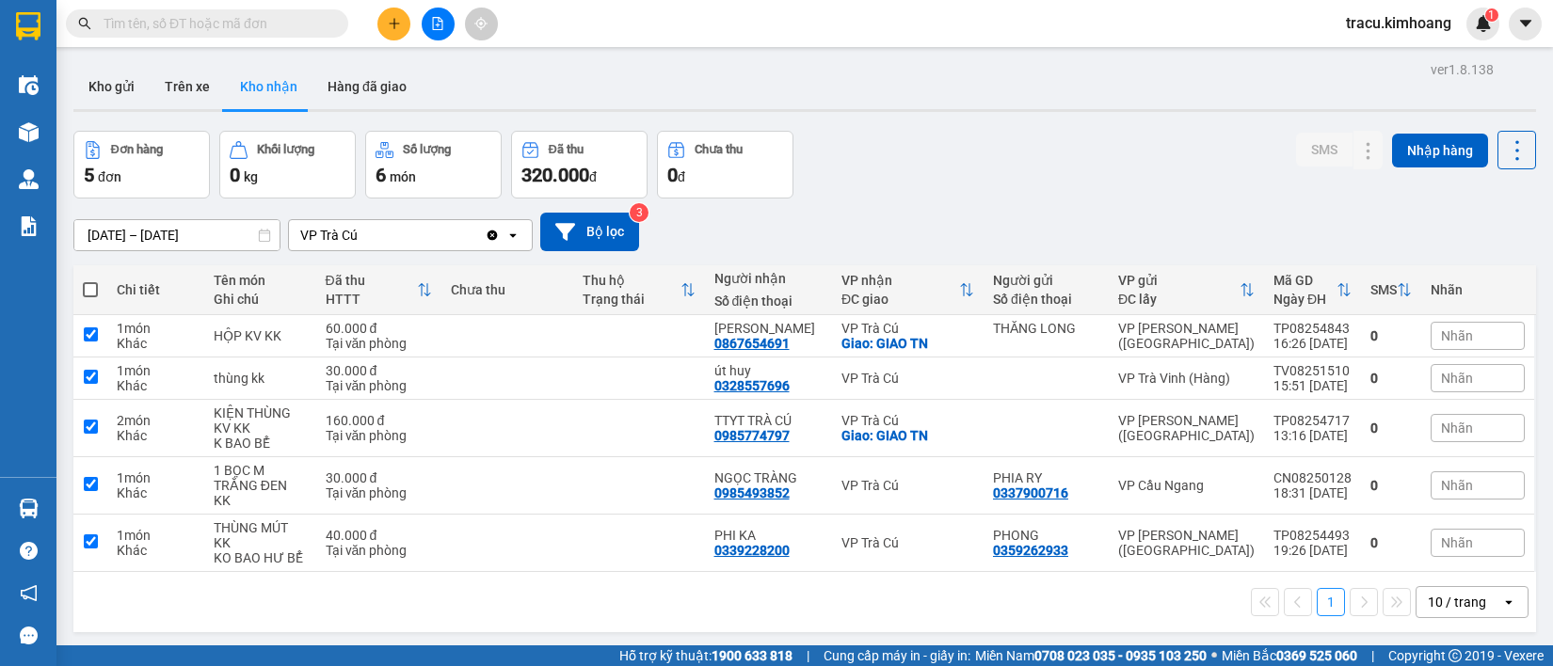
checkbox input "true"
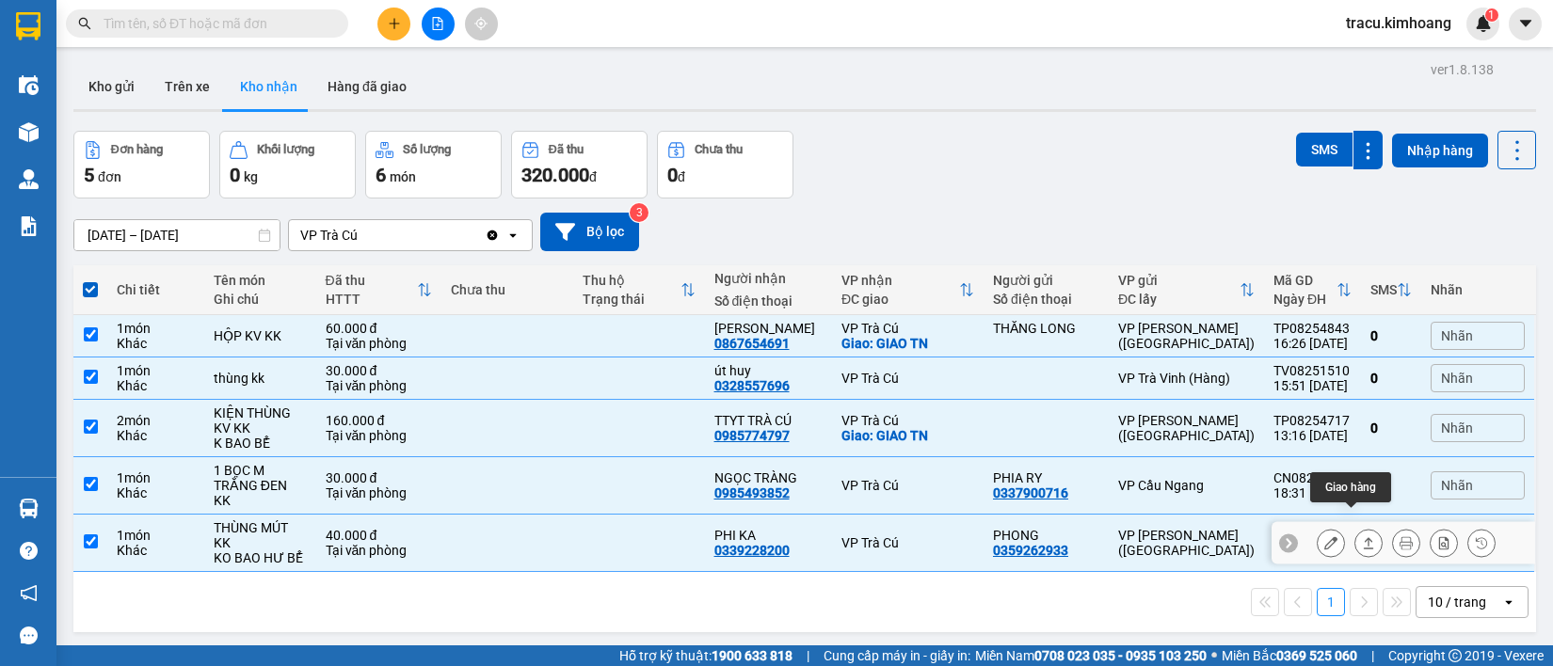
click at [1364, 537] on icon at bounding box center [1369, 542] width 10 height 11
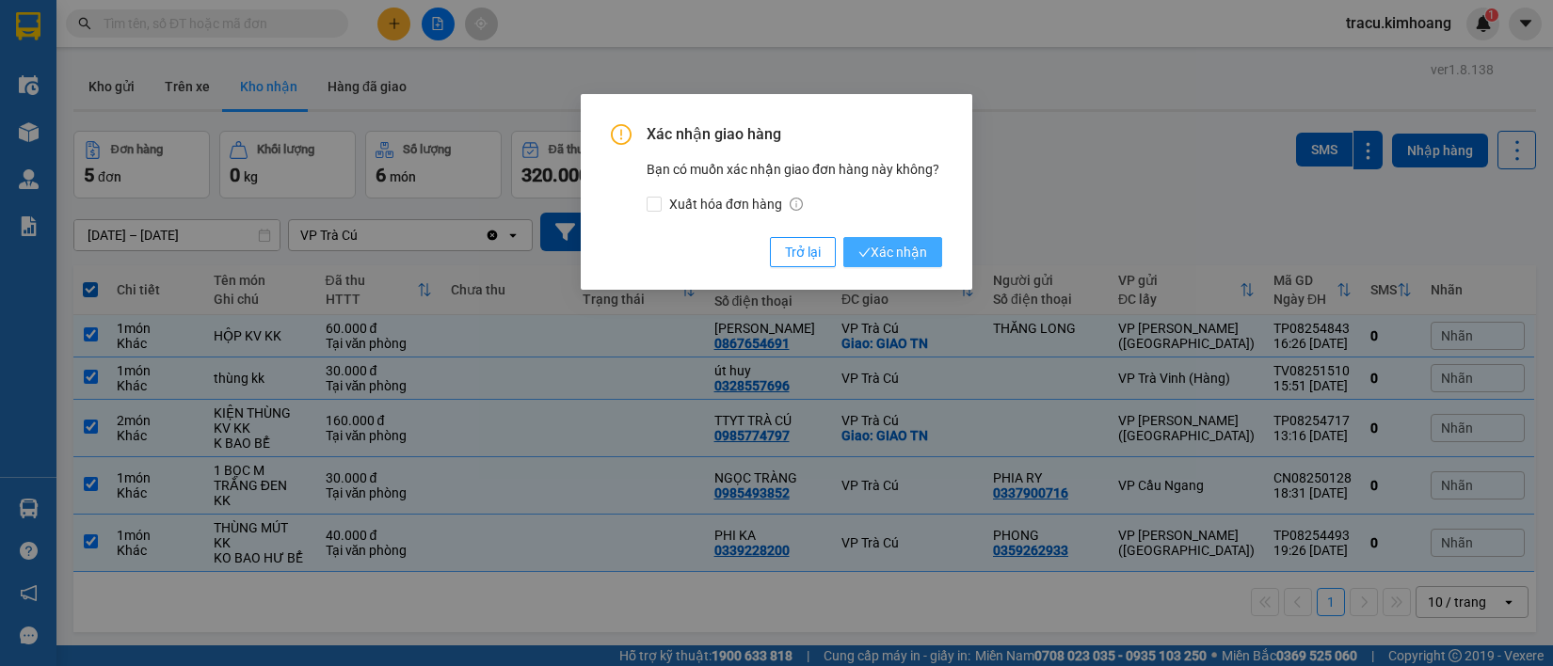
click at [910, 259] on span "Xác nhận" at bounding box center [892, 252] width 69 height 21
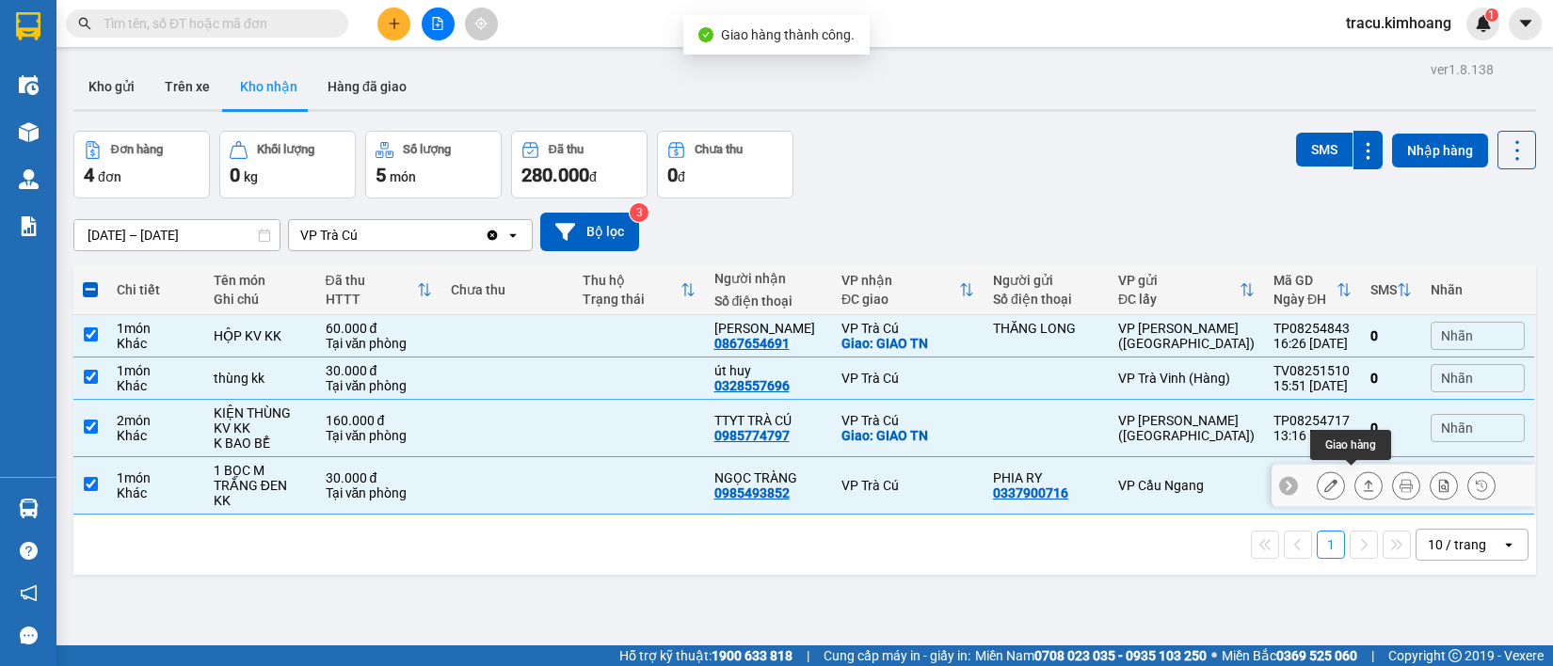
click at [1364, 485] on icon at bounding box center [1369, 485] width 10 height 11
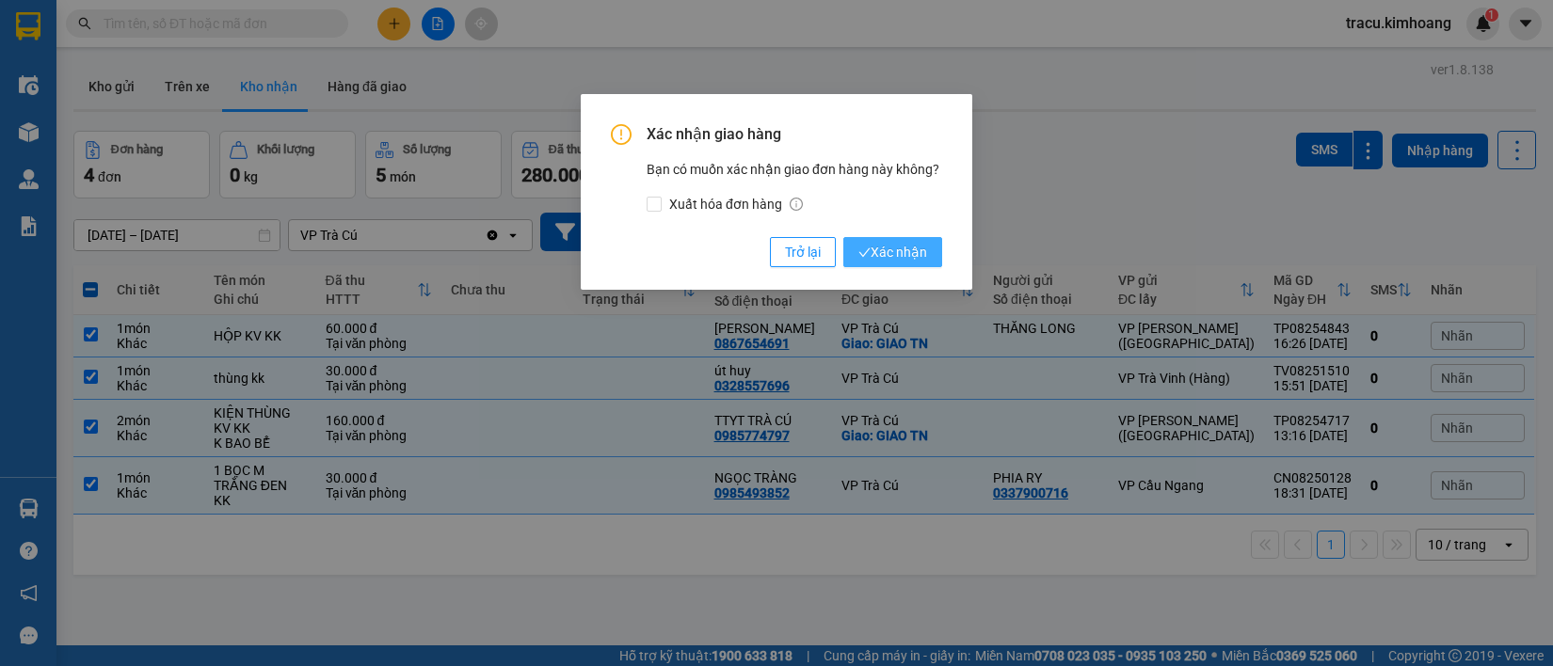
click at [906, 256] on span "Xác nhận" at bounding box center [892, 252] width 69 height 21
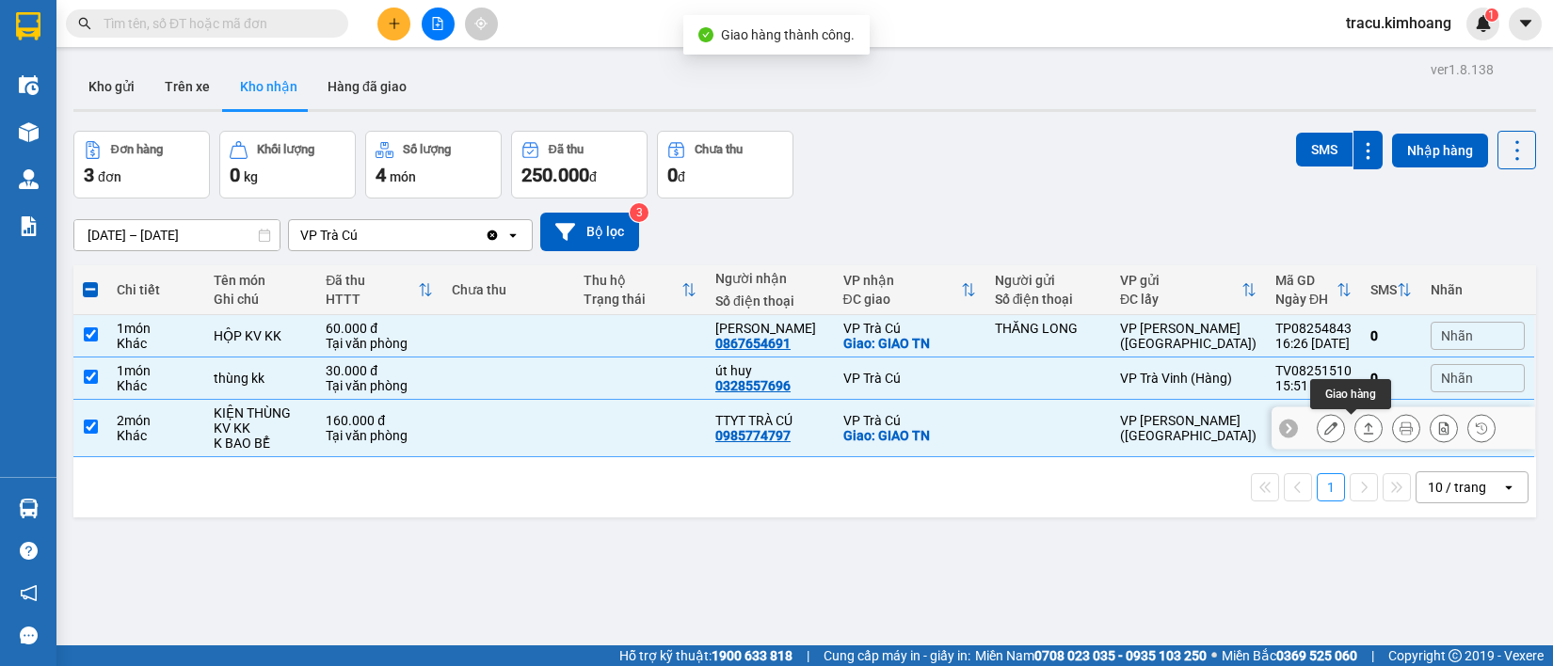
click at [1362, 429] on icon at bounding box center [1368, 428] width 13 height 13
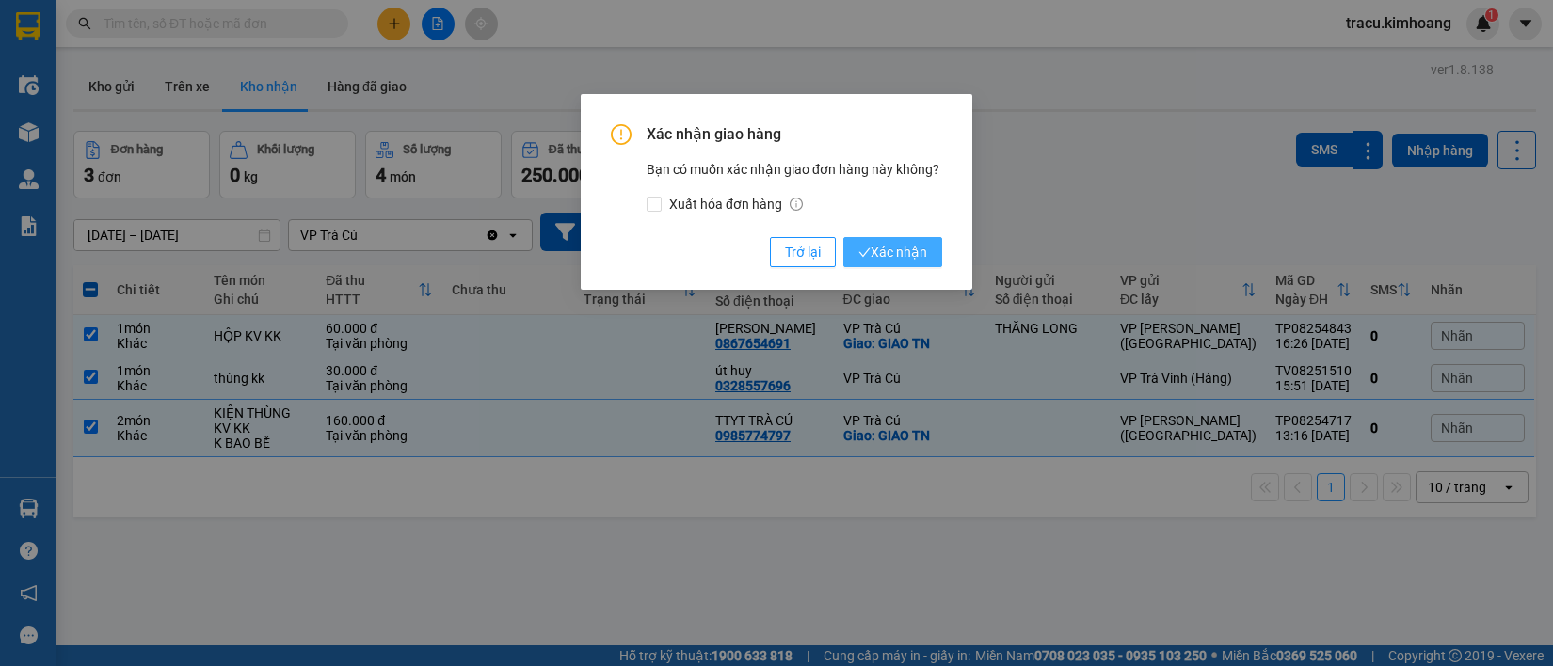
click at [901, 254] on span "Xác nhận" at bounding box center [892, 252] width 69 height 21
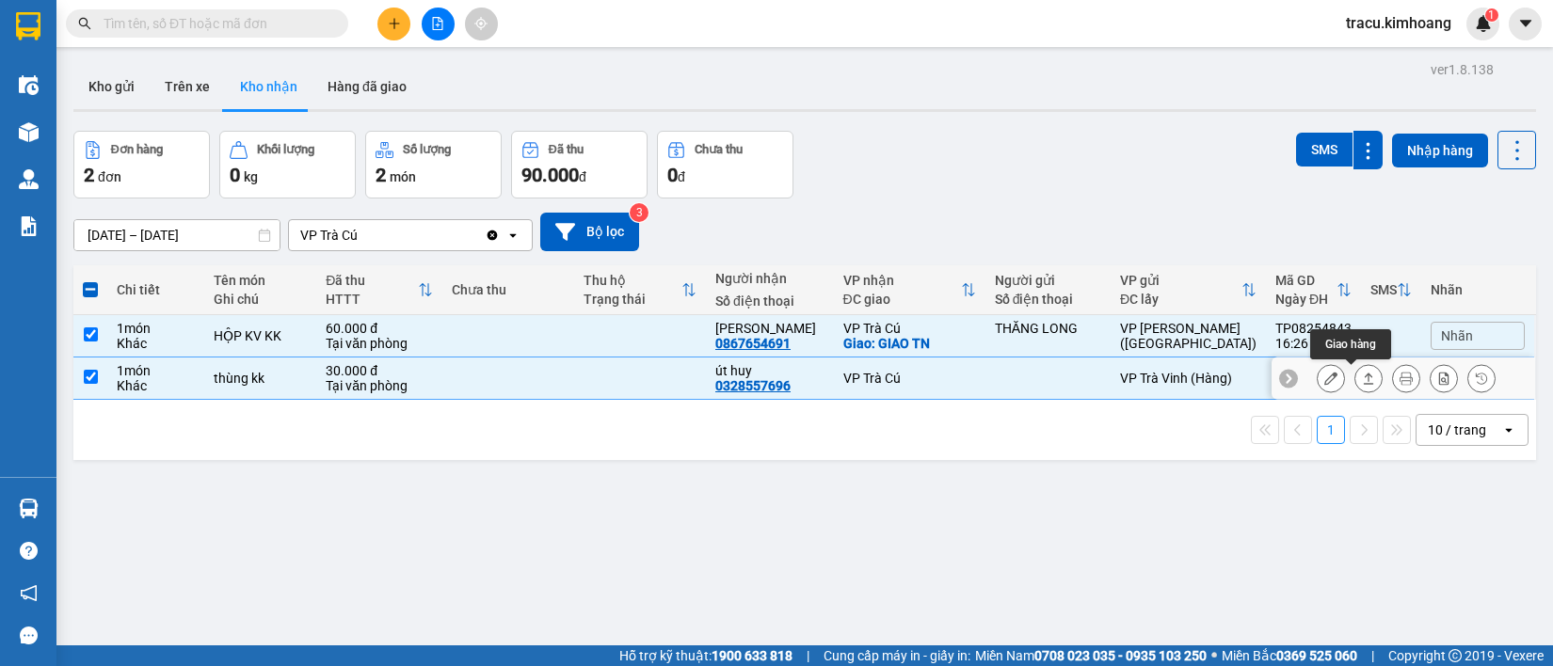
click at [1362, 377] on icon at bounding box center [1368, 378] width 13 height 13
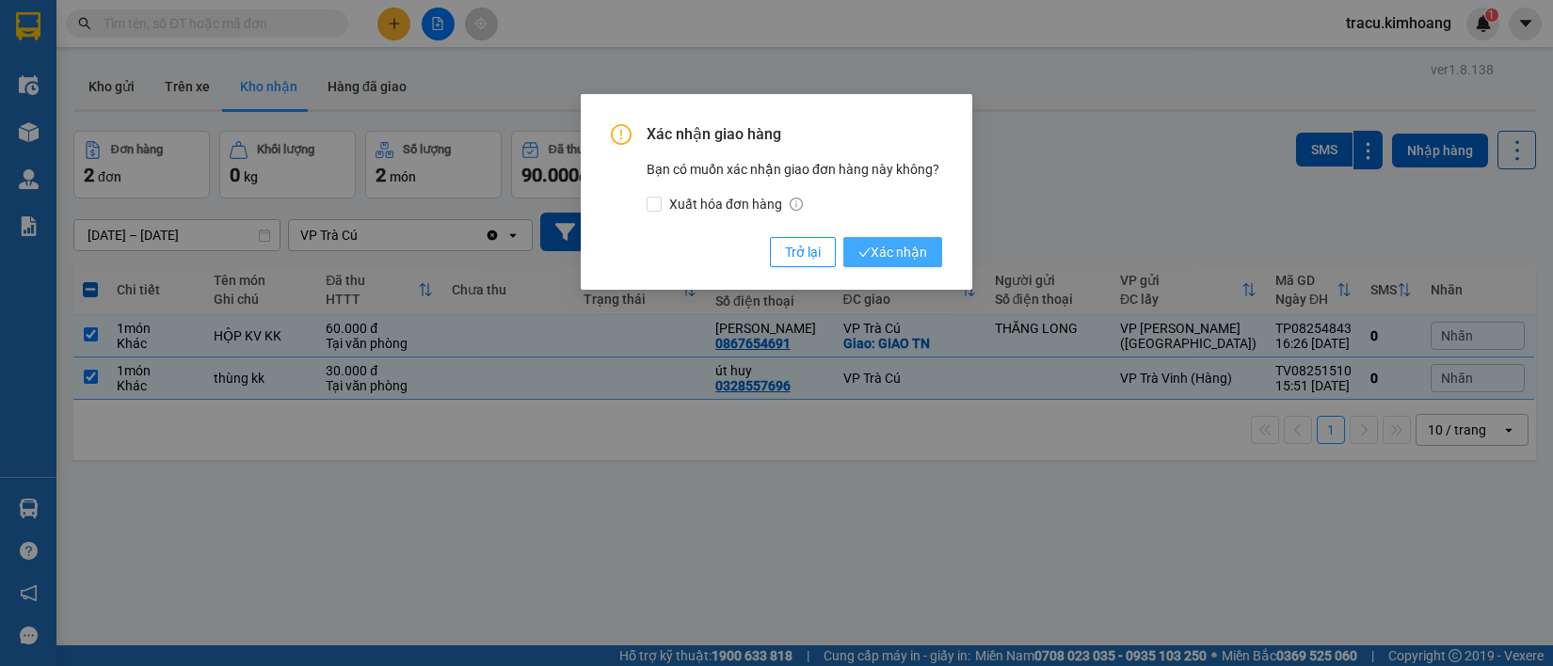
click at [904, 241] on button "Xác nhận" at bounding box center [892, 252] width 99 height 30
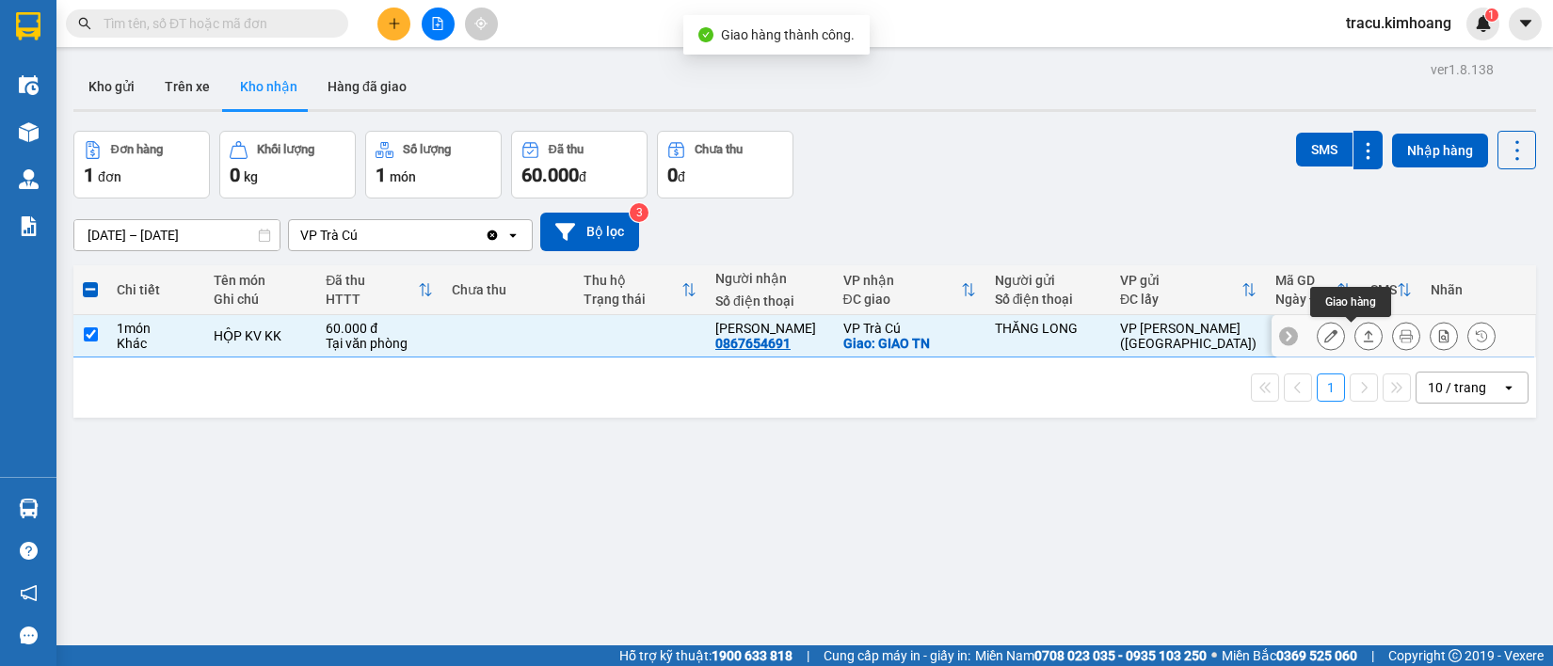
click at [1362, 337] on icon at bounding box center [1368, 335] width 13 height 13
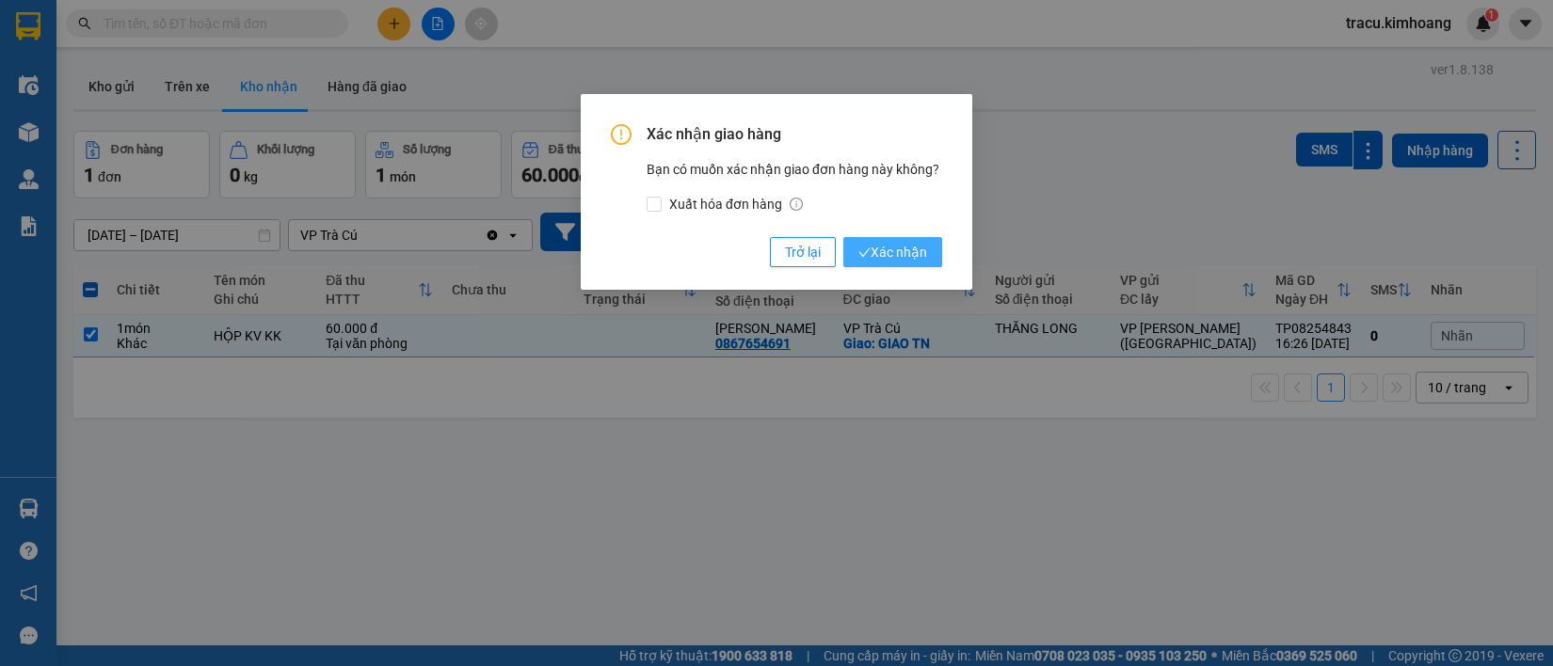
click at [919, 243] on span "Xác nhận" at bounding box center [892, 252] width 69 height 21
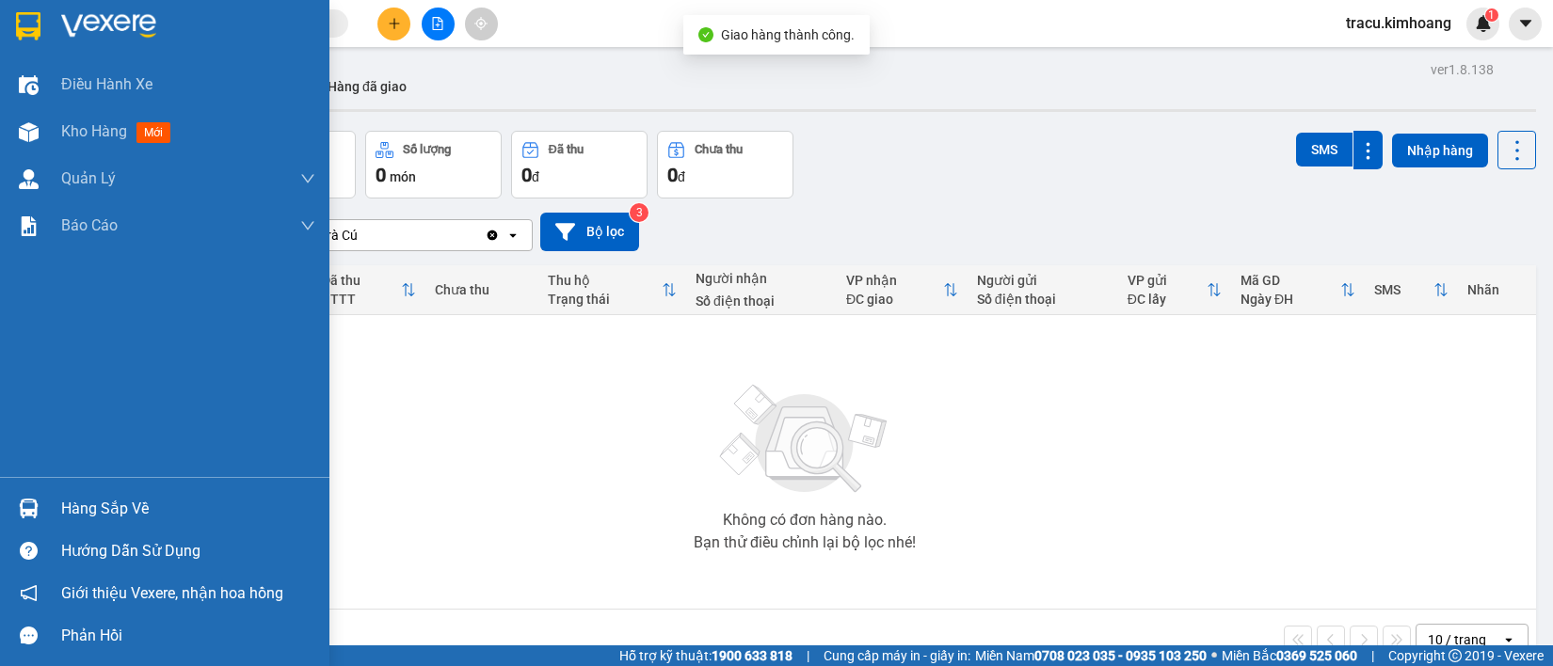
click at [122, 508] on div "Hàng sắp về" at bounding box center [188, 509] width 254 height 28
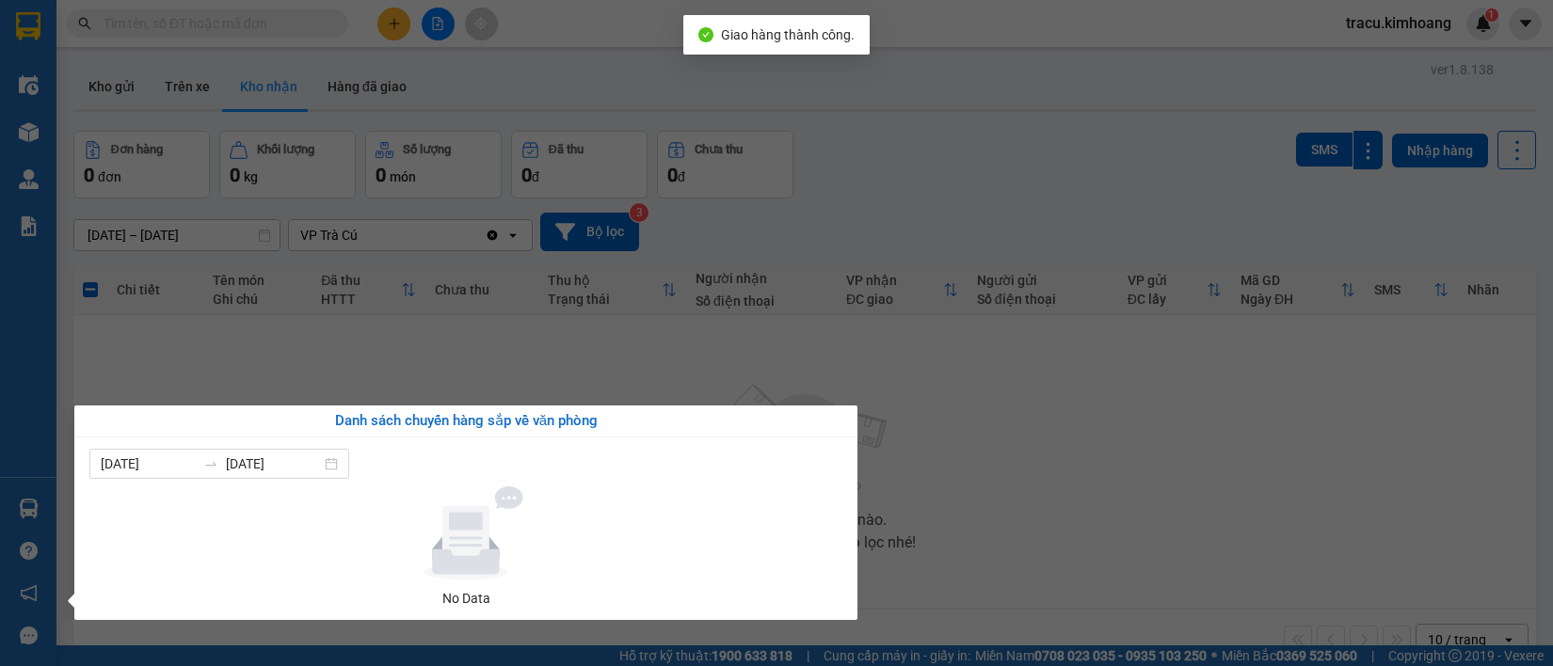
click at [186, 364] on section "Kết quả tìm kiếm ( 0 ) Bộ lọc No Data tracu.kimhoang 1 Điều hành xe Kho hàng mớ…" at bounding box center [776, 333] width 1553 height 666
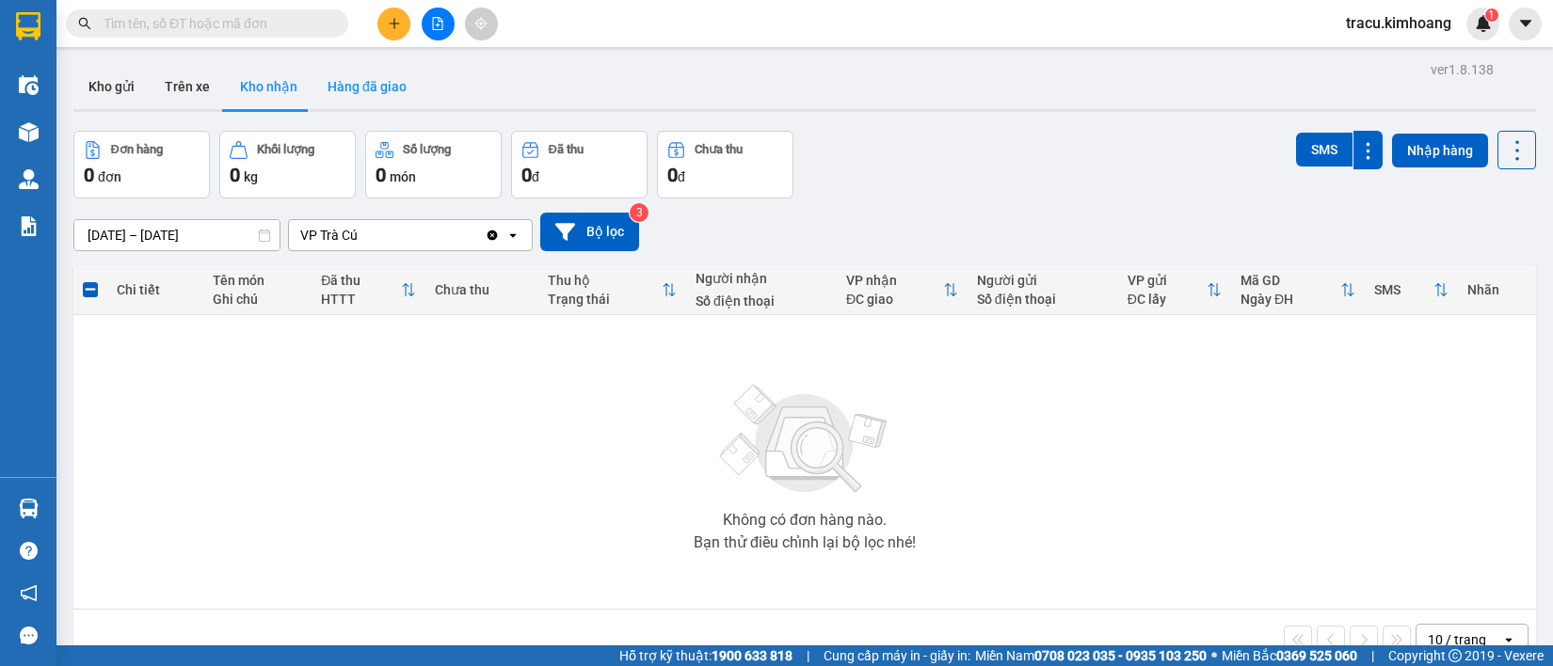
click at [337, 92] on button "Hàng đã giao" at bounding box center [366, 86] width 109 height 45
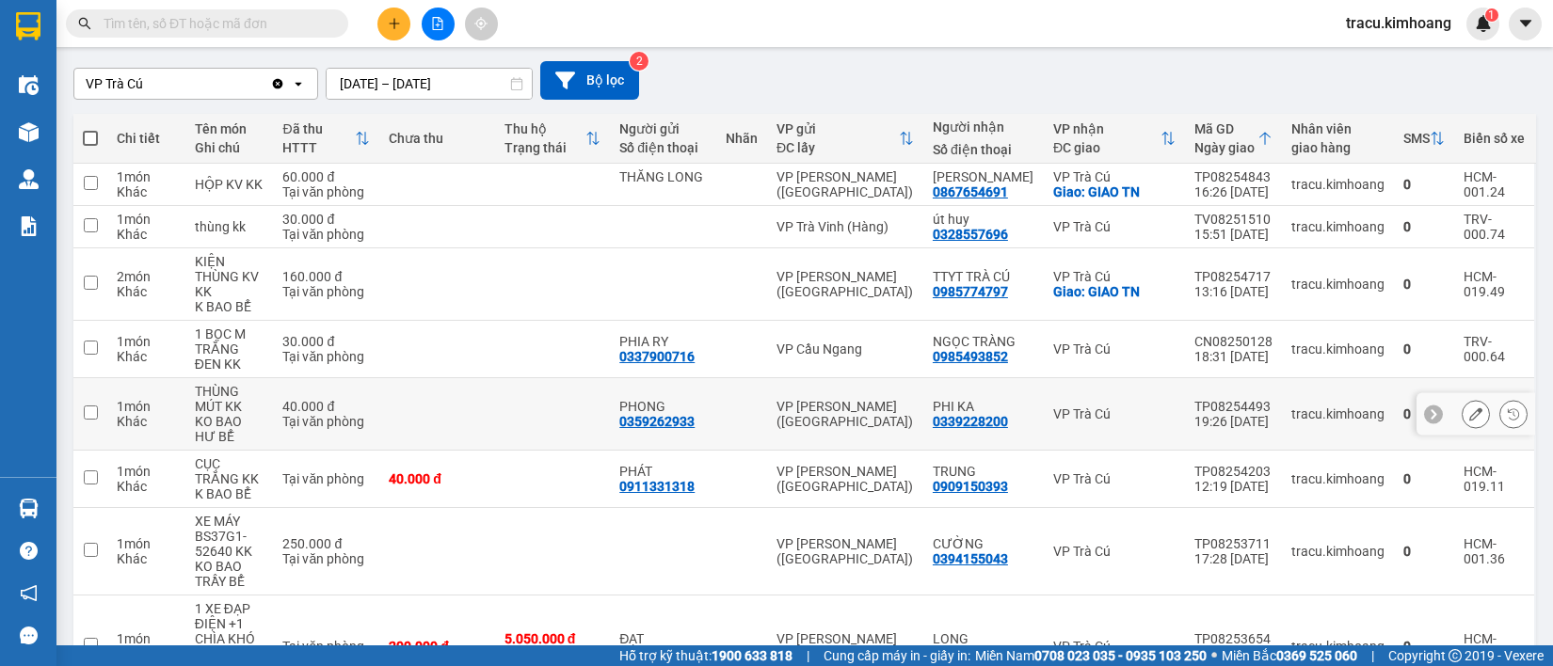
scroll to position [269, 0]
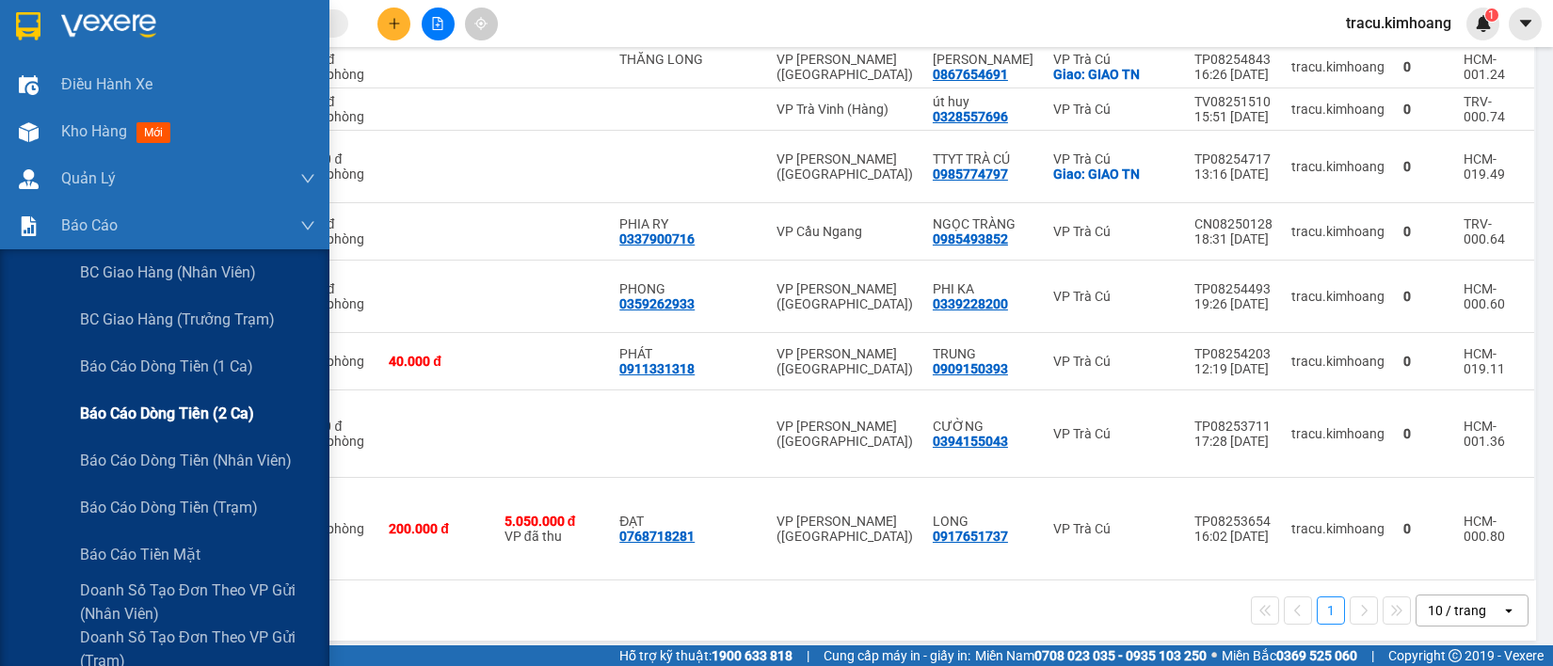
click at [143, 414] on span "Báo cáo dòng tiền (2 ca)" at bounding box center [167, 414] width 174 height 24
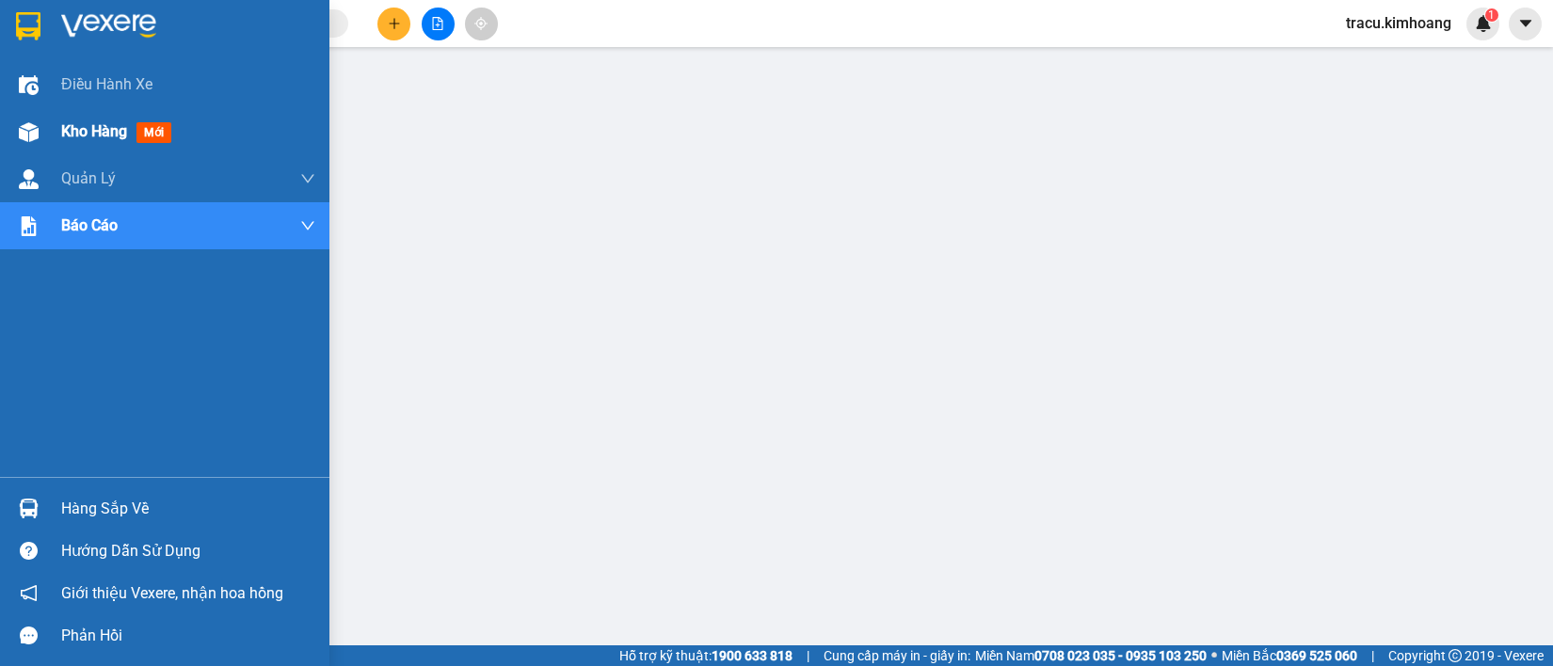
click at [108, 133] on span "Kho hàng" at bounding box center [94, 131] width 66 height 18
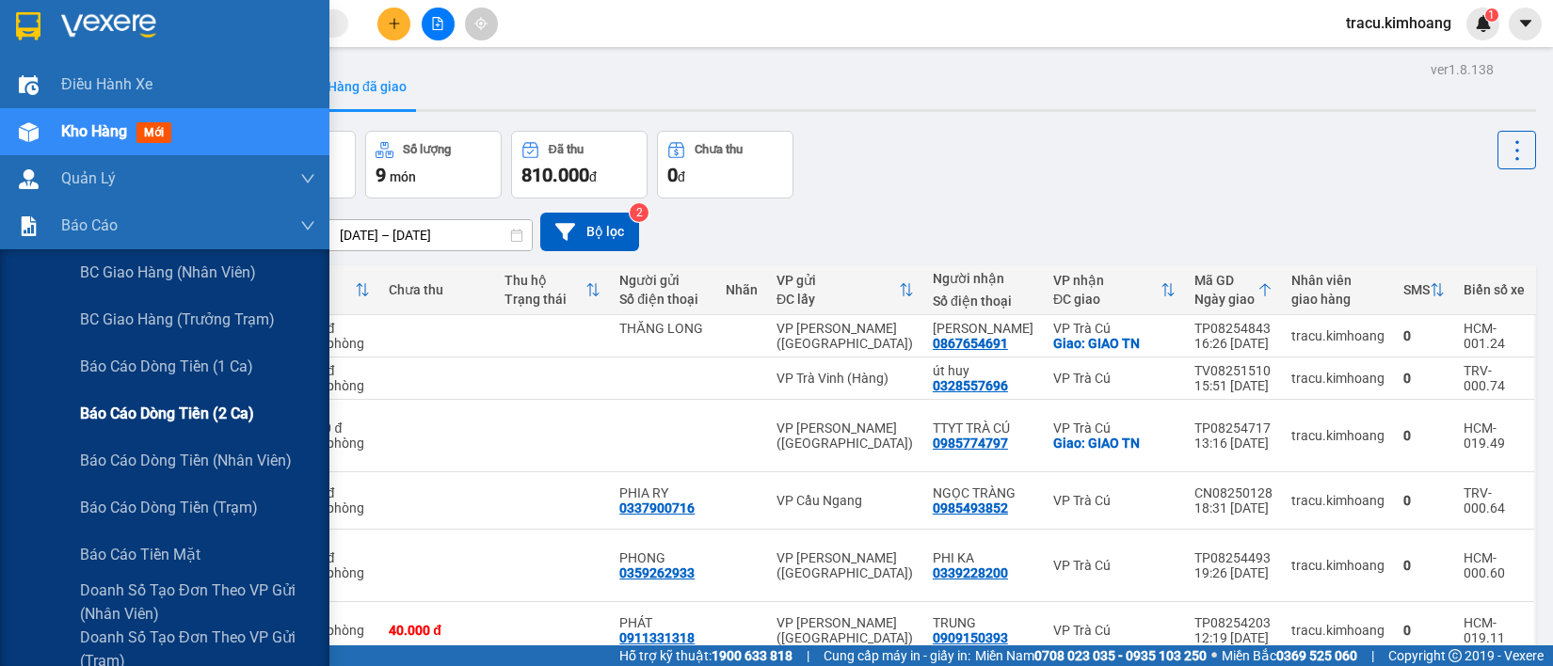
click at [149, 416] on span "Báo cáo dòng tiền (2 ca)" at bounding box center [167, 414] width 174 height 24
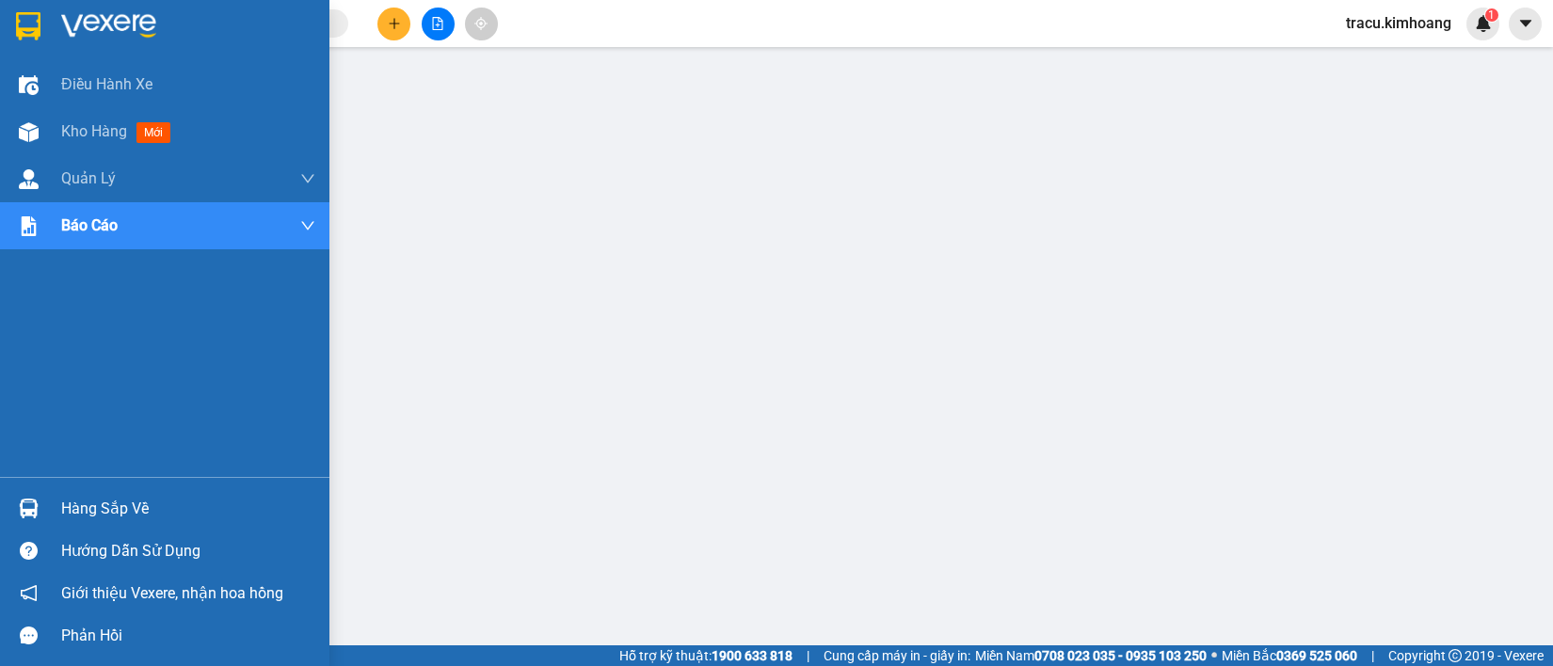
click at [76, 504] on div "Hàng sắp về" at bounding box center [188, 509] width 254 height 28
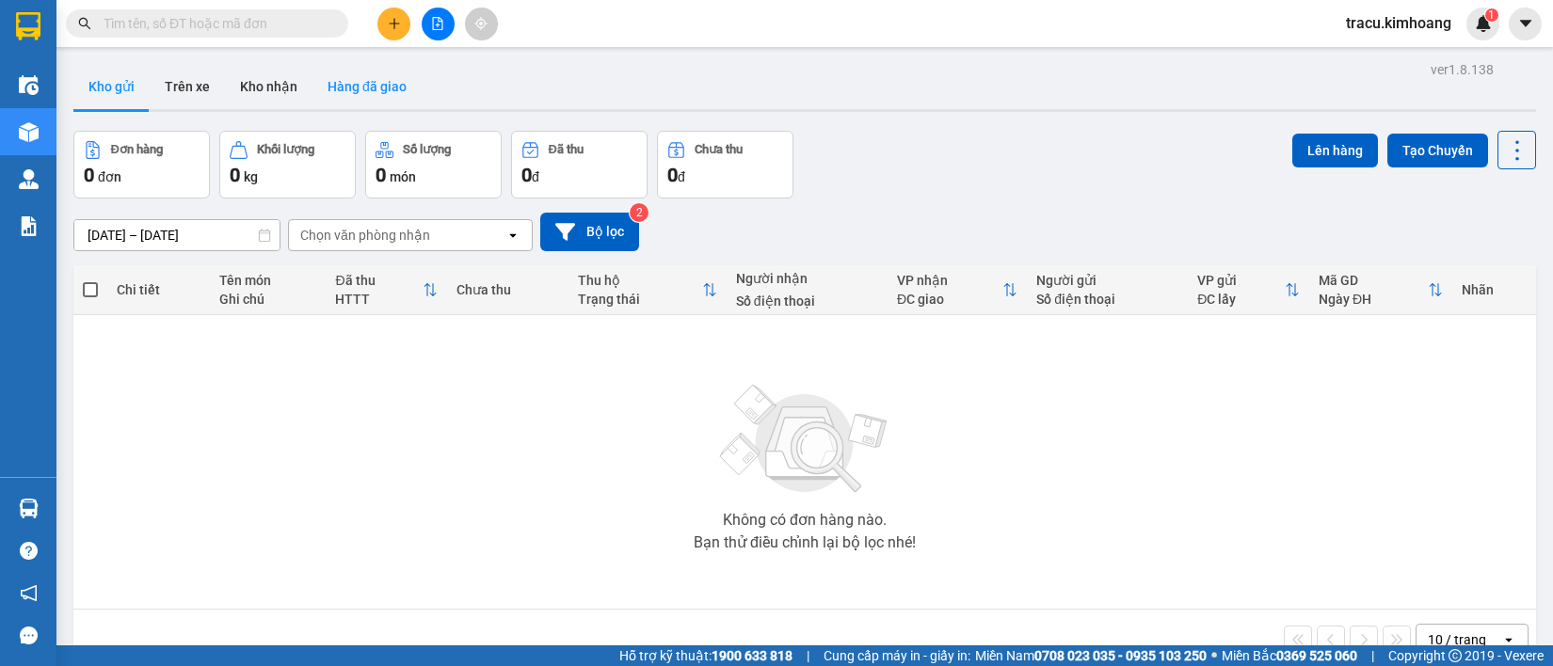
click at [381, 89] on button "Hàng đã giao" at bounding box center [366, 86] width 109 height 45
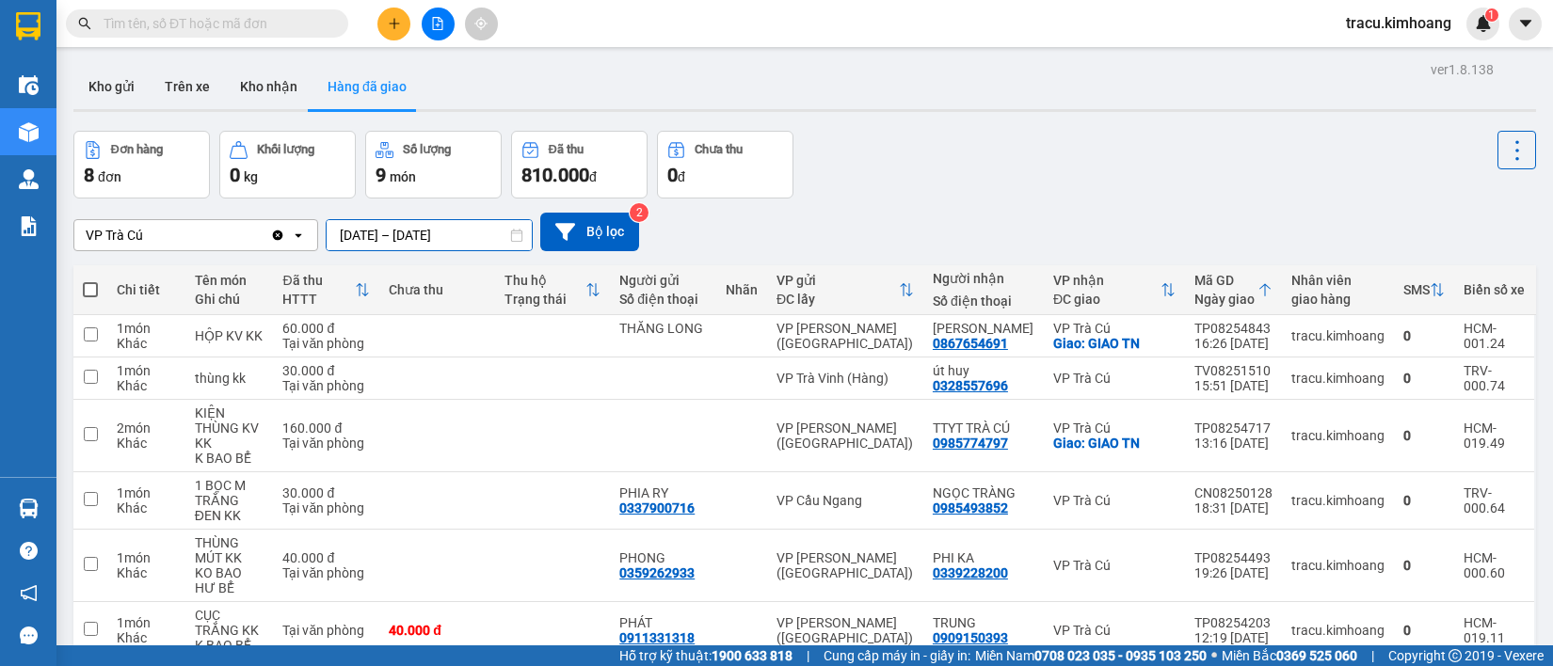
click at [350, 232] on input "[DATE] – [DATE]" at bounding box center [429, 235] width 205 height 30
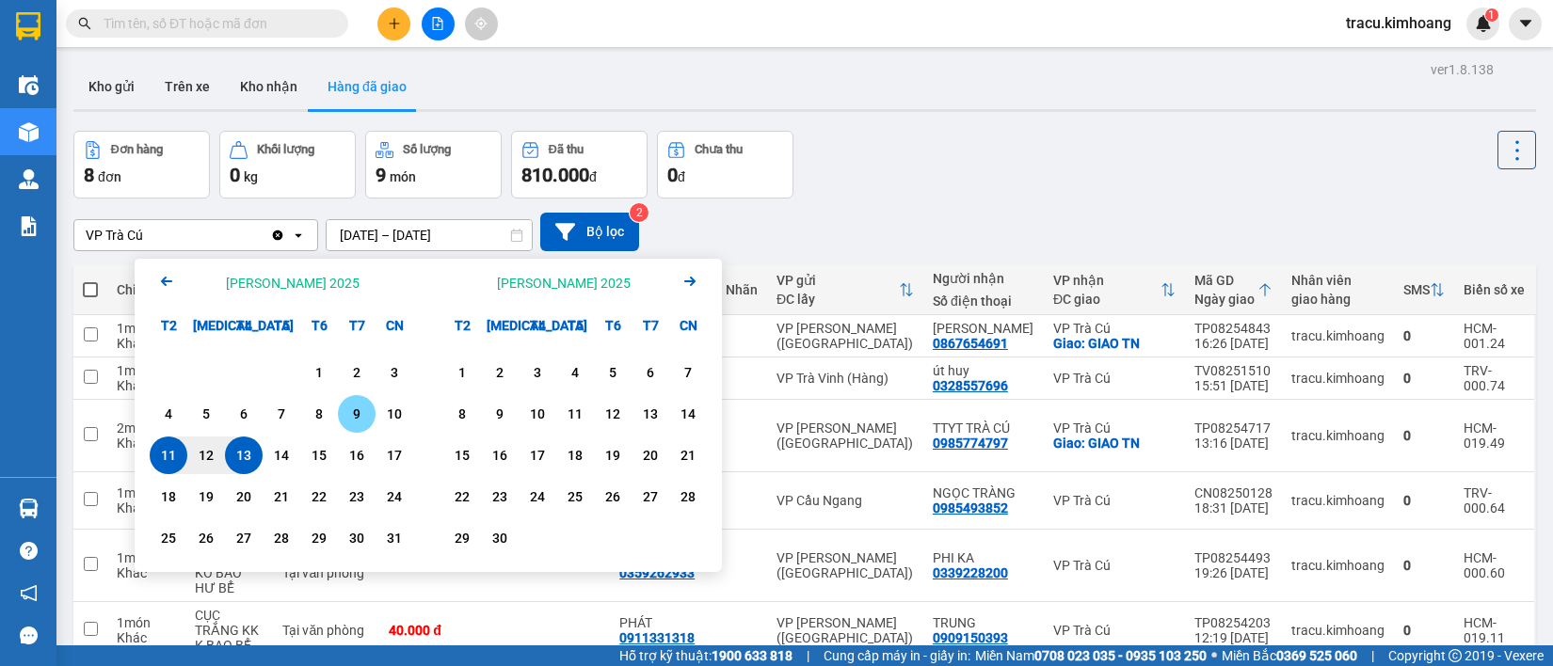
click at [351, 411] on div "9" at bounding box center [356, 414] width 26 height 23
click at [422, 236] on input "09/08/2025 – / /" at bounding box center [429, 235] width 205 height 30
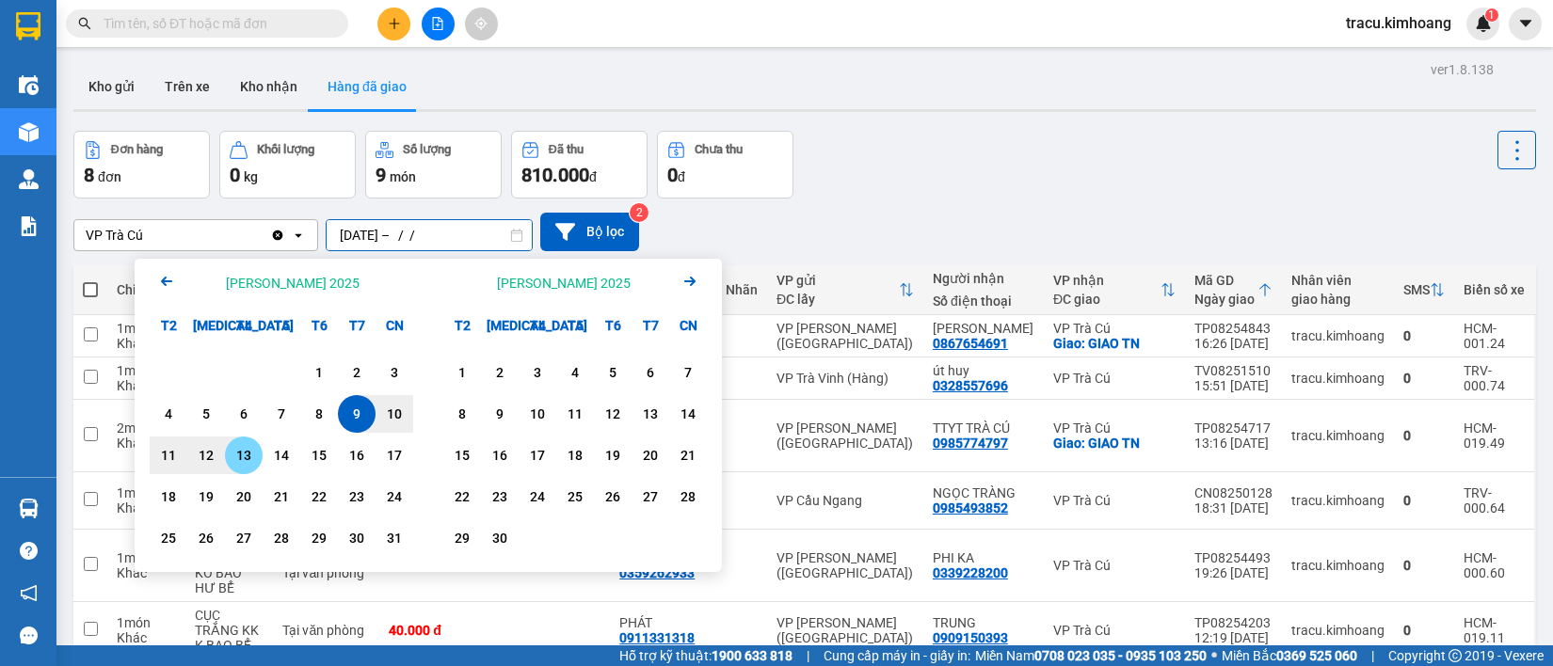
click at [251, 455] on div "13" at bounding box center [244, 455] width 26 height 23
type input "09/08/2025 – 13/08/2025"
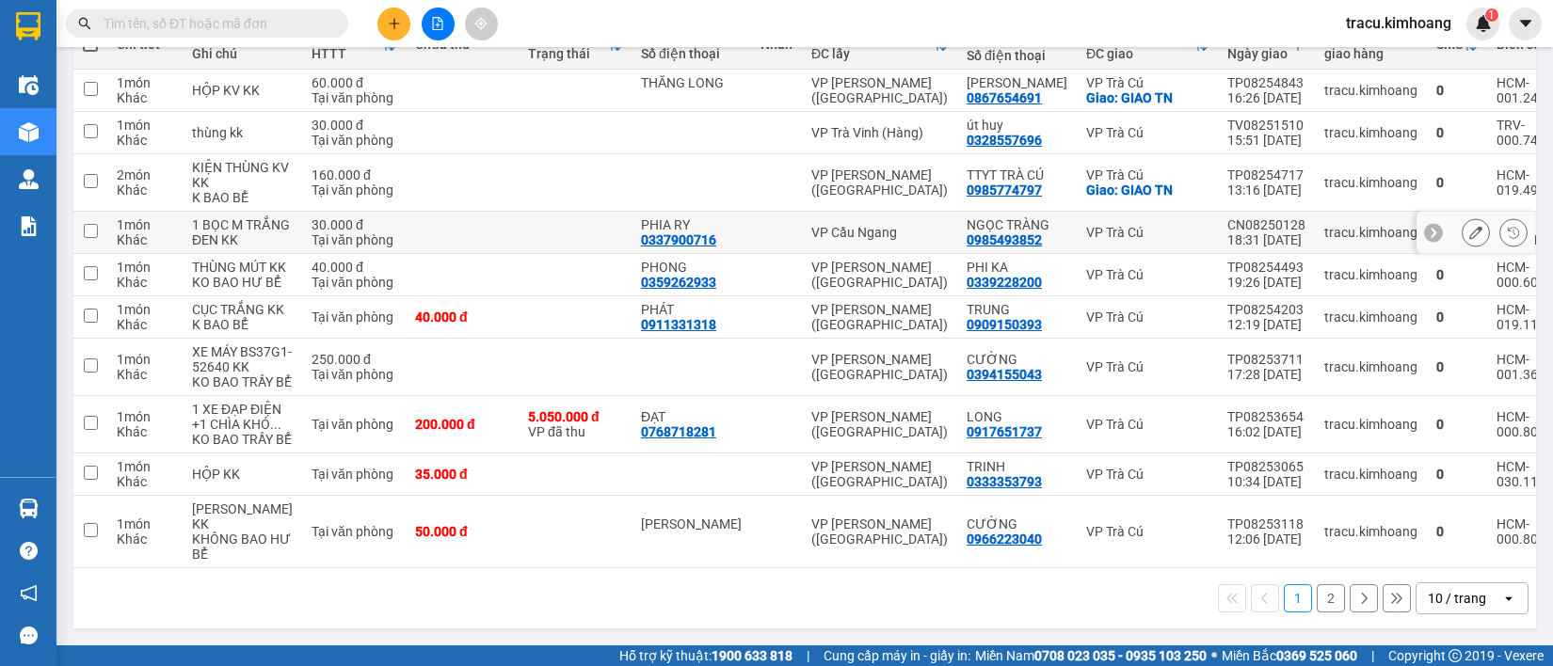
scroll to position [384, 0]
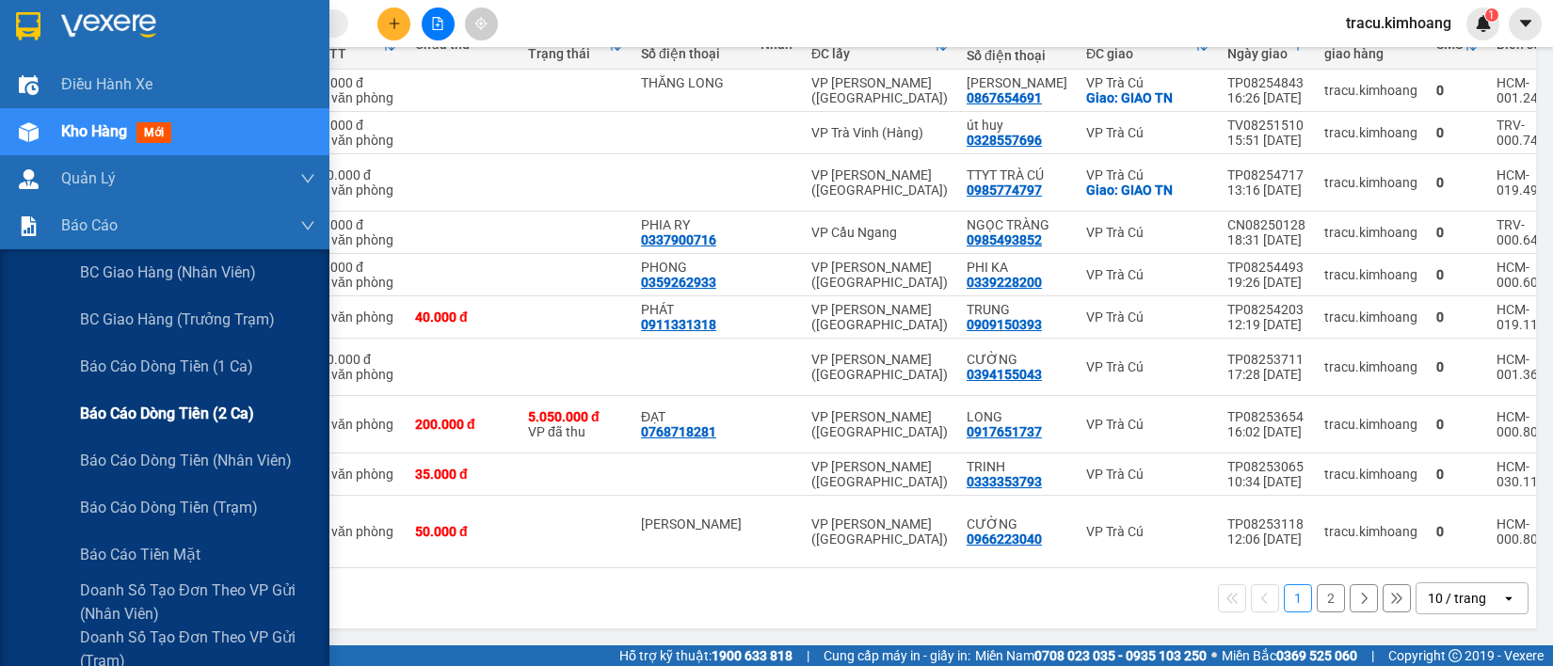
click at [123, 412] on span "Báo cáo dòng tiền (2 ca)" at bounding box center [167, 414] width 174 height 24
